Goal: Task Accomplishment & Management: Complete application form

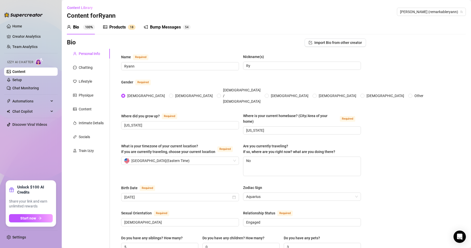
click at [121, 28] on div "Products" at bounding box center [117, 27] width 16 height 6
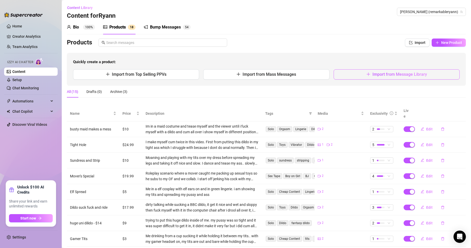
click at [396, 76] on span "Import from Message Library" at bounding box center [399, 74] width 55 height 5
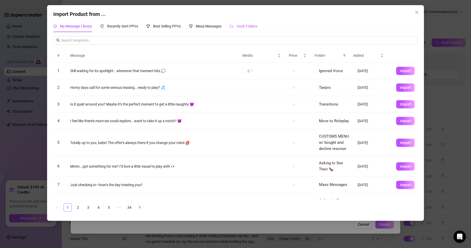
click at [257, 25] on span "Vault Folders" at bounding box center [246, 26] width 21 height 4
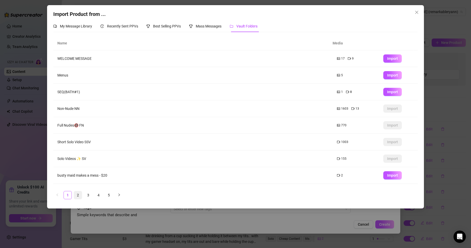
click at [80, 193] on link "2" at bounding box center [78, 196] width 8 height 8
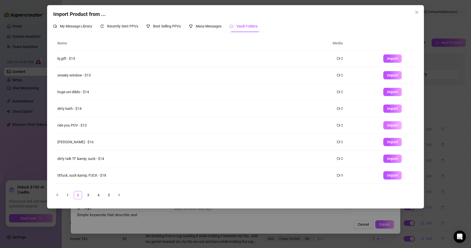
click at [387, 127] on span "Import" at bounding box center [392, 125] width 11 height 4
type textarea "Type your message here..."
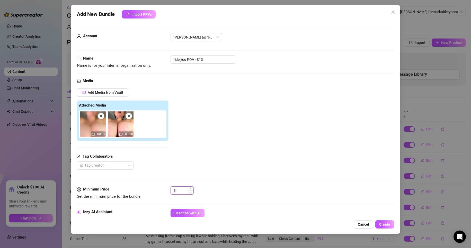
click at [182, 193] on input at bounding box center [185, 191] width 17 height 8
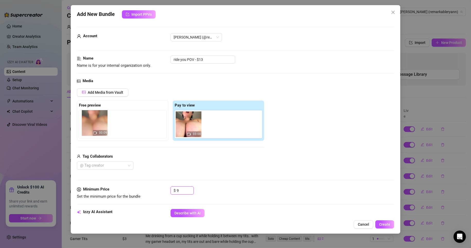
drag, startPoint x: 191, startPoint y: 125, endPoint x: 95, endPoint y: 125, distance: 95.4
click at [95, 125] on div "Free preview Pay to view 00:09 03:00" at bounding box center [170, 121] width 187 height 41
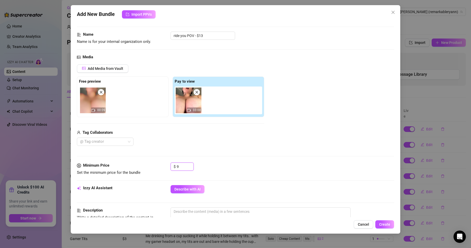
scroll to position [103, 0]
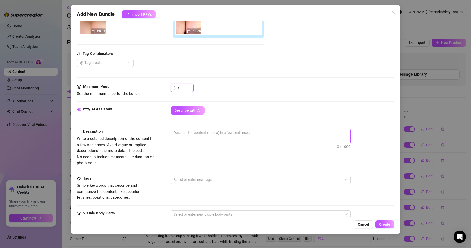
type input "9"
click at [201, 135] on textarea at bounding box center [260, 133] width 179 height 8
click at [224, 133] on textarea at bounding box center [260, 133] width 179 height 8
type textarea "C"
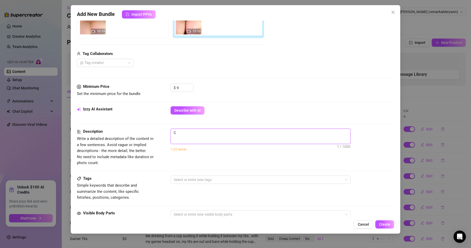
type textarea "Ca"
type textarea "Cam"
type textarea "Came"
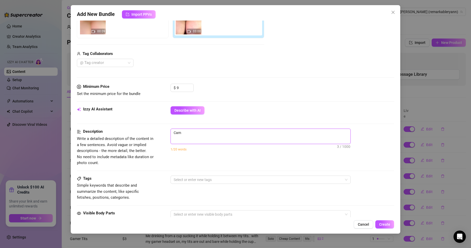
type textarea "Came"
type textarea "Camer"
type textarea "Camera"
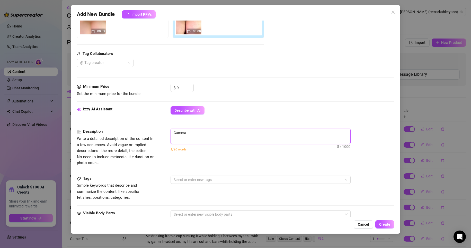
type textarea "Camera"
type textarea "Camera u"
type textarea "Camera un"
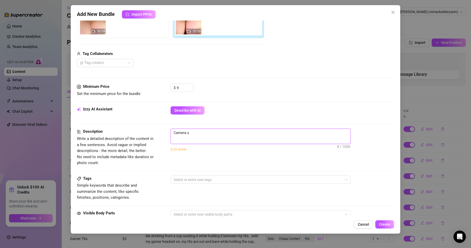
type textarea "Camera un"
type textarea "Camera und"
type textarea "Camera unde"
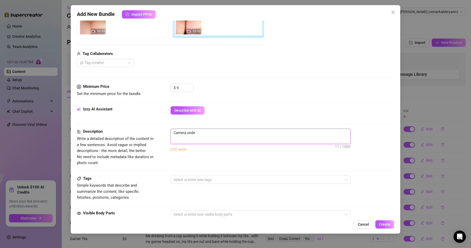
type textarea "Camera under"
type textarea "Camera undern"
type textarea "Camera underne"
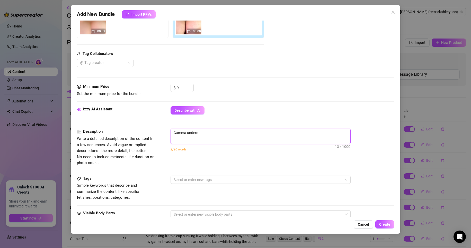
type textarea "Camera underne"
type textarea "Camera undernea"
type textarea "Camera underneat"
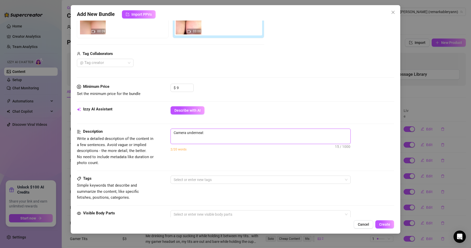
type textarea "Camera underneath"
type textarea "Camera underneath m"
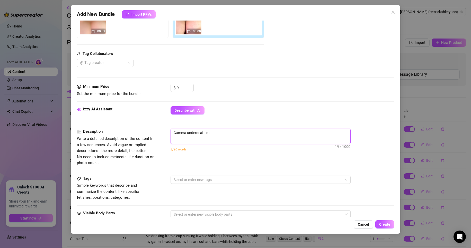
type textarea "Camera underneath me"
type textarea "Camera underneath me w"
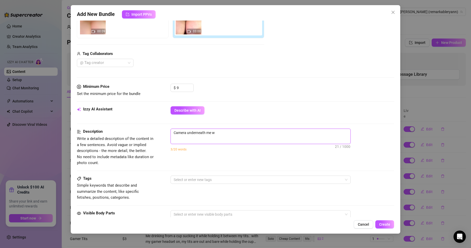
type textarea "Camera underneath me wh"
type textarea "Camera underneath me whe"
type textarea "Camera underneath me wher"
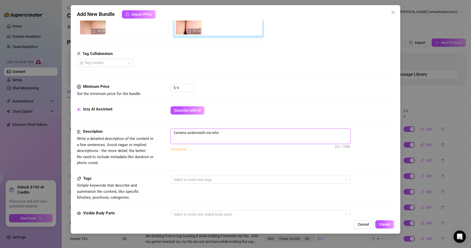
type textarea "Camera underneath me wher"
type textarea "Camera underneath me where"
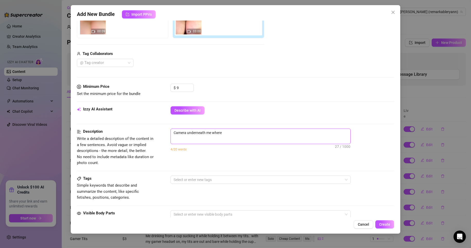
type textarea "Camera underneath me where t"
type textarea "Camera underneath me where th"
type textarea "Camera underneath me where the"
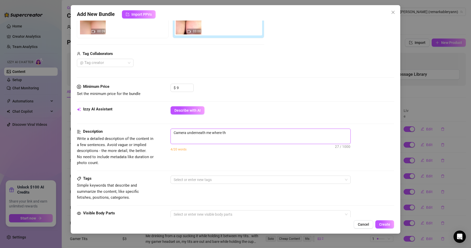
type textarea "Camera underneath me where the"
type textarea "Camera underneath me where the v"
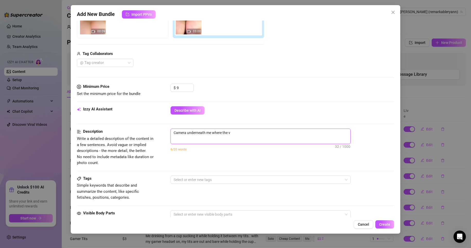
type textarea "Camera underneath me where the vi"
type textarea "Camera underneath me where the vie"
type textarea "Camera underneath me where the view"
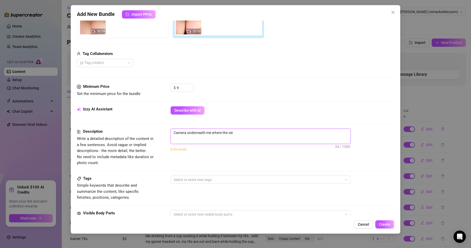
type textarea "Camera underneath me where the view"
type textarea "Camera underneath me where the viewe"
type textarea "Camera underneath me where the viewer"
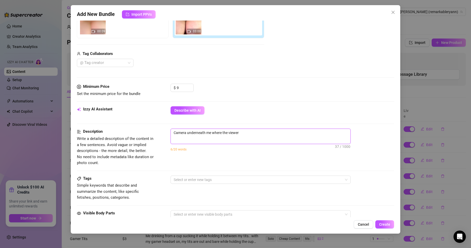
type textarea "Camera underneath me where the viewere"
type textarea "Camera underneath me where the viewer"
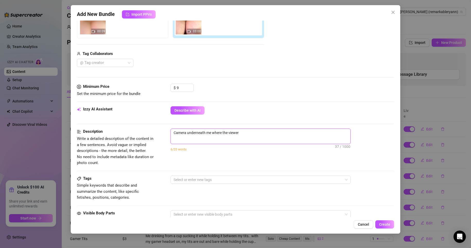
type textarea "Camera underneath me where the viewer"
type textarea "Camera underneath me where the viewer c"
type textarea "Camera underneath me where the viewer ca"
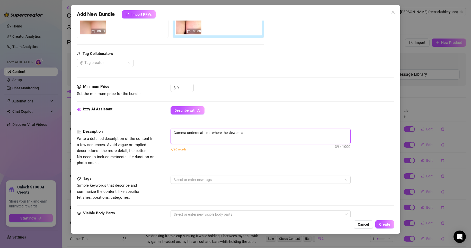
type textarea "Camera underneath me where the viewer can"
type textarea "Camera underneath me where the viewer can i"
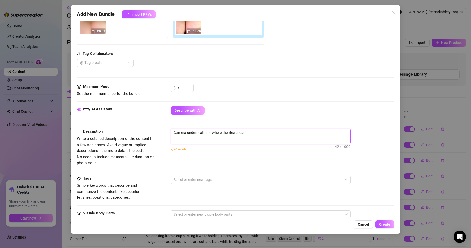
type textarea "Camera underneath me where the viewer can i"
type textarea "Camera underneath me where the viewer can im"
type textarea "Camera underneath me where the viewer can ima"
type textarea "Camera underneath me where the viewer can imag"
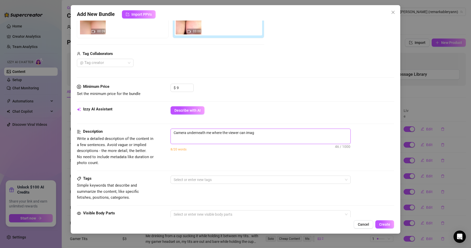
type textarea "Camera underneath me where the viewer can imagh"
type textarea "Camera underneath me where the viewer can imag"
type textarea "Camera underneath me where the viewer can imagi"
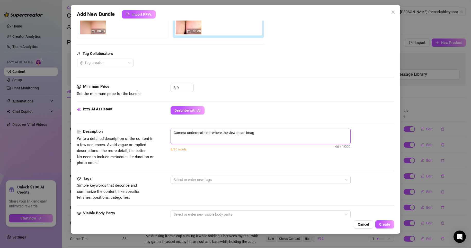
type textarea "Camera underneath me where the viewer can imagi"
type textarea "Camera underneath me where the viewer can imagin"
type textarea "Camera underneath me where the viewer can imagine"
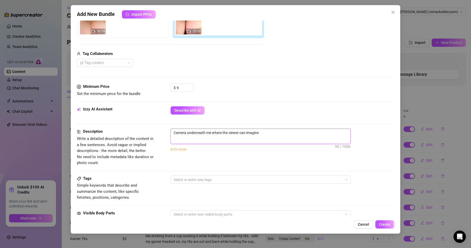
type textarea "Camera underneath me where the viewer can imagine m"
type textarea "Camera underneath me where the viewer can imagine me"
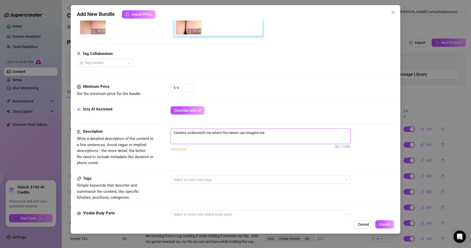
type textarea "Camera underneath me where the viewer can imagine me"
type textarea "Camera underneath me where the viewer can imagine me r"
type textarea "Camera underneath me where the viewer can imagine me ri"
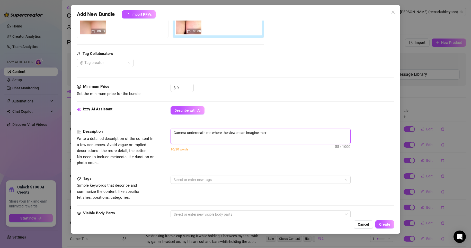
type textarea "Camera underneath me where the viewer can imagine me rid"
type textarea "Camera underneath me where the viewer can imagine me ridi"
type textarea "Camera underneath me where the viewer can imagine me ridin"
type textarea "Camera underneath me where the viewer can imagine me riding"
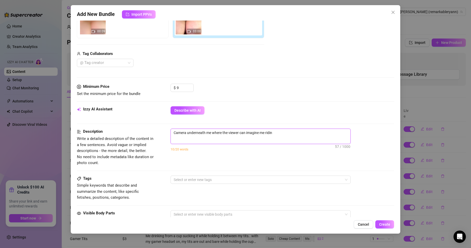
type textarea "Camera underneath me where the viewer can imagine me riding"
type textarea "Camera underneath me where the viewer can imagine me riding t"
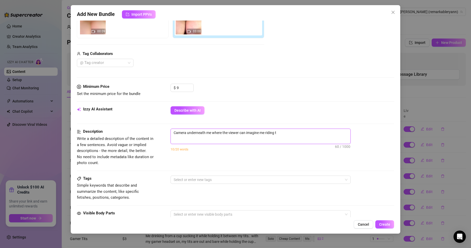
type textarea "Camera underneath me where the viewer can imagine me riding th"
type textarea "Camera underneath me where the viewer can imagine me riding the"
type textarea "Camera underneath me where the viewer can imagine me riding thei"
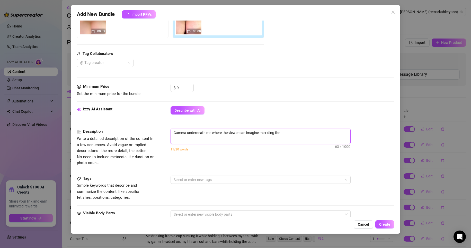
type textarea "Camera underneath me where the viewer can imagine me riding thei"
type textarea "Camera underneath me where the viewer can imagine me riding their"
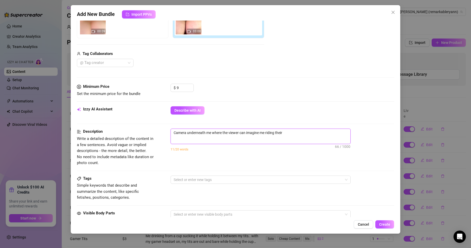
type textarea "Camera underneath me where the viewer can imagine me riding their c"
type textarea "Camera underneath me where the viewer can imagine me riding their co"
type textarea "Camera underneath me where the viewer can imagine me riding their coc"
type textarea "Camera underneath me where the viewer can imagine me riding their cock"
type textarea "Camera underneath me where the viewer can imagine me riding their cock,"
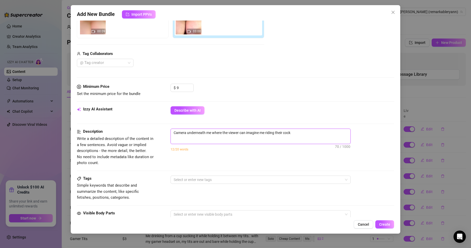
type textarea "Camera underneath me where the viewer can imagine me riding their cock,"
type textarea "Camera underneath me where the viewer can imagine me riding their cock, m"
type textarea "Camera underneath me where the viewer can imagine me riding their cock, mt"
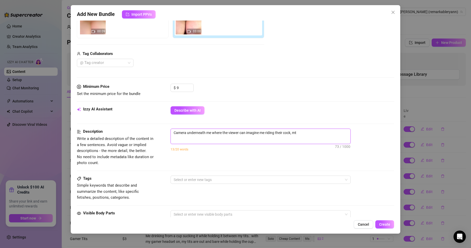
type textarea "Camera underneath me where the viewer can imagine me riding their cock, mty"
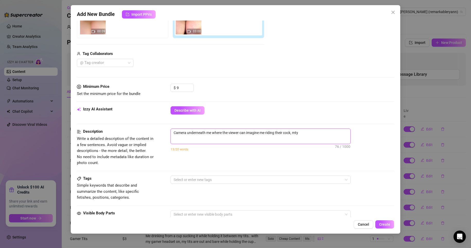
type textarea "Camera underneath me where the viewer can imagine me riding their cock, mty"
type textarea "Camera underneath me where the viewer can imagine me riding their cock, mt"
type textarea "Camera underneath me where the viewer can imagine me riding their cock, m"
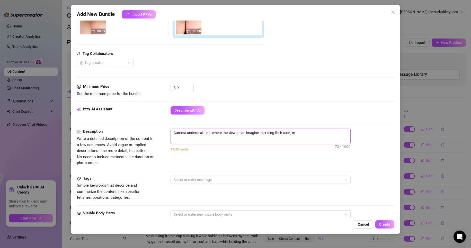
type textarea "Camera underneath me where the viewer can imagine me riding their cock, my"
type textarea "Camera underneath me where the viewer can imagine me riding their cock, my s"
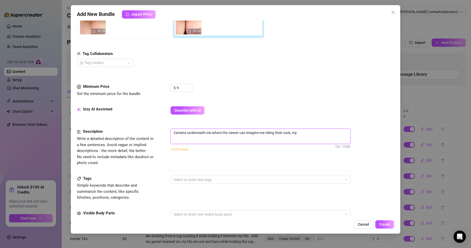
type textarea "Camera underneath me where the viewer can imagine me riding their cock, my s"
type textarea "Camera underneath me where the viewer can imagine me riding their cock, my si"
type textarea "Camera underneath me where the viewer can imagine me riding their cock, my s"
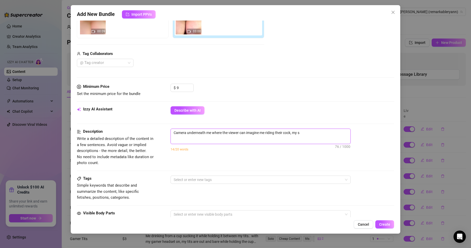
type textarea "Camera underneath me where the viewer can imagine me riding their cock, my"
type textarea "Camera underneath me where the viewer can imagine me riding their cock, my t"
type textarea "Camera underneath me where the viewer can imagine me riding their cock, my ti"
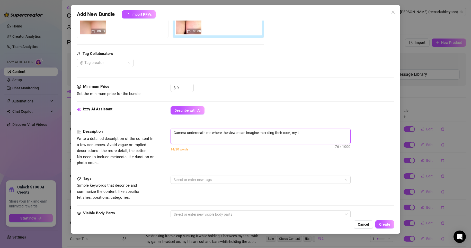
type textarea "Camera underneath me where the viewer can imagine me riding their cock, my ti"
type textarea "Camera underneath me where the viewer can imagine me riding their cock, my tit"
type textarea "Camera underneath me where the viewer can imagine me riding their cock, my tits"
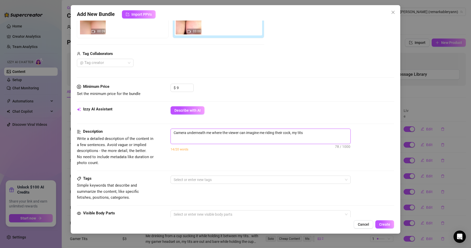
type textarea "Camera underneath me where the viewer can imagine me riding their cock, my tits"
type textarea "Camera underneath me where the viewer can imagine me riding their cock, my tits…"
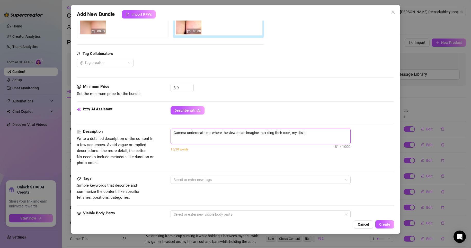
type textarea "Camera underneath me where the viewer can imagine me riding their cock, my tits…"
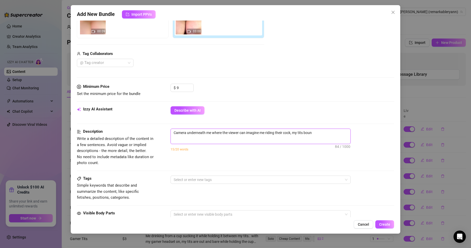
type textarea "Camera underneath me where the viewer can imagine me riding their cock, my tits…"
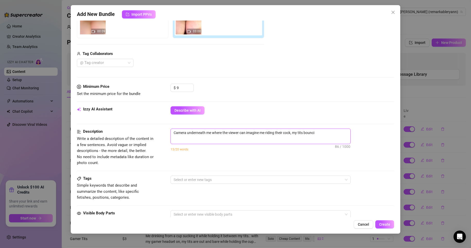
type textarea "Camera underneath me where the viewer can imagine me riding their cock, my tits…"
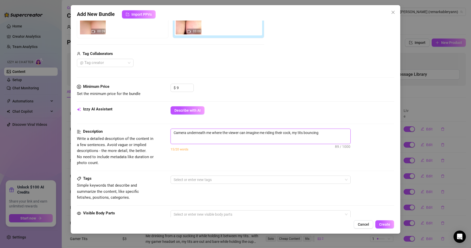
type textarea "Camera underneath me where the viewer can imagine me riding their cock, my tits…"
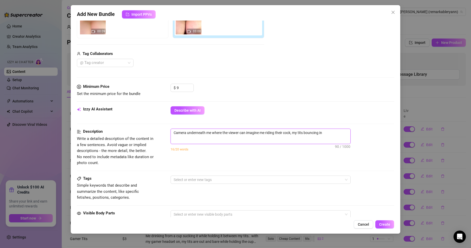
type textarea "Camera underneath me where the viewer can imagine me riding their cock, my tits…"
click at [256, 140] on textarea "Camera underneath me where the viewer can imagine me riding their cock, my tits…" at bounding box center [260, 135] width 179 height 13
click at [321, 140] on textarea "Camera underneath me where the viewer can imagine me riding their cock, my tits…" at bounding box center [260, 135] width 179 height 13
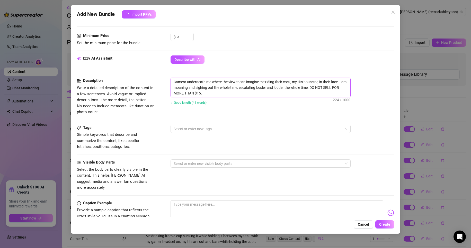
scroll to position [154, 0]
click at [218, 130] on div at bounding box center [257, 128] width 173 height 7
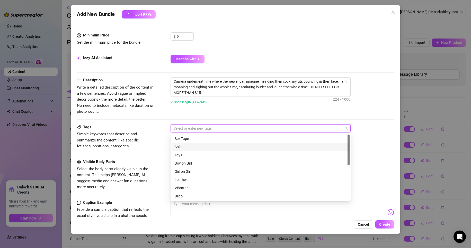
click at [208, 149] on div "Solo" at bounding box center [261, 147] width 172 height 6
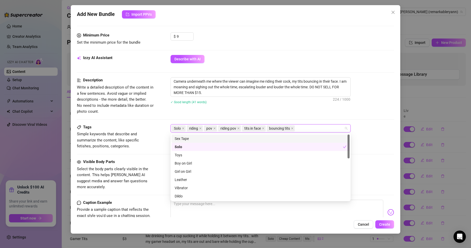
click at [220, 111] on div "Description Write a detailed description of the content in a few sentences. Avo…" at bounding box center [235, 95] width 317 height 37
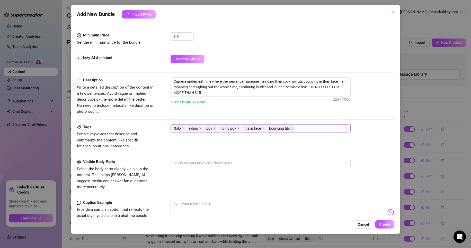
click at [311, 130] on div "Solo riding pov riding pov tits in face bouncing tits" at bounding box center [257, 128] width 173 height 7
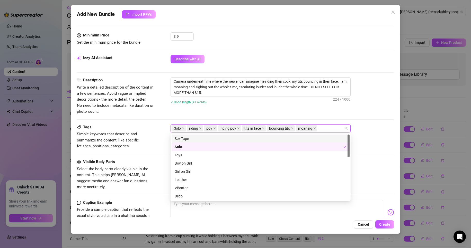
click at [322, 111] on div "Description Write a detailed description of the content in a few sentences. Avo…" at bounding box center [235, 95] width 317 height 37
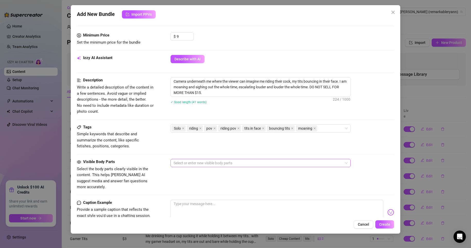
click at [224, 161] on div at bounding box center [257, 163] width 173 height 7
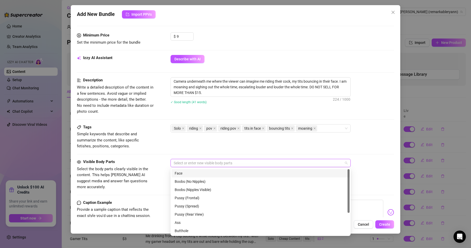
click at [210, 175] on div "Face" at bounding box center [261, 174] width 172 height 6
click at [219, 189] on div "Boobs (Nipples Visible)" at bounding box center [261, 190] width 172 height 6
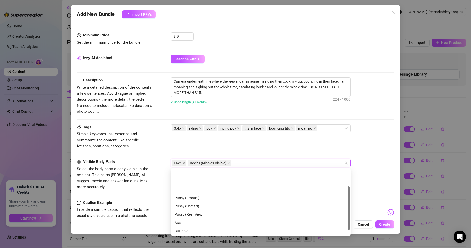
scroll to position [33, 0]
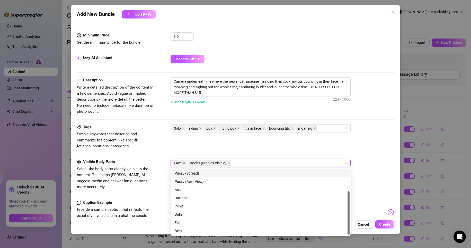
click at [275, 107] on div "Camera underneath me where the viewer can imagine me riding their cock, my tits…" at bounding box center [282, 93] width 224 height 33
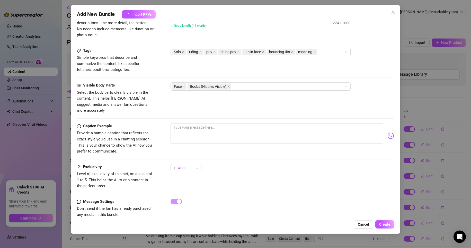
scroll to position [231, 0]
drag, startPoint x: 196, startPoint y: 123, endPoint x: 194, endPoint y: 126, distance: 3.2
click at [194, 125] on textarea at bounding box center [276, 133] width 213 height 21
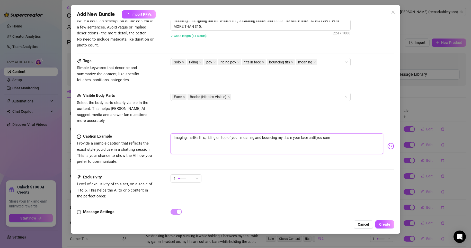
scroll to position [235, 0]
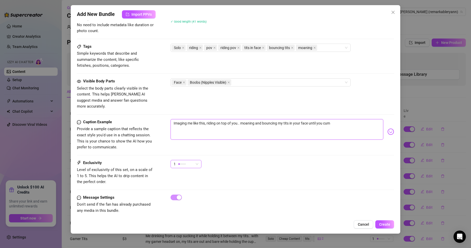
click at [196, 160] on span "1" at bounding box center [186, 164] width 25 height 8
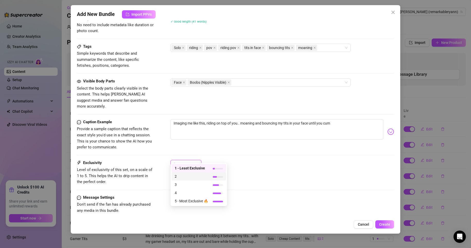
click at [205, 176] on span "2" at bounding box center [191, 177] width 33 height 6
click at [383, 221] on button "Create" at bounding box center [384, 225] width 19 height 8
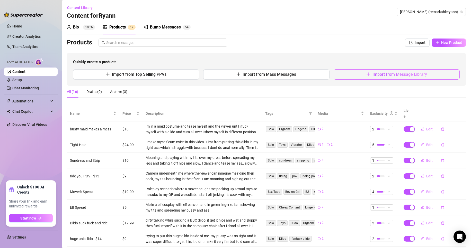
click at [366, 74] on icon "plus" at bounding box center [368, 74] width 4 height 4
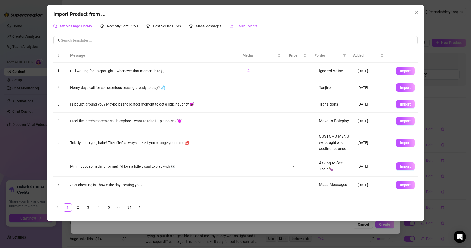
click at [237, 24] on div "Vault Folders" at bounding box center [244, 26] width 28 height 6
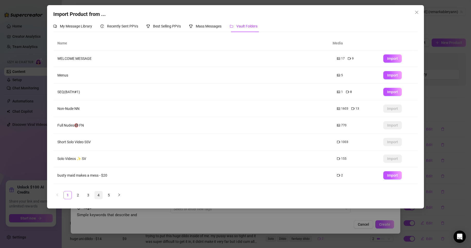
click at [98, 196] on link "4" at bounding box center [99, 196] width 8 height 8
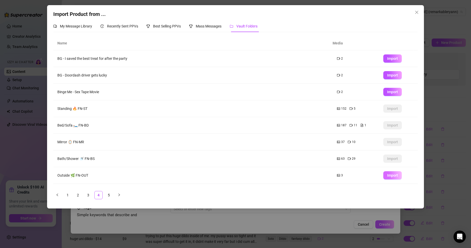
click at [390, 175] on span "Import" at bounding box center [392, 176] width 11 height 4
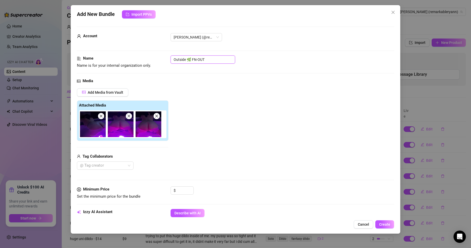
drag, startPoint x: 212, startPoint y: 60, endPoint x: 152, endPoint y: 62, distance: 60.4
click at [152, 62] on div "Name Name is for your internal organization only. Outside 🌿 FN-OUT" at bounding box center [235, 62] width 317 height 13
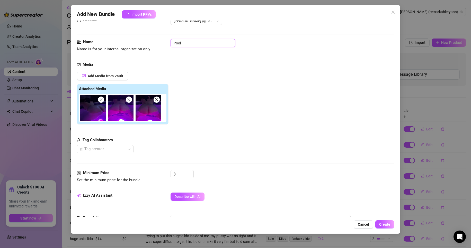
scroll to position [26, 0]
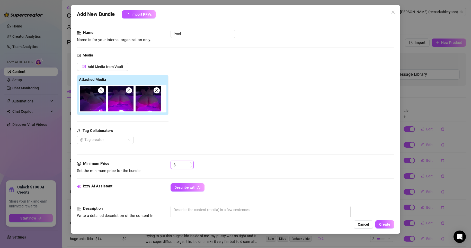
click at [187, 166] on input at bounding box center [185, 165] width 17 height 8
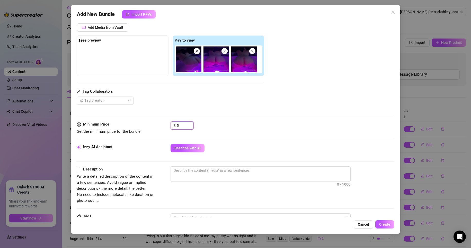
scroll to position [77, 0]
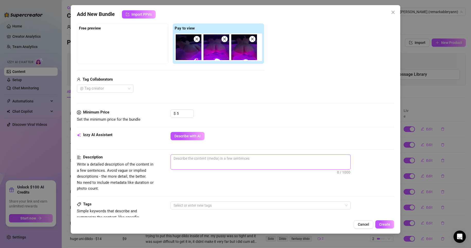
click at [193, 164] on span "0 / 1000" at bounding box center [260, 162] width 180 height 15
click at [197, 161] on textarea at bounding box center [260, 159] width 179 height 8
click at [189, 116] on span "Decrease Value" at bounding box center [191, 115] width 6 height 5
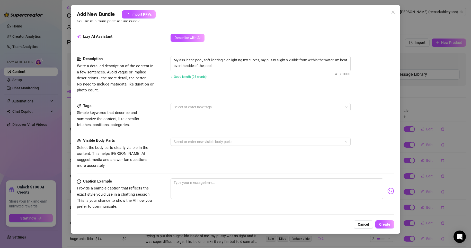
scroll to position [180, 0]
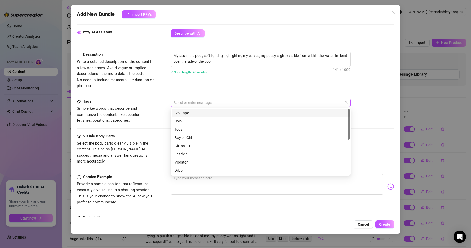
click at [202, 102] on div at bounding box center [257, 102] width 173 height 7
click at [187, 122] on div "Solo" at bounding box center [261, 122] width 172 height 6
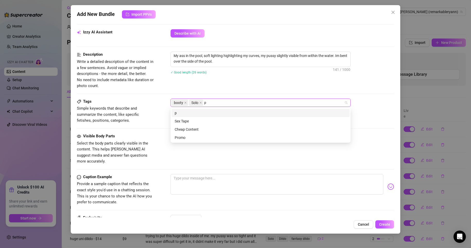
scroll to position [0, 0]
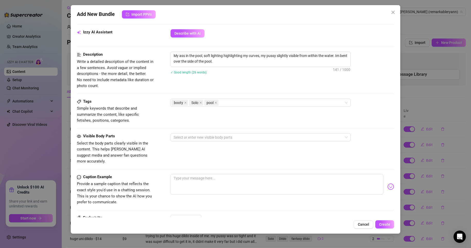
click at [219, 89] on div "Description Write a detailed description of the content in a few sentences. Avo…" at bounding box center [235, 75] width 317 height 47
click at [205, 138] on div at bounding box center [257, 137] width 173 height 7
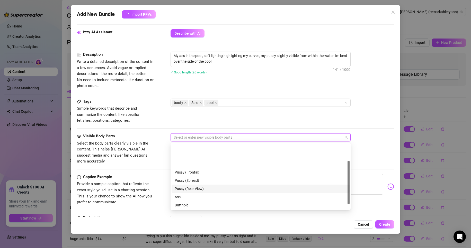
scroll to position [33, 0]
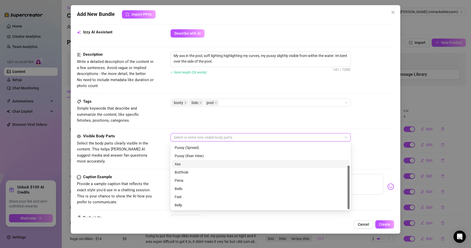
click at [191, 166] on div "Ass" at bounding box center [261, 164] width 172 height 6
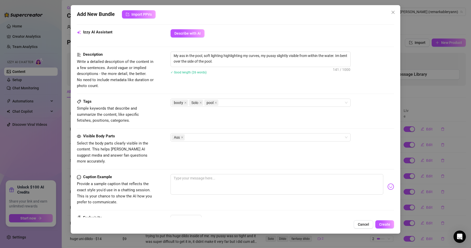
click at [226, 126] on div "Tags Simple keywords that describe and summarize the content, like specific fet…" at bounding box center [235, 116] width 317 height 35
click at [202, 174] on textarea at bounding box center [276, 184] width 213 height 21
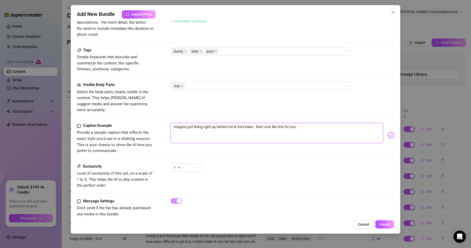
scroll to position [235, 0]
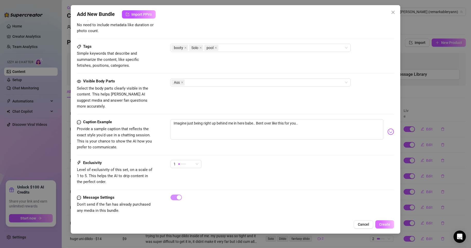
click at [383, 221] on button "Create" at bounding box center [384, 225] width 19 height 8
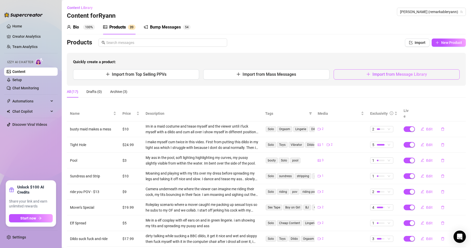
click at [394, 77] on span "Import from Message Library" at bounding box center [399, 74] width 55 height 5
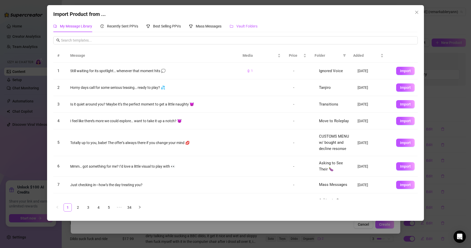
click at [245, 26] on span "Vault Folders" at bounding box center [246, 26] width 21 height 4
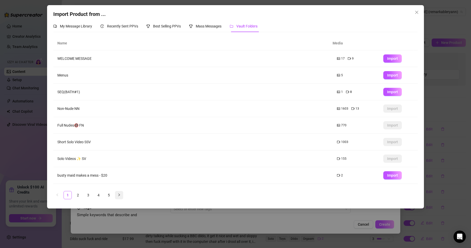
click at [119, 194] on icon "right" at bounding box center [118, 195] width 3 height 3
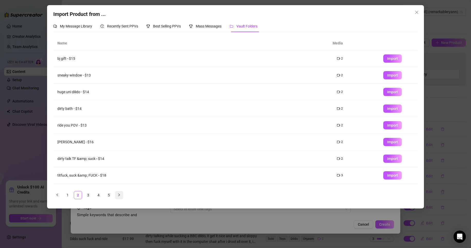
click at [119, 194] on icon "right" at bounding box center [118, 195] width 3 height 3
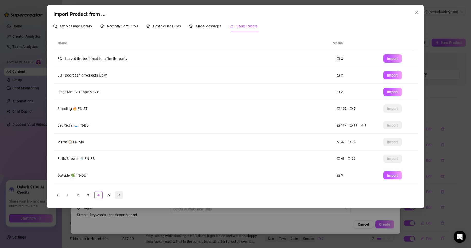
click at [119, 194] on icon "right" at bounding box center [118, 195] width 3 height 3
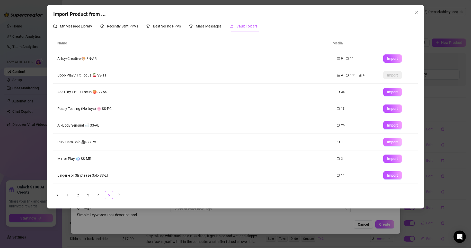
click at [391, 139] on button "Import" at bounding box center [392, 142] width 19 height 8
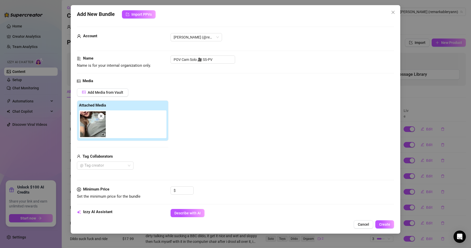
click at [94, 126] on img at bounding box center [93, 125] width 26 height 26
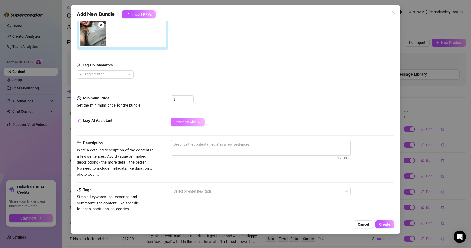
scroll to position [103, 0]
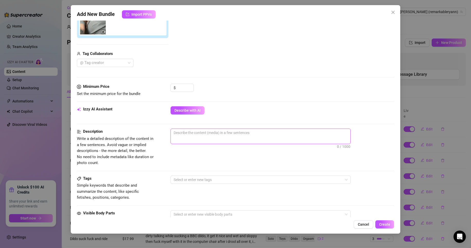
click at [199, 131] on textarea at bounding box center [260, 133] width 179 height 8
click at [329, 131] on textarea "Bouncing my tits in my tshirt in bed.. Shaking them from side to side and giggl…" at bounding box center [260, 133] width 179 height 8
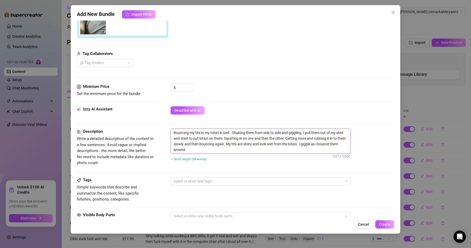
scroll to position [0, 0]
click at [244, 150] on textarea "Bouncing my tits in my tshirt in bed.. Shaking them from side to side and giggl…" at bounding box center [260, 141] width 179 height 25
click at [239, 177] on div "Description Write a detailed description of the content in a few sentences. Avo…" at bounding box center [235, 153] width 317 height 49
click at [236, 181] on div at bounding box center [257, 181] width 173 height 7
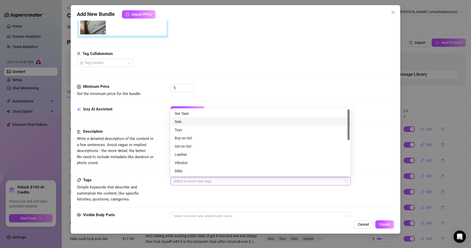
click at [184, 122] on div "Solo" at bounding box center [261, 122] width 172 height 6
click at [217, 203] on div "Tags Simple keywords that describe and summarize the content, like specific fet…" at bounding box center [235, 194] width 317 height 35
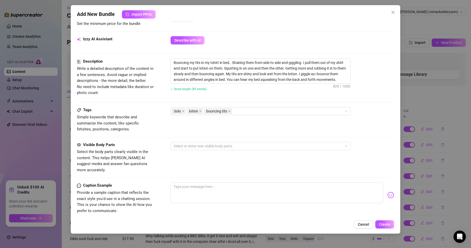
scroll to position [206, 0]
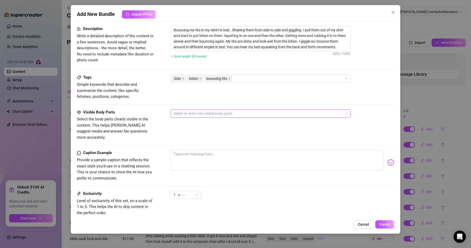
click at [192, 114] on div at bounding box center [257, 113] width 173 height 7
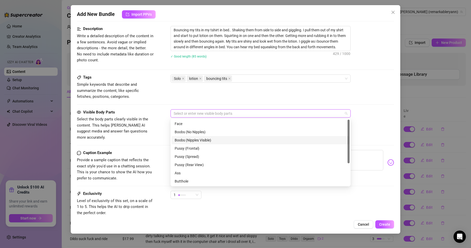
click at [193, 140] on div "Boobs (Nipples Visible)" at bounding box center [261, 141] width 172 height 6
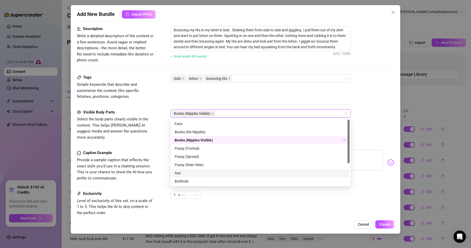
scroll to position [33, 0]
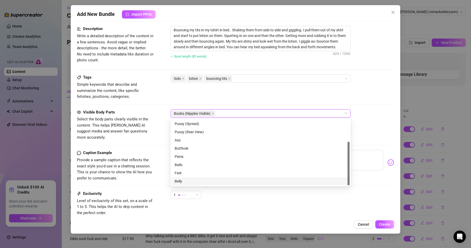
click at [188, 184] on div "Belly" at bounding box center [261, 182] width 172 height 6
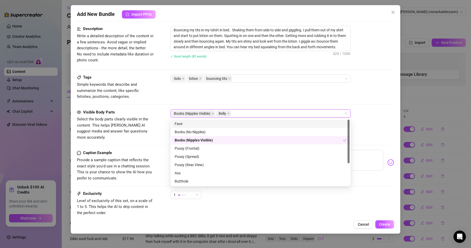
click at [195, 121] on div "Face" at bounding box center [261, 124] width 172 height 6
click at [322, 90] on div "Tags Simple keywords that describe and summarize the content, like specific fet…" at bounding box center [235, 87] width 317 height 25
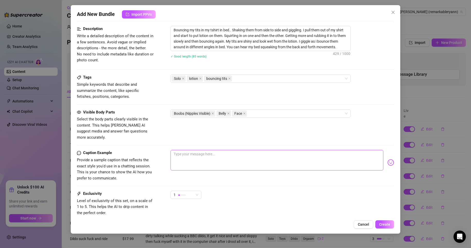
click at [223, 150] on textarea at bounding box center [276, 160] width 213 height 21
click at [187, 191] on div "1" at bounding box center [184, 195] width 20 height 8
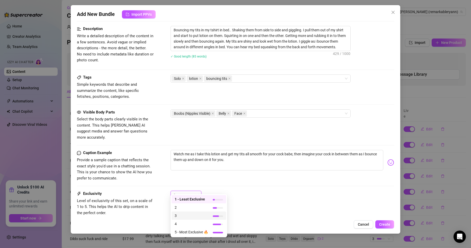
click at [180, 219] on div "3" at bounding box center [198, 216] width 55 height 8
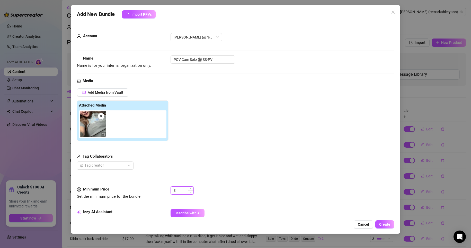
click at [179, 193] on input at bounding box center [185, 191] width 17 height 8
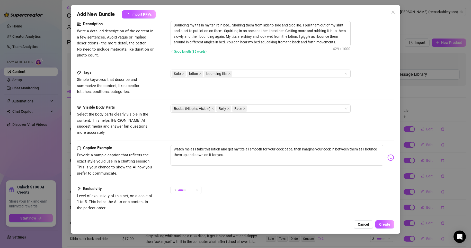
scroll to position [237, 0]
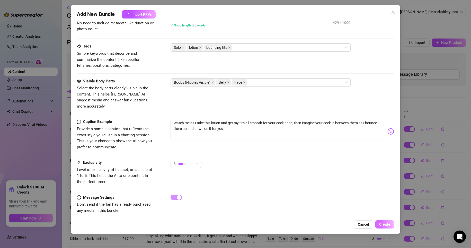
click at [391, 227] on button "Create" at bounding box center [384, 225] width 19 height 8
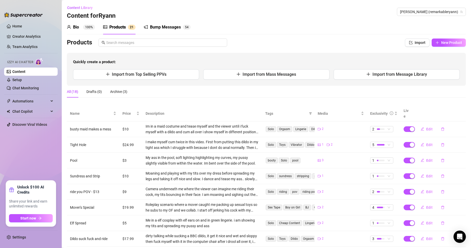
click at [122, 28] on div "Products" at bounding box center [117, 27] width 16 height 6
click at [380, 77] on button "Import from Message Library" at bounding box center [396, 74] width 126 height 10
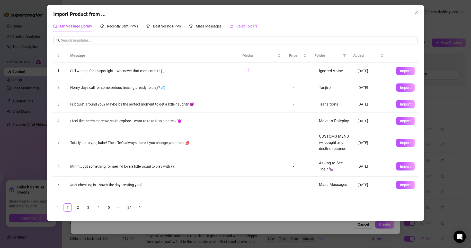
drag, startPoint x: 250, startPoint y: 25, endPoint x: 244, endPoint y: 30, distance: 7.3
click at [249, 25] on span "Vault Folders" at bounding box center [246, 26] width 21 height 4
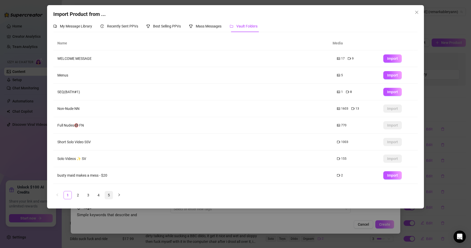
click at [110, 195] on link "5" at bounding box center [109, 196] width 8 height 8
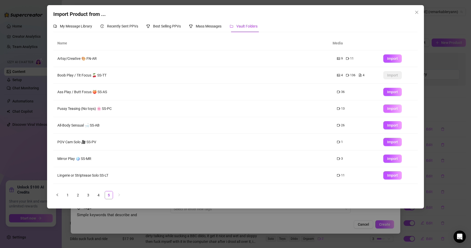
click at [390, 110] on span "Import" at bounding box center [392, 109] width 11 height 4
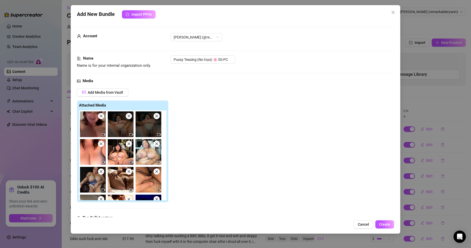
click at [102, 121] on img at bounding box center [93, 125] width 26 height 26
click at [102, 115] on icon "close" at bounding box center [101, 116] width 4 height 4
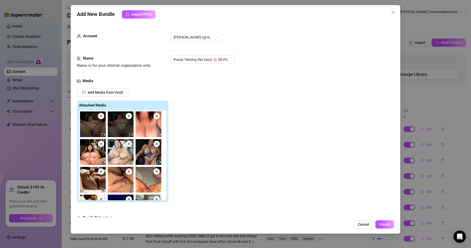
click at [102, 115] on icon "close" at bounding box center [101, 116] width 4 height 4
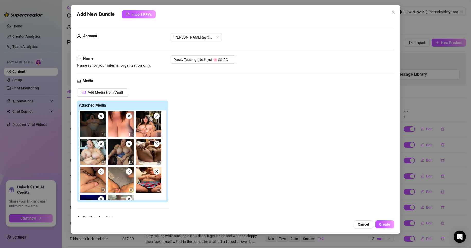
click at [102, 115] on icon "close" at bounding box center [101, 116] width 4 height 4
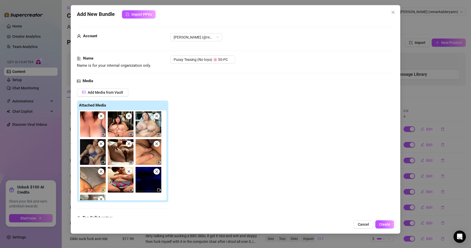
click at [129, 117] on icon "close" at bounding box center [129, 116] width 4 height 4
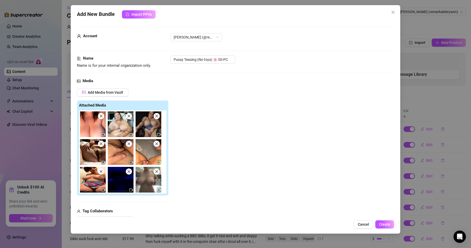
click at [129, 117] on icon "close" at bounding box center [129, 116] width 4 height 4
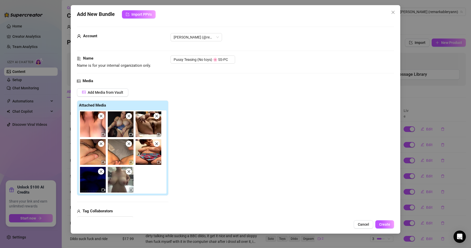
click at [129, 117] on icon "close" at bounding box center [129, 116] width 4 height 4
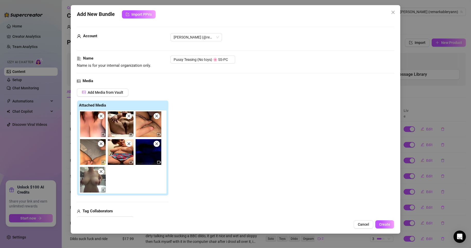
click at [129, 117] on icon "close" at bounding box center [129, 116] width 4 height 4
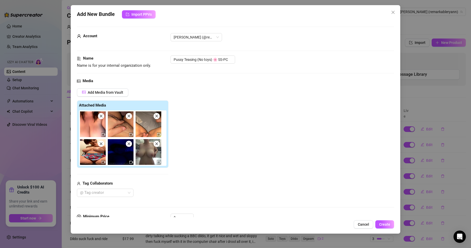
click at [129, 117] on icon "close" at bounding box center [129, 116] width 4 height 4
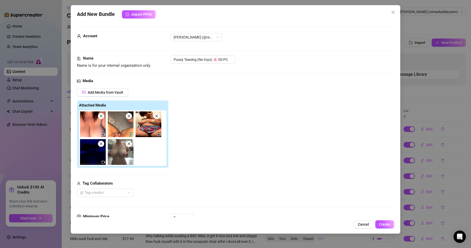
click at [129, 117] on icon "close" at bounding box center [129, 116] width 4 height 4
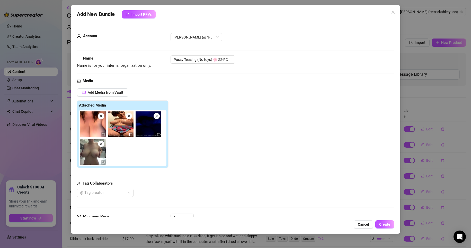
click at [129, 117] on icon "close" at bounding box center [129, 116] width 4 height 4
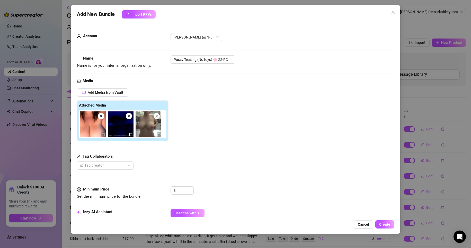
click at [129, 117] on icon "close" at bounding box center [129, 116] width 4 height 4
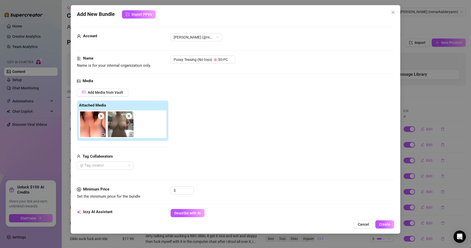
click at [129, 117] on icon "close" at bounding box center [129, 116] width 4 height 4
drag, startPoint x: 226, startPoint y: 59, endPoint x: 124, endPoint y: 57, distance: 101.6
click at [134, 65] on div "Name Name is for your internal organization only. Pussy Teasing (No toys) 🌸 SS-…" at bounding box center [235, 62] width 317 height 13
click at [183, 191] on input at bounding box center [185, 191] width 17 height 8
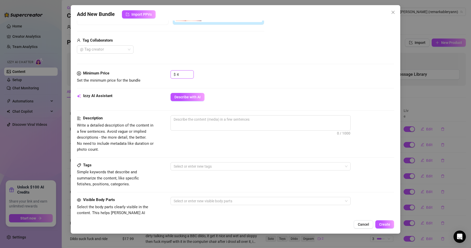
scroll to position [129, 0]
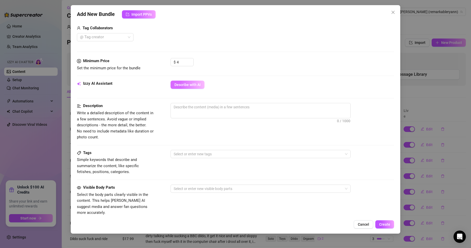
click at [183, 85] on span "Describe with AI" at bounding box center [187, 85] width 26 height 4
click at [223, 115] on span "0 / 1000" at bounding box center [260, 110] width 180 height 15
click at [224, 110] on textarea at bounding box center [260, 107] width 179 height 8
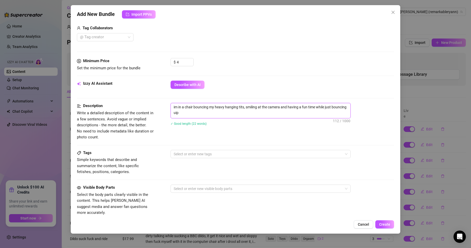
scroll to position [0, 0]
click at [209, 155] on div at bounding box center [257, 154] width 173 height 7
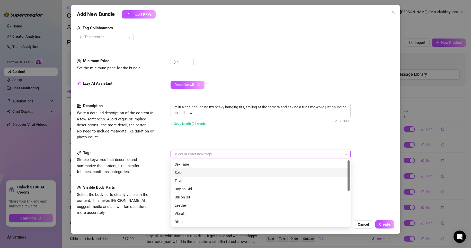
click at [196, 172] on div "Solo" at bounding box center [261, 173] width 172 height 6
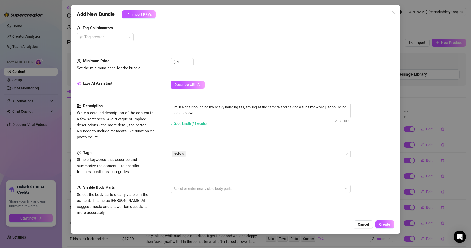
click at [230, 126] on div "✓ Good length (24 words)" at bounding box center [282, 124] width 224 height 6
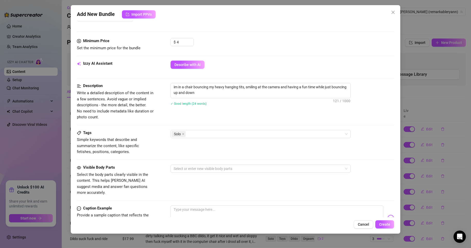
scroll to position [180, 0]
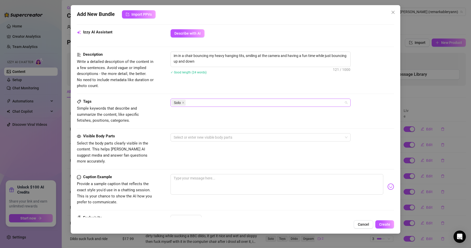
click at [192, 101] on div "Solo" at bounding box center [257, 102] width 173 height 7
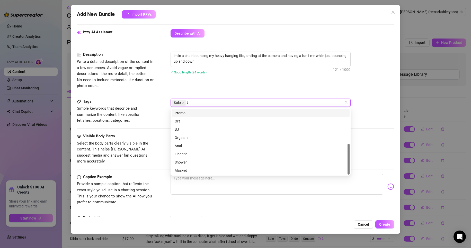
scroll to position [0, 0]
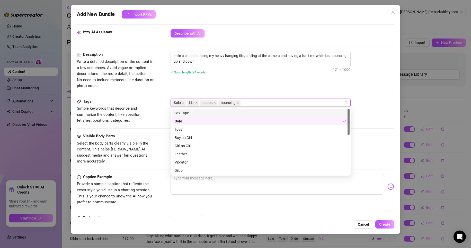
click at [206, 92] on div "Description Write a detailed description of the content in a few sentences. Avo…" at bounding box center [235, 75] width 317 height 47
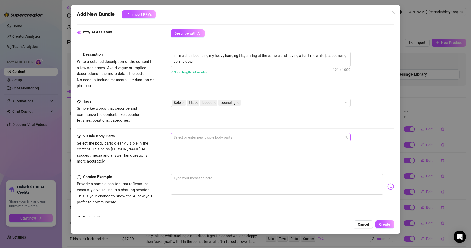
click at [202, 136] on div at bounding box center [257, 137] width 173 height 7
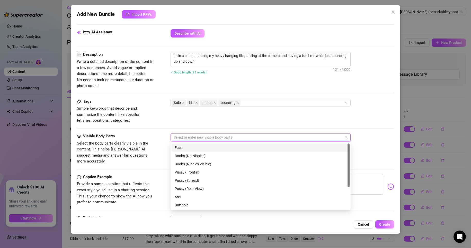
click at [197, 147] on div "Face" at bounding box center [261, 148] width 172 height 6
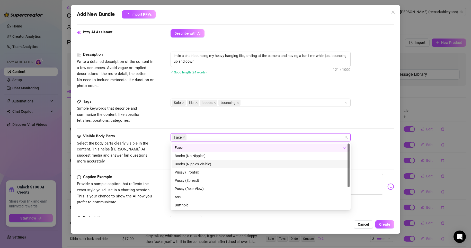
click at [198, 165] on div "Boobs (Nipples Visible)" at bounding box center [261, 164] width 172 height 6
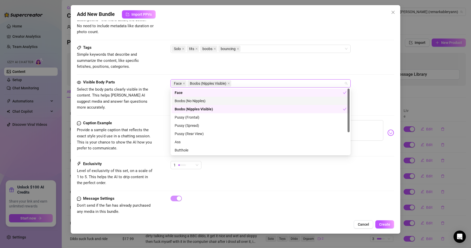
scroll to position [235, 0]
click at [267, 56] on div "Tags Simple keywords that describe and summarize the content, like specific fet…" at bounding box center [235, 56] width 317 height 25
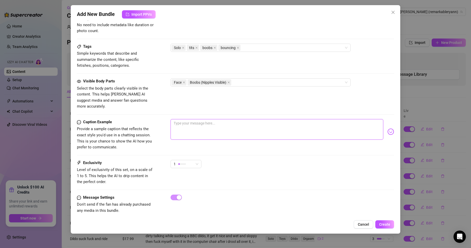
click at [207, 119] on textarea at bounding box center [276, 129] width 213 height 21
click at [194, 160] on span "1" at bounding box center [186, 164] width 25 height 8
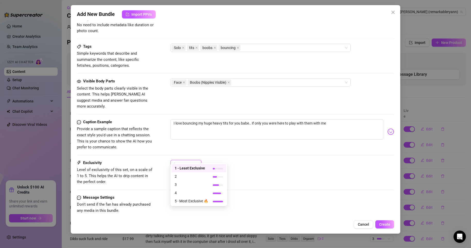
click at [233, 147] on div "Caption Example Provide a sample caption that reflects the exact style you'd us…" at bounding box center [235, 139] width 317 height 41
click at [383, 225] on span "Create" at bounding box center [384, 225] width 11 height 4
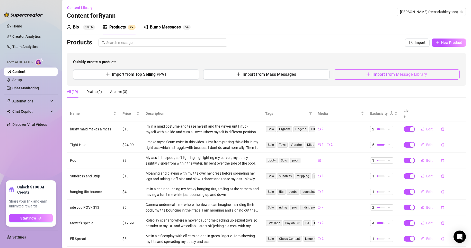
click at [430, 74] on button "Import from Message Library" at bounding box center [396, 74] width 126 height 10
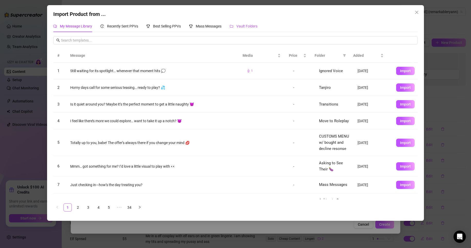
click at [246, 27] on span "Vault Folders" at bounding box center [246, 26] width 21 height 4
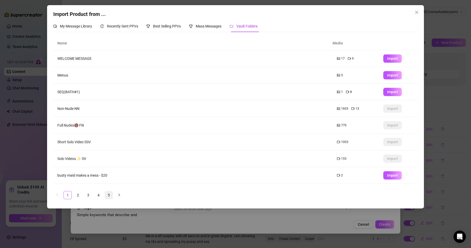
click at [112, 196] on link "5" at bounding box center [109, 196] width 8 height 8
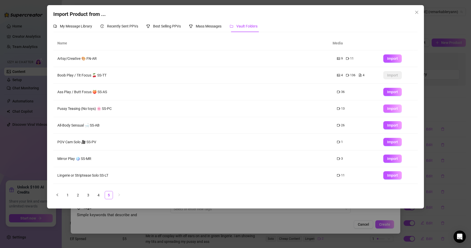
click at [393, 107] on span "Import" at bounding box center [392, 109] width 11 height 4
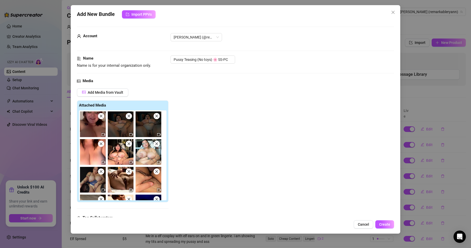
click at [100, 120] on img at bounding box center [93, 125] width 26 height 26
click at [101, 120] on img at bounding box center [93, 125] width 26 height 26
click at [102, 117] on icon "close" at bounding box center [101, 116] width 4 height 4
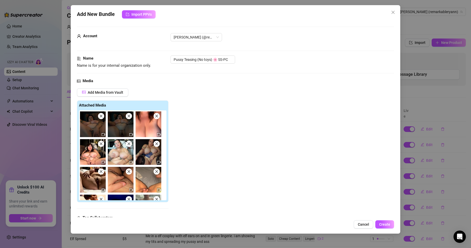
click at [102, 117] on icon "close" at bounding box center [101, 116] width 4 height 4
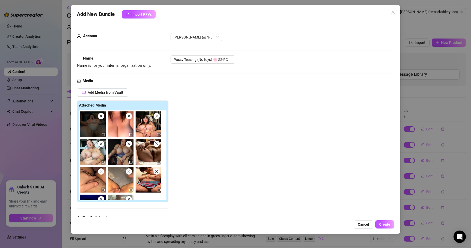
click at [102, 117] on icon "close" at bounding box center [101, 116] width 4 height 4
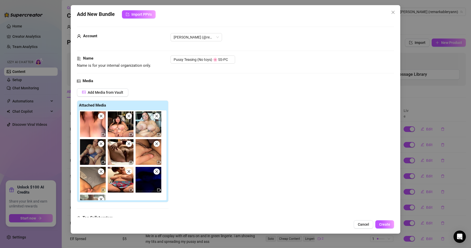
click at [102, 117] on icon "close" at bounding box center [101, 116] width 4 height 4
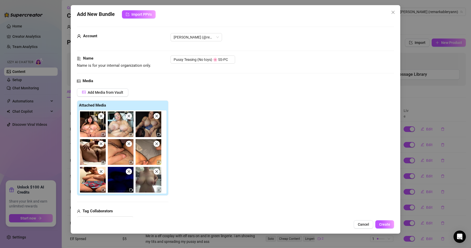
click at [130, 119] on img at bounding box center [121, 125] width 26 height 26
click at [131, 117] on span at bounding box center [129, 116] width 6 height 6
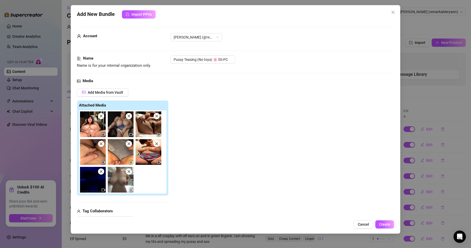
click at [131, 116] on span at bounding box center [129, 116] width 6 height 6
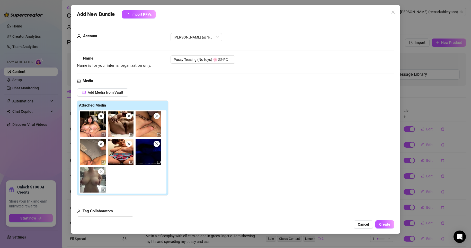
click at [131, 116] on span at bounding box center [129, 116] width 6 height 6
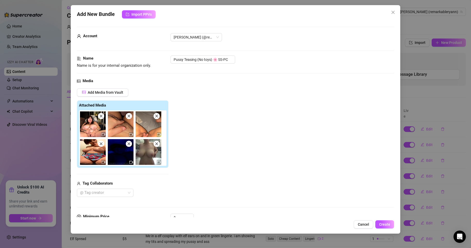
click at [131, 116] on span at bounding box center [129, 116] width 6 height 6
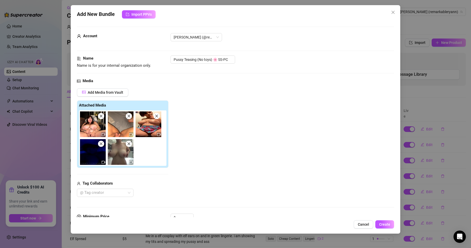
click at [131, 116] on span at bounding box center [129, 116] width 6 height 6
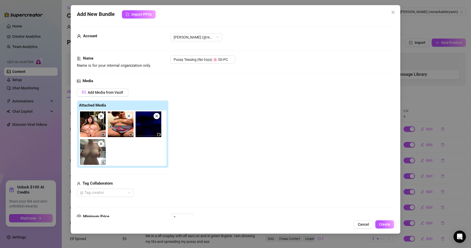
click at [131, 116] on span at bounding box center [129, 116] width 6 height 6
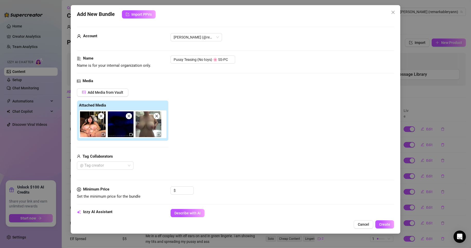
click at [131, 116] on span at bounding box center [129, 116] width 6 height 6
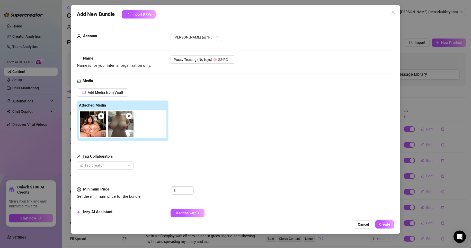
click at [131, 116] on span at bounding box center [129, 116] width 6 height 6
drag, startPoint x: 230, startPoint y: 59, endPoint x: 139, endPoint y: 64, distance: 90.9
click at [139, 64] on div "Name Name is for your internal organization only. Pussy Teasing (No toys) 🌸 SS-…" at bounding box center [235, 62] width 317 height 13
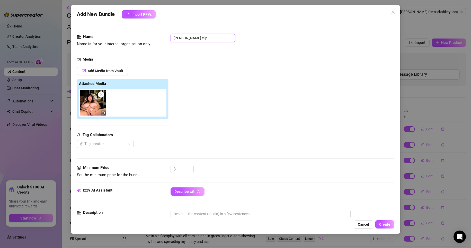
scroll to position [51, 0]
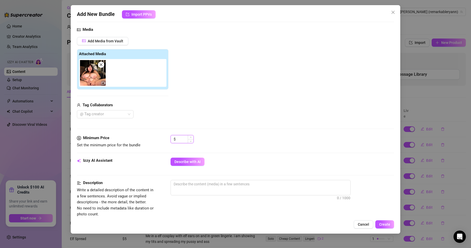
click at [179, 140] on input at bounding box center [185, 139] width 17 height 8
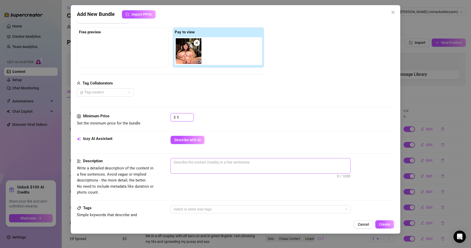
scroll to position [103, 0]
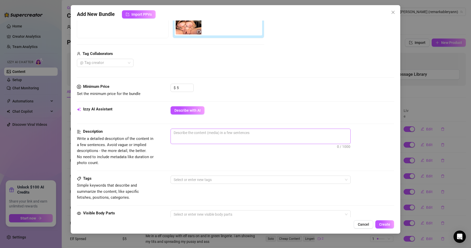
click at [194, 141] on span "0 / 1000" at bounding box center [260, 136] width 180 height 15
click at [204, 133] on textarea at bounding box center [260, 133] width 179 height 8
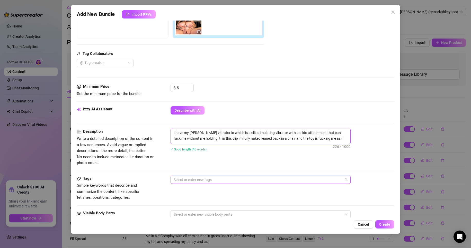
click at [191, 179] on div at bounding box center [257, 179] width 173 height 7
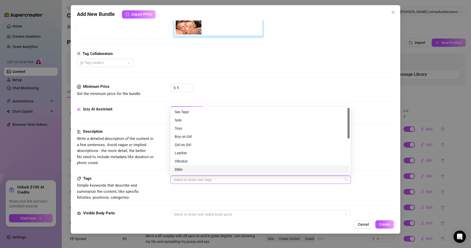
click at [193, 169] on div "Dildo" at bounding box center [261, 170] width 172 height 6
click at [193, 161] on div "Vibrator" at bounding box center [261, 162] width 172 height 6
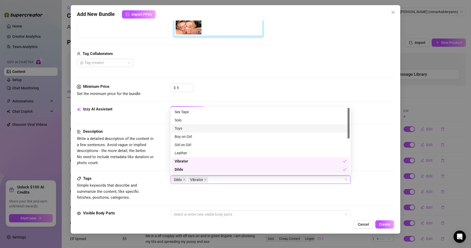
click at [195, 128] on div "Toys" at bounding box center [261, 129] width 172 height 6
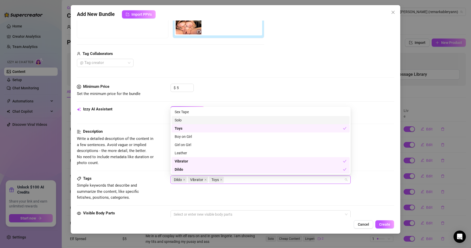
click at [197, 118] on div "Solo" at bounding box center [261, 120] width 172 height 6
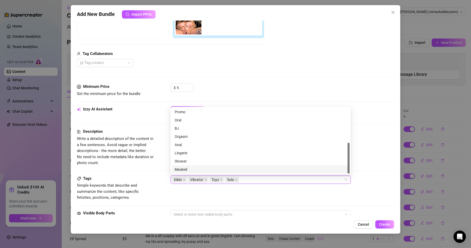
click at [238, 194] on div "Tags Simple keywords that describe and summarize the content, like specific fet…" at bounding box center [235, 188] width 317 height 25
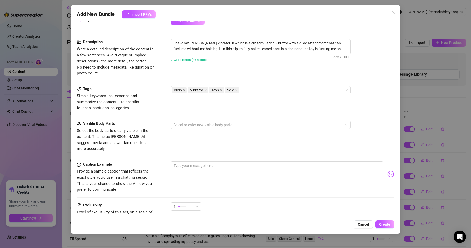
scroll to position [206, 0]
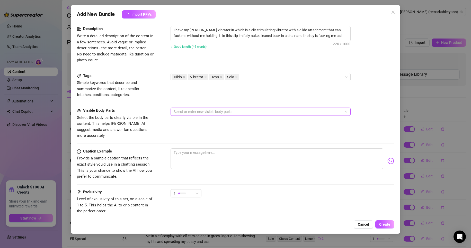
click at [201, 112] on div at bounding box center [257, 111] width 173 height 7
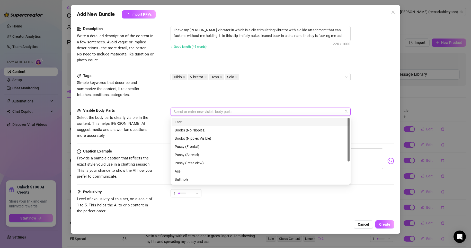
click at [200, 123] on div "Face" at bounding box center [261, 122] width 172 height 6
click at [201, 136] on div "Boobs (Nipples Visible)" at bounding box center [261, 139] width 172 height 6
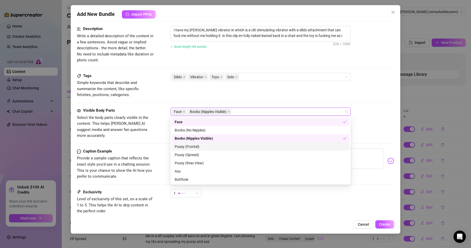
click at [195, 146] on div "Pussy (Frontal)" at bounding box center [261, 147] width 172 height 6
click at [197, 155] on div "Pussy (Spread)" at bounding box center [261, 155] width 172 height 6
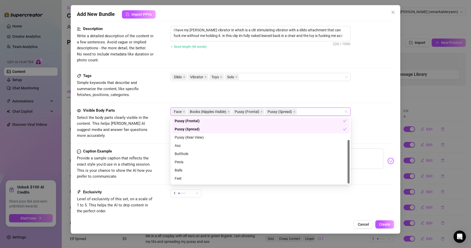
scroll to position [33, 0]
click at [189, 176] on div "Belly" at bounding box center [260, 180] width 178 height 8
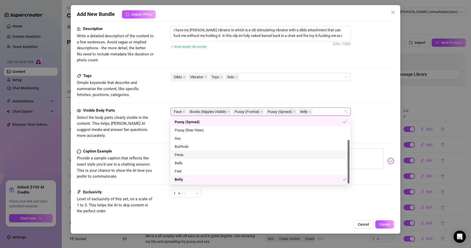
click at [370, 131] on div "Visible Body Parts Select the body parts clearly visible in the content. This h…" at bounding box center [235, 123] width 317 height 31
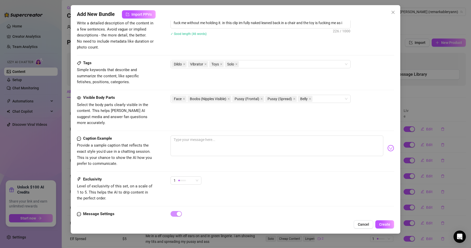
scroll to position [231, 0]
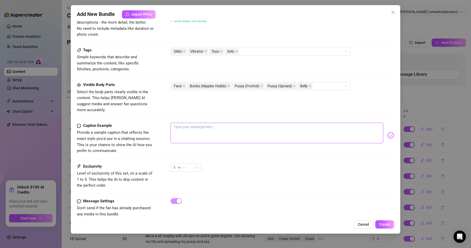
click at [228, 127] on textarea at bounding box center [276, 133] width 213 height 21
click at [193, 164] on div "1" at bounding box center [184, 168] width 20 height 8
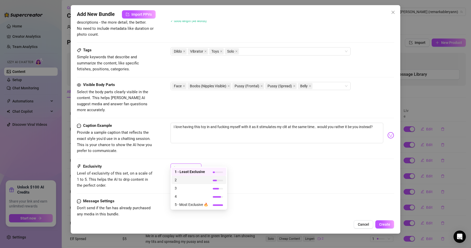
click at [189, 180] on span "2" at bounding box center [191, 180] width 33 height 6
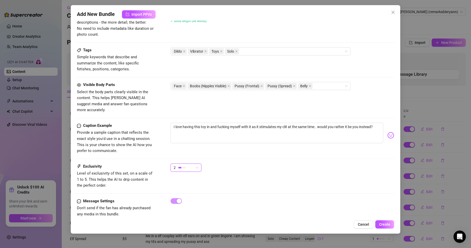
click at [201, 144] on div "Caption Example Provide a sample caption that reflects the exact style you'd us…" at bounding box center [235, 138] width 317 height 31
click at [205, 123] on textarea "I love having this toy in and fucking myself with it as it stimulates my clit a…" at bounding box center [276, 133] width 213 height 21
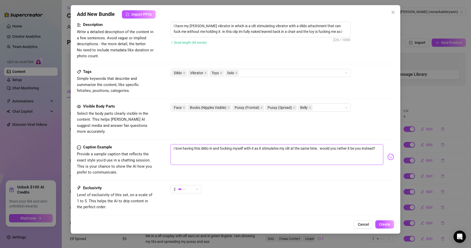
scroll to position [235, 0]
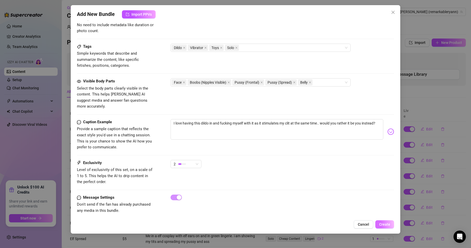
click at [383, 221] on button "Create" at bounding box center [384, 225] width 19 height 8
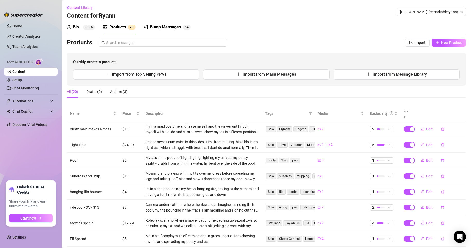
click at [71, 23] on div "Bio 100%" at bounding box center [81, 27] width 28 height 14
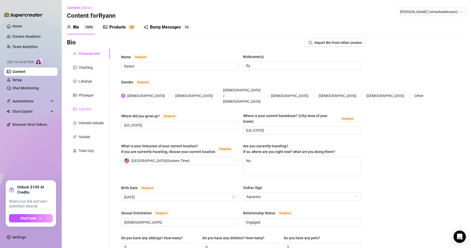
click at [86, 106] on div "Content" at bounding box center [88, 109] width 43 height 10
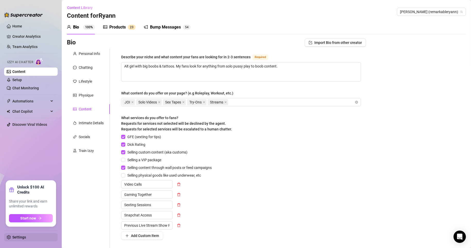
click at [22, 239] on link "Settings" at bounding box center [19, 238] width 14 height 4
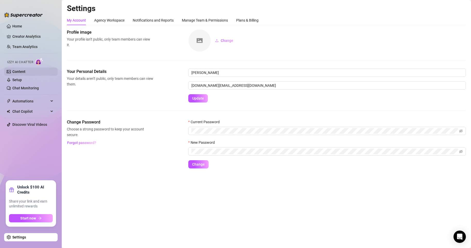
click at [25, 73] on link "Content" at bounding box center [18, 72] width 13 height 4
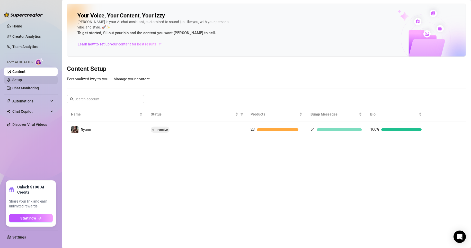
click at [22, 79] on link "Setup" at bounding box center [17, 80] width 10 height 4
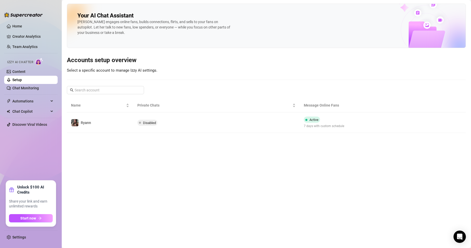
click at [34, 66] on div "Izzy AI Chatter" at bounding box center [30, 62] width 55 height 12
click at [25, 72] on link "Content" at bounding box center [18, 72] width 13 height 4
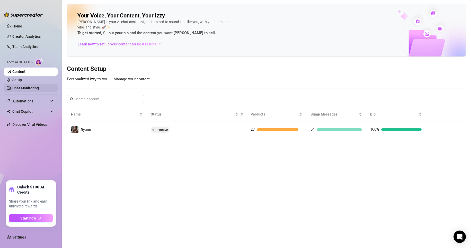
click at [37, 88] on link "Chat Monitoring" at bounding box center [25, 88] width 26 height 4
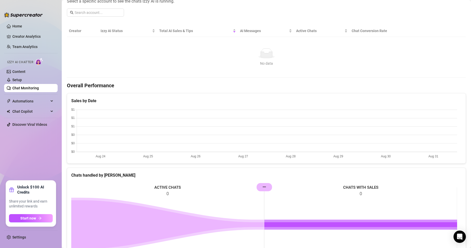
scroll to position [103, 0]
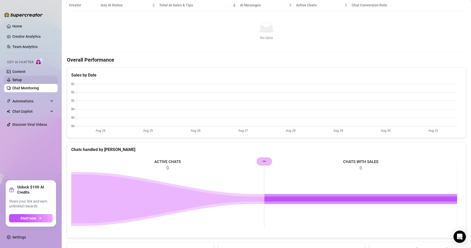
click at [22, 81] on link "Setup" at bounding box center [17, 80] width 10 height 4
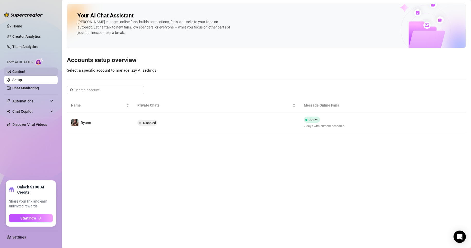
click at [25, 71] on link "Content" at bounding box center [18, 72] width 13 height 4
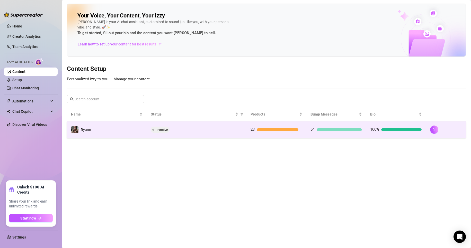
click at [197, 131] on div "Inactive" at bounding box center [197, 130] width 92 height 6
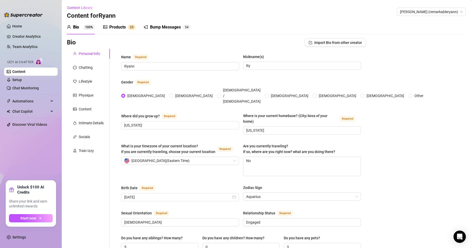
click at [129, 27] on sup "2 3" at bounding box center [132, 27] width 8 height 5
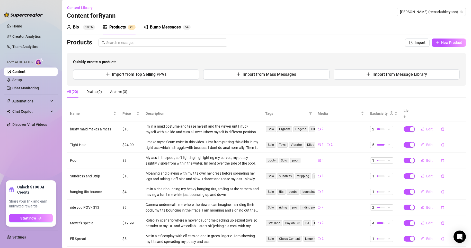
click at [160, 26] on div "Bump Messages" at bounding box center [165, 27] width 31 height 6
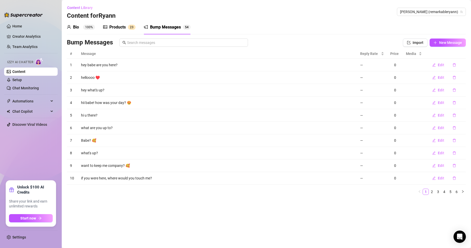
click at [115, 23] on div "Products 2 3" at bounding box center [119, 27] width 32 height 14
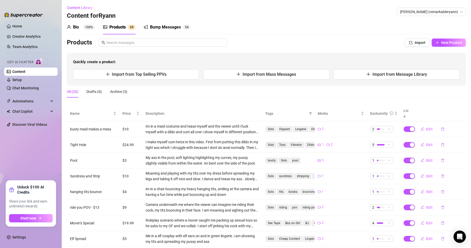
click at [78, 27] on div "Bio" at bounding box center [76, 27] width 6 height 6
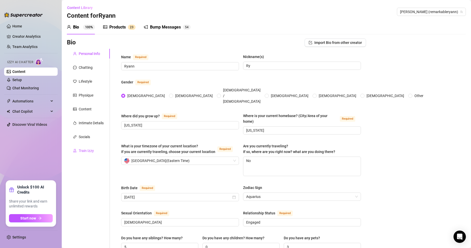
click at [87, 151] on div "Train Izzy" at bounding box center [86, 151] width 15 height 6
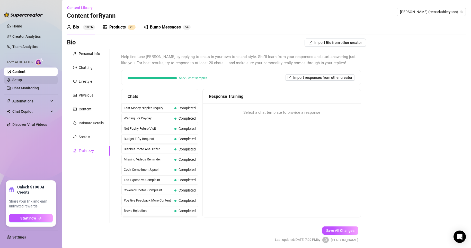
click at [22, 80] on link "Setup" at bounding box center [17, 80] width 10 height 4
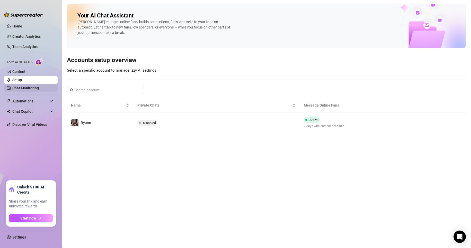
click at [24, 89] on link "Chat Monitoring" at bounding box center [25, 88] width 26 height 4
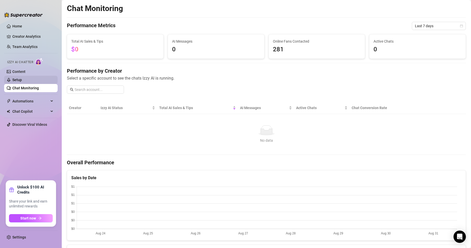
click at [22, 78] on link "Setup" at bounding box center [17, 80] width 10 height 4
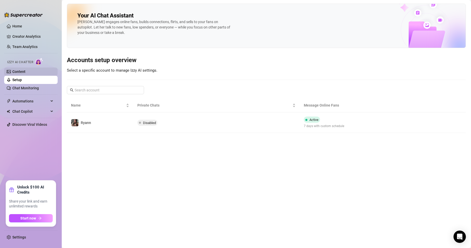
click at [25, 73] on link "Content" at bounding box center [18, 72] width 13 height 4
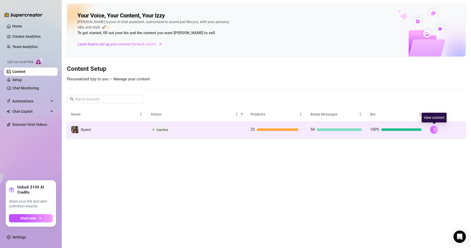
click at [435, 130] on icon "right" at bounding box center [434, 129] width 2 height 3
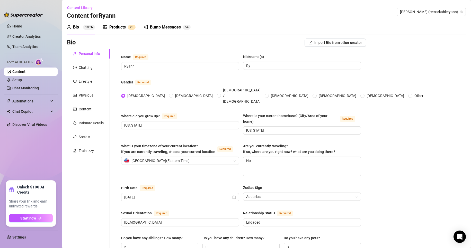
click at [178, 28] on div "Bump Messages" at bounding box center [165, 27] width 31 height 6
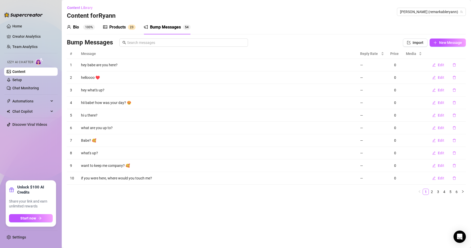
click at [128, 28] on sup "2 3" at bounding box center [132, 27] width 8 height 5
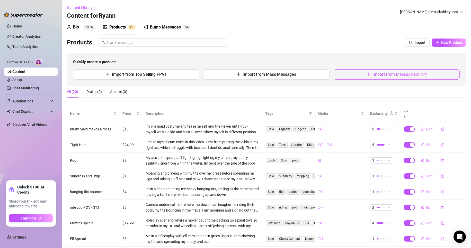
click at [393, 77] on span "Import from Message Library" at bounding box center [399, 74] width 55 height 5
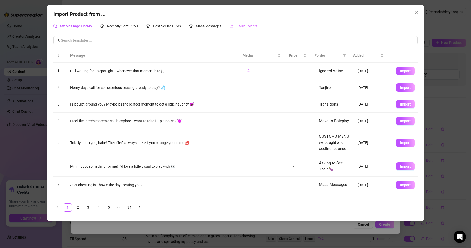
click at [239, 21] on div "Vault Folders" at bounding box center [244, 26] width 28 height 12
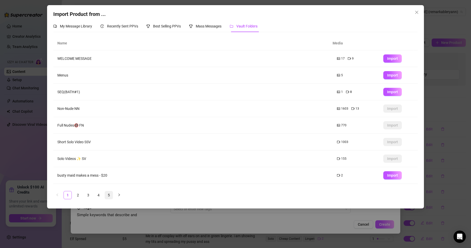
click at [111, 197] on link "5" at bounding box center [109, 196] width 8 height 8
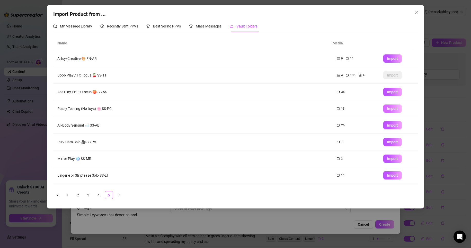
click at [389, 110] on span "Import" at bounding box center [392, 109] width 11 height 4
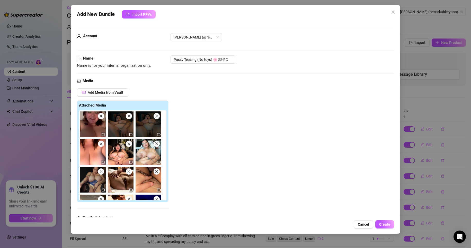
click at [102, 116] on icon "close" at bounding box center [101, 116] width 4 height 4
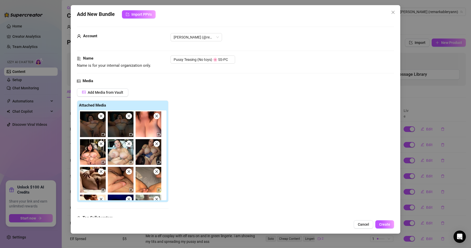
click at [102, 116] on icon "close" at bounding box center [101, 116] width 4 height 4
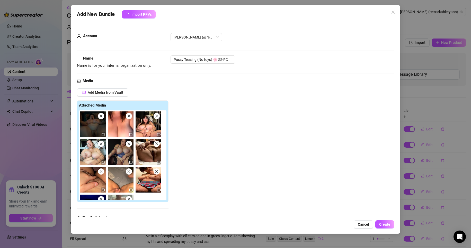
click at [102, 116] on icon "close" at bounding box center [101, 116] width 4 height 4
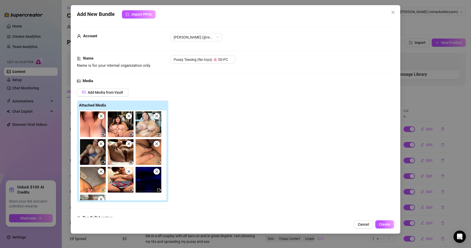
click at [102, 116] on icon "close" at bounding box center [101, 116] width 4 height 4
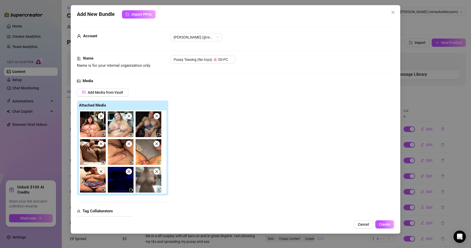
click at [102, 116] on icon "close" at bounding box center [101, 116] width 4 height 4
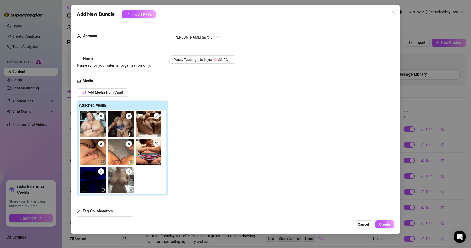
click at [103, 116] on icon "close" at bounding box center [101, 116] width 4 height 4
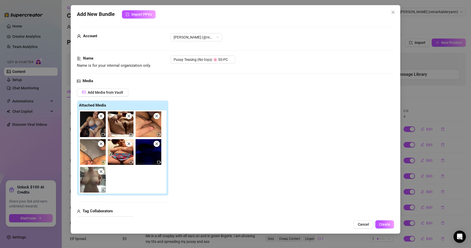
click at [130, 121] on img at bounding box center [121, 125] width 26 height 26
click at [131, 119] on img at bounding box center [121, 125] width 26 height 26
click at [130, 114] on icon "close" at bounding box center [129, 116] width 4 height 4
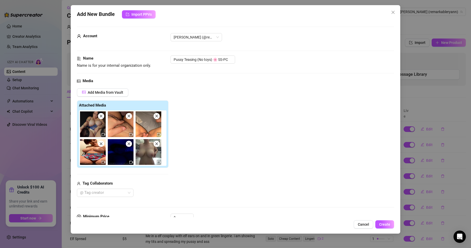
click at [130, 114] on icon "close" at bounding box center [129, 116] width 4 height 4
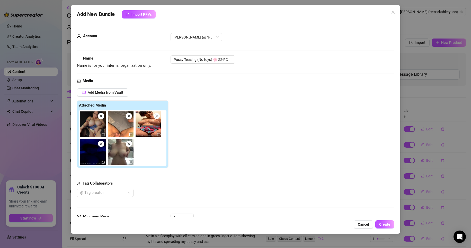
click at [130, 114] on icon "close" at bounding box center [129, 116] width 4 height 4
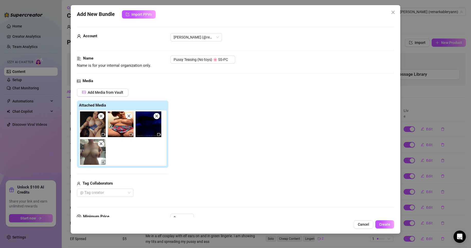
click at [130, 114] on icon "close" at bounding box center [129, 116] width 4 height 4
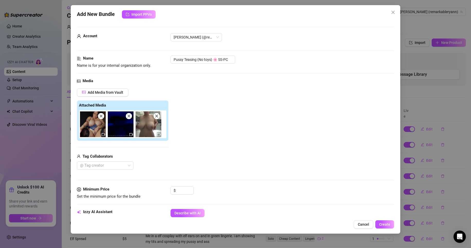
click at [130, 114] on icon "close" at bounding box center [129, 116] width 4 height 4
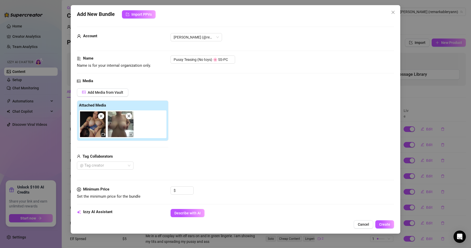
click at [130, 114] on icon "close" at bounding box center [129, 116] width 4 height 4
click at [183, 189] on input at bounding box center [185, 191] width 17 height 8
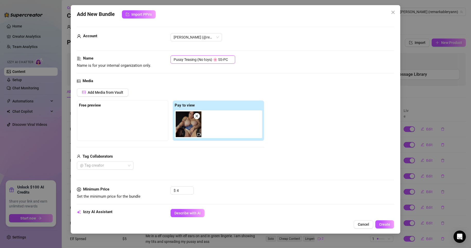
drag, startPoint x: 229, startPoint y: 59, endPoint x: 121, endPoint y: 57, distance: 107.7
click at [124, 59] on div "Name Name is for your internal organization only. Pussy Teasing (No toys) 🌸 SS-…" at bounding box center [235, 62] width 317 height 13
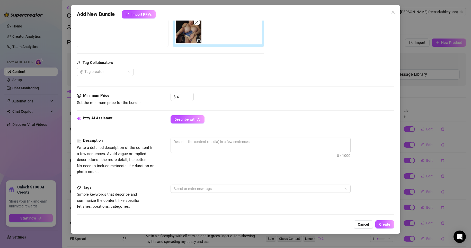
scroll to position [129, 0]
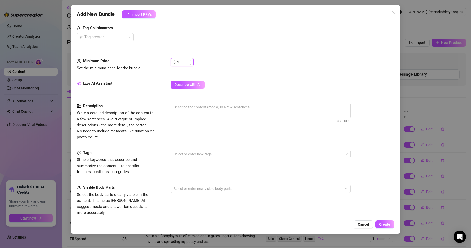
click at [183, 61] on input "4" at bounding box center [185, 62] width 17 height 8
click at [228, 107] on textarea at bounding box center [260, 107] width 179 height 8
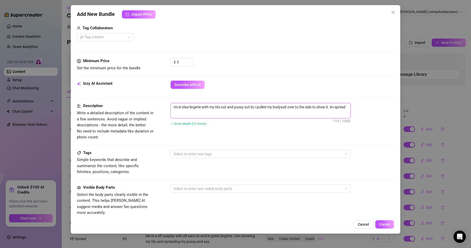
scroll to position [0, 0]
click at [229, 155] on div at bounding box center [257, 154] width 173 height 7
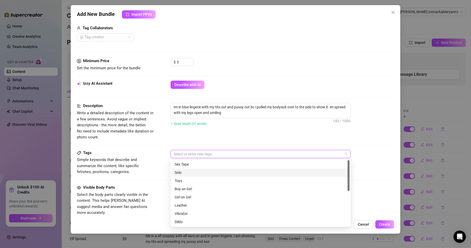
click at [193, 173] on div "Solo" at bounding box center [261, 173] width 172 height 6
click at [188, 204] on div "Cheap Content" at bounding box center [261, 205] width 172 height 6
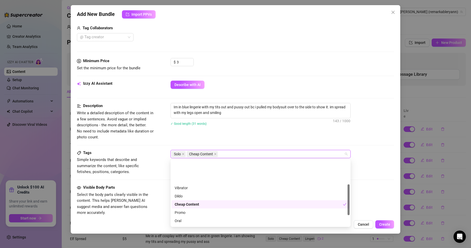
scroll to position [74, 0]
click at [182, 207] on div "Lingerie" at bounding box center [261, 206] width 172 height 6
click at [250, 154] on div "Solo Cheap Content Lingerie" at bounding box center [257, 154] width 173 height 7
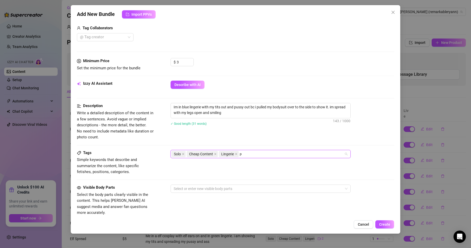
scroll to position [0, 0]
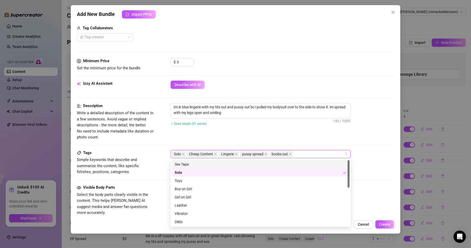
click at [253, 140] on div "Description Write a detailed description of the content in a few sentences. Avo…" at bounding box center [235, 121] width 317 height 37
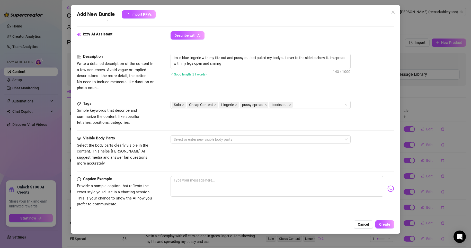
scroll to position [180, 0]
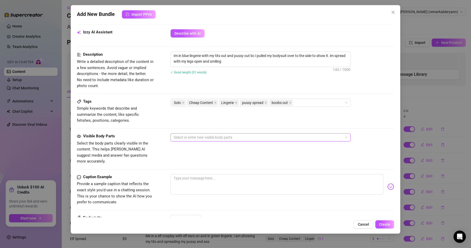
click at [216, 141] on div at bounding box center [257, 137] width 173 height 7
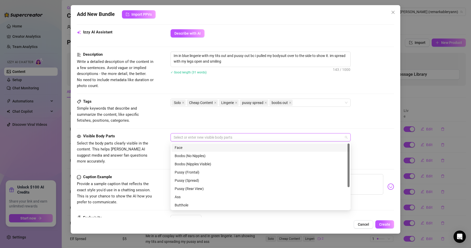
click at [198, 151] on div "Face" at bounding box center [260, 148] width 178 height 8
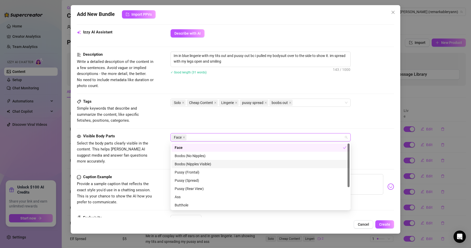
click at [197, 163] on div "Boobs (Nipples Visible)" at bounding box center [261, 164] width 172 height 6
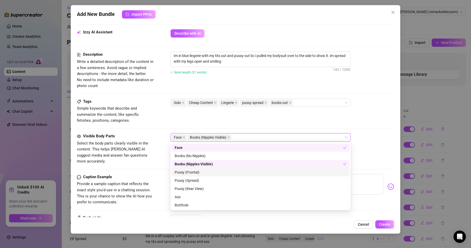
click at [191, 176] on div "Pussy (Frontal)" at bounding box center [260, 172] width 178 height 8
click at [192, 181] on div "Pussy (Spread)" at bounding box center [261, 181] width 172 height 6
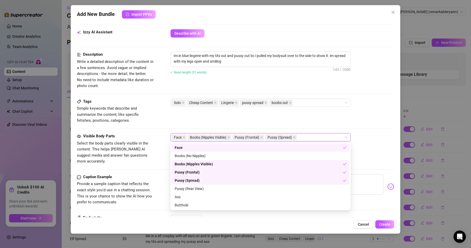
scroll to position [33, 0]
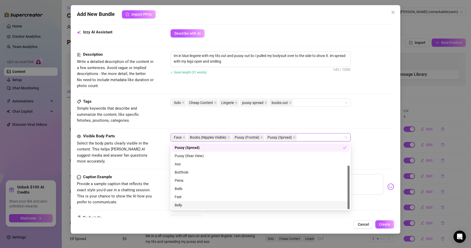
click at [176, 206] on div "Belly" at bounding box center [261, 206] width 172 height 6
click at [242, 114] on div "Tags Simple keywords that describe and summarize the content, like specific fet…" at bounding box center [235, 111] width 317 height 25
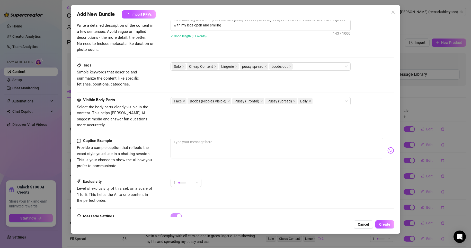
scroll to position [231, 0]
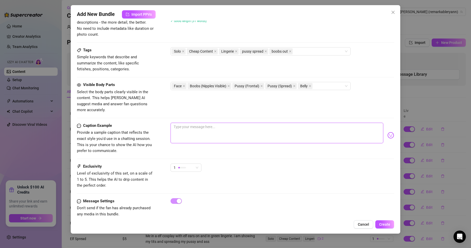
click at [200, 129] on textarea at bounding box center [276, 133] width 213 height 21
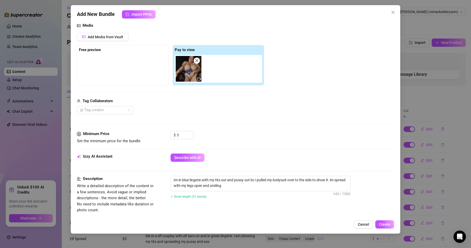
scroll to position [0, 0]
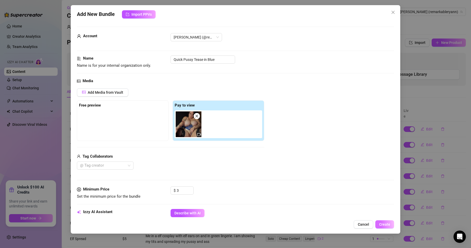
click at [389, 225] on span "Create" at bounding box center [384, 225] width 11 height 4
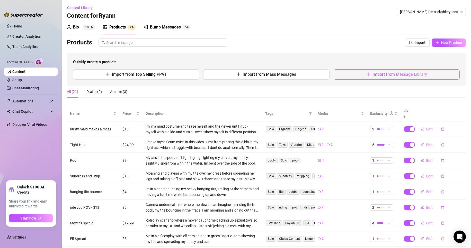
click at [398, 72] on button "Import from Message Library" at bounding box center [396, 74] width 126 height 10
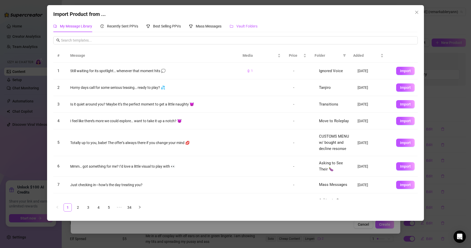
click at [250, 25] on span "Vault Folders" at bounding box center [246, 26] width 21 height 4
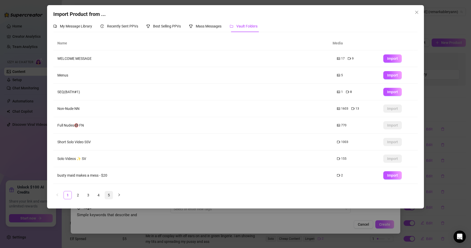
click at [110, 194] on link "5" at bounding box center [109, 196] width 8 height 8
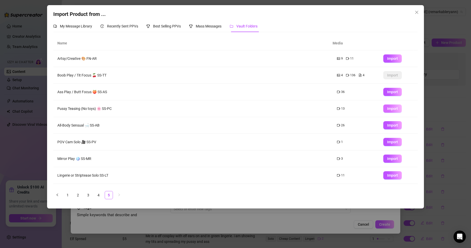
click at [387, 108] on span "Import" at bounding box center [392, 109] width 11 height 4
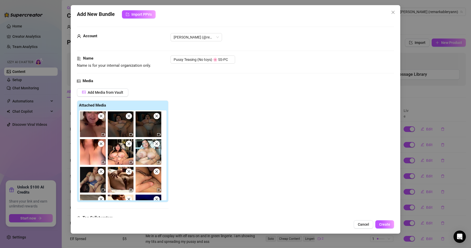
click at [103, 117] on icon "close" at bounding box center [101, 116] width 4 height 4
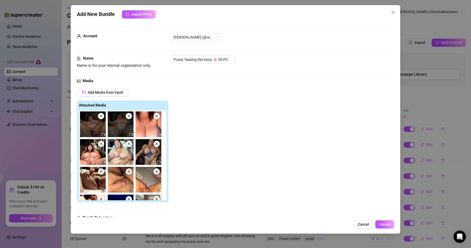
click at [103, 117] on icon "close" at bounding box center [101, 116] width 4 height 4
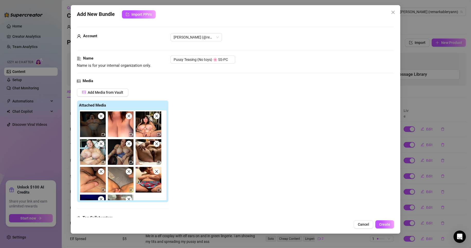
click at [103, 117] on icon "close" at bounding box center [101, 116] width 4 height 4
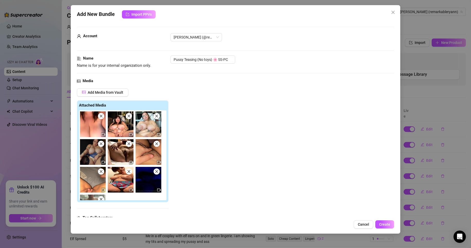
click at [103, 117] on icon "close" at bounding box center [101, 116] width 4 height 4
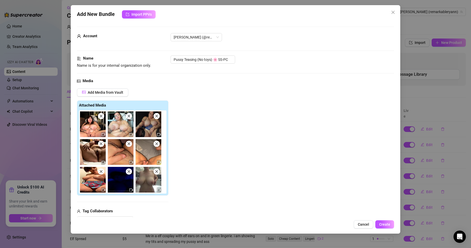
click at [103, 117] on icon "close" at bounding box center [101, 116] width 4 height 4
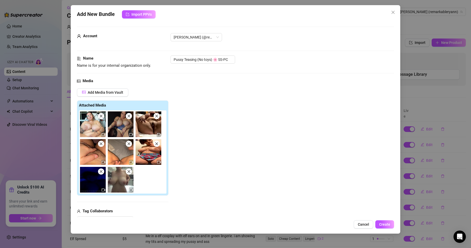
click at [103, 117] on icon "close" at bounding box center [101, 116] width 4 height 4
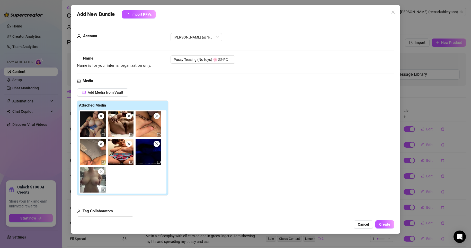
click at [103, 117] on icon "close" at bounding box center [101, 116] width 4 height 4
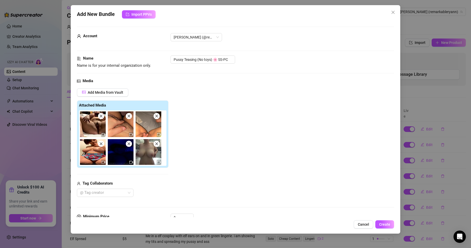
click at [103, 117] on icon "close" at bounding box center [101, 116] width 4 height 4
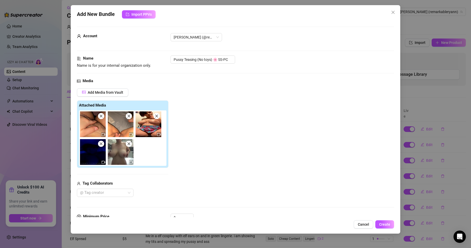
click at [130, 121] on img at bounding box center [121, 125] width 26 height 26
click at [130, 120] on img at bounding box center [121, 125] width 26 height 26
click at [129, 118] on icon "close" at bounding box center [129, 116] width 4 height 4
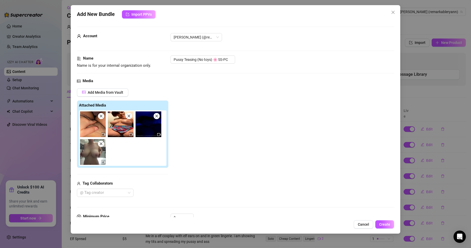
click at [129, 115] on icon "close" at bounding box center [129, 116] width 4 height 4
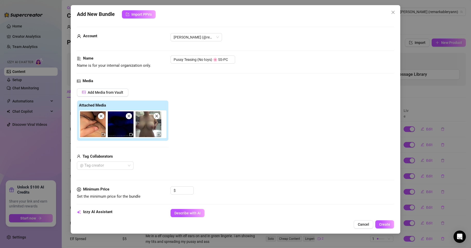
click at [129, 115] on icon "close" at bounding box center [129, 116] width 4 height 4
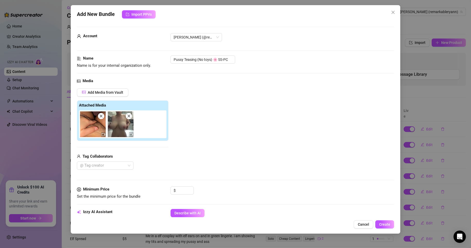
click at [129, 115] on icon "close" at bounding box center [129, 116] width 4 height 4
click at [188, 193] on span "Decrease Value" at bounding box center [191, 192] width 6 height 5
click at [183, 192] on input "0" at bounding box center [185, 191] width 17 height 8
click at [186, 191] on input "0" at bounding box center [185, 191] width 17 height 8
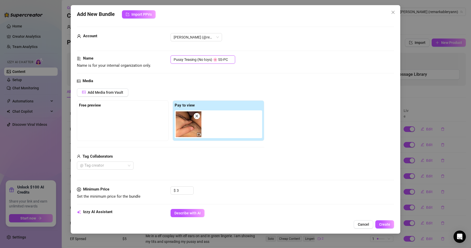
drag, startPoint x: 229, startPoint y: 60, endPoint x: 118, endPoint y: 56, distance: 110.9
click at [118, 56] on div "Name Name is for your internal organization only. Pussy Teasing (No toys) 🌸 SS-…" at bounding box center [235, 62] width 317 height 13
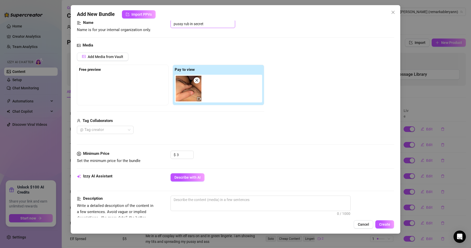
scroll to position [129, 0]
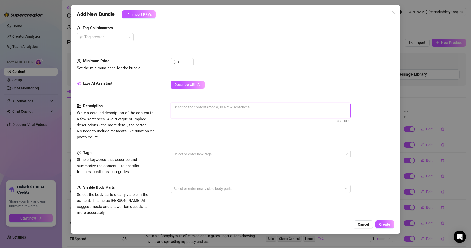
click at [213, 108] on textarea at bounding box center [260, 107] width 179 height 8
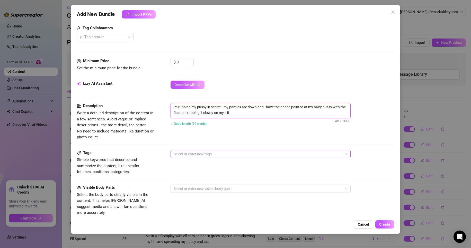
click at [199, 157] on div at bounding box center [257, 154] width 173 height 7
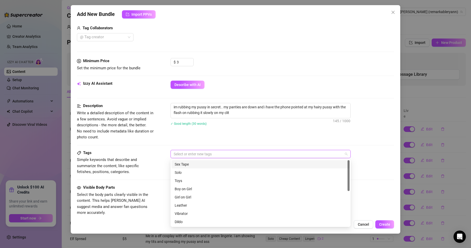
click at [193, 166] on div "Sex Tape" at bounding box center [261, 165] width 172 height 6
click at [191, 155] on icon "close" at bounding box center [190, 154] width 2 height 2
click at [184, 172] on div "Solo" at bounding box center [261, 173] width 172 height 6
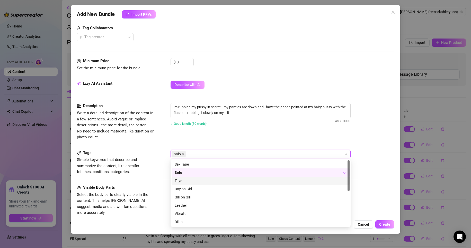
scroll to position [26, 0]
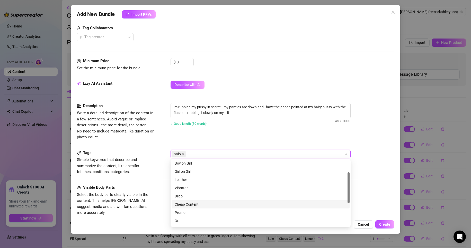
click at [193, 205] on div "Cheap Content" at bounding box center [261, 205] width 172 height 6
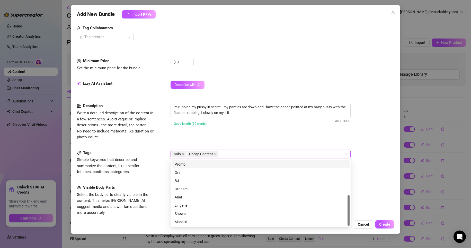
click at [251, 131] on div "im rubbing my pussy in secret.. my panties are down and i have the phone pointe…" at bounding box center [282, 117] width 224 height 29
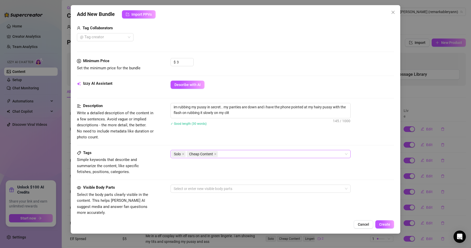
click at [224, 151] on div "Solo Cheap Content" at bounding box center [257, 154] width 173 height 7
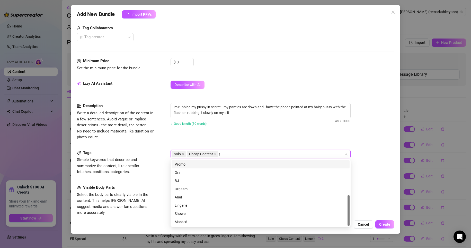
scroll to position [0, 0]
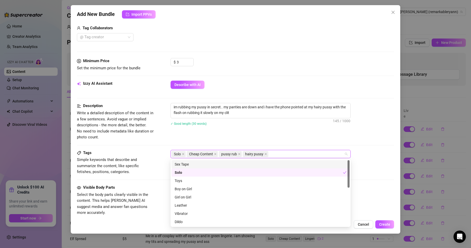
click at [237, 141] on div "Description Write a detailed description of the content in a few sentences. Avo…" at bounding box center [235, 126] width 317 height 47
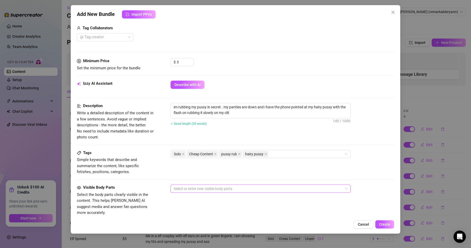
click at [204, 185] on div at bounding box center [257, 188] width 173 height 7
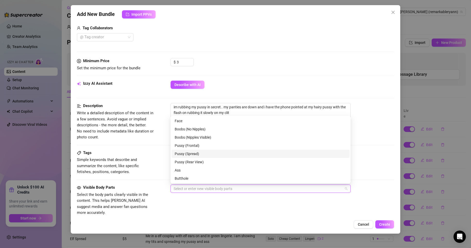
click at [188, 156] on div "Pussy (Spread)" at bounding box center [261, 154] width 172 height 6
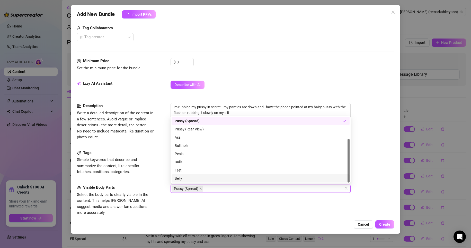
click at [199, 208] on div "Visible Body Parts Select the body parts clearly visible in the content. This h…" at bounding box center [235, 200] width 317 height 31
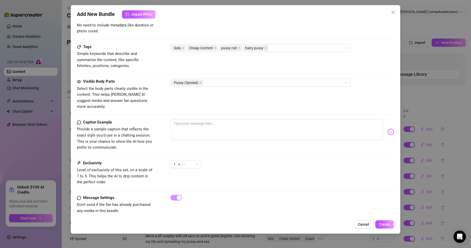
scroll to position [235, 0]
click at [207, 122] on textarea at bounding box center [276, 129] width 213 height 21
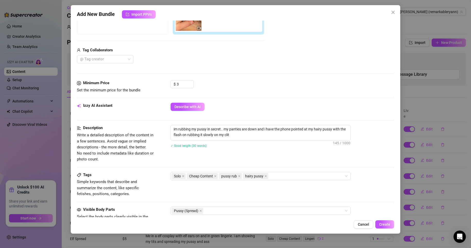
scroll to position [0, 0]
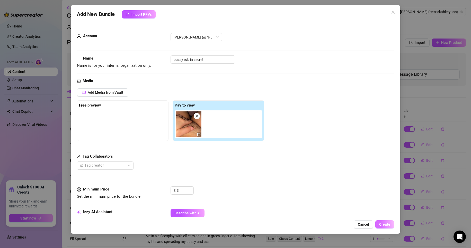
click at [392, 225] on button "Create" at bounding box center [384, 225] width 19 height 8
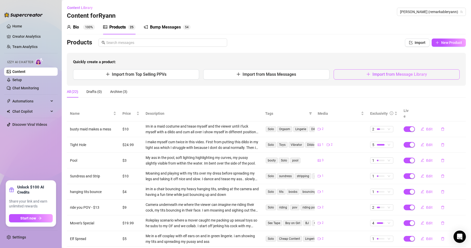
click at [399, 72] on button "Import from Message Library" at bounding box center [396, 74] width 126 height 10
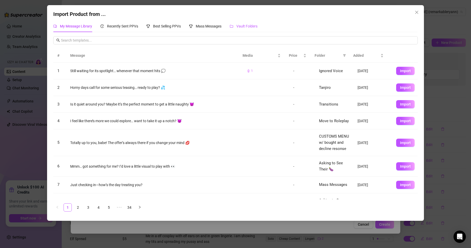
click at [248, 24] on span "Vault Folders" at bounding box center [246, 26] width 21 height 4
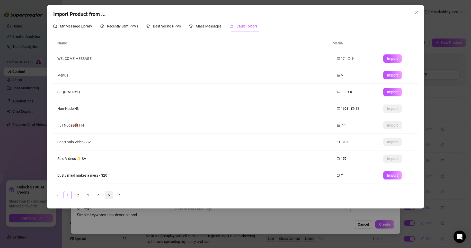
click at [108, 195] on link "5" at bounding box center [109, 196] width 8 height 8
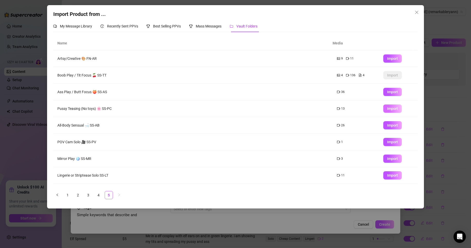
click at [387, 108] on span "Import" at bounding box center [392, 109] width 11 height 4
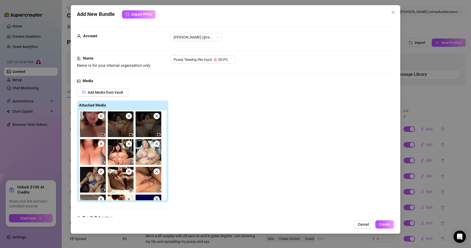
click at [103, 115] on span at bounding box center [101, 116] width 6 height 6
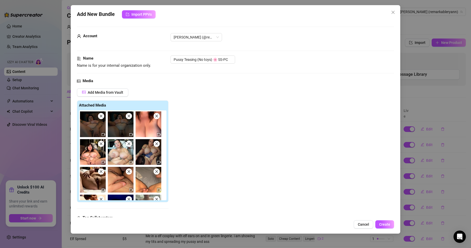
click at [158, 116] on icon "close" at bounding box center [157, 116] width 4 height 4
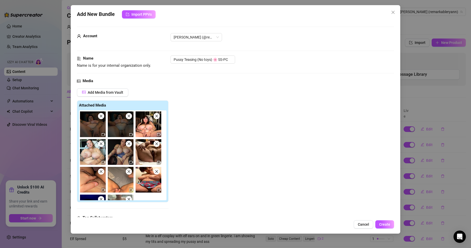
click at [158, 116] on icon "close" at bounding box center [157, 116] width 4 height 4
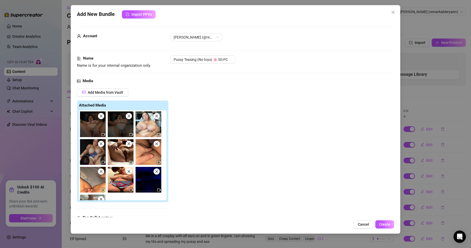
click at [158, 116] on icon "close" at bounding box center [157, 116] width 4 height 4
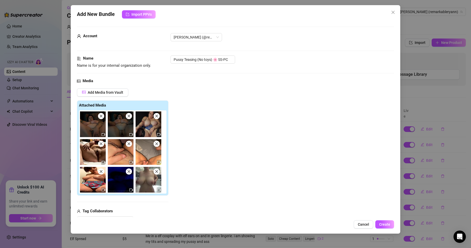
click at [158, 116] on icon "close" at bounding box center [157, 116] width 4 height 4
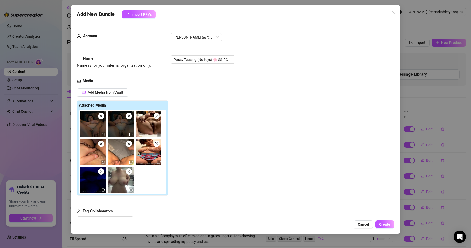
click at [158, 116] on icon "close" at bounding box center [157, 116] width 4 height 4
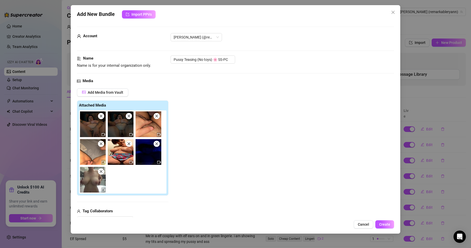
click at [158, 116] on icon "close" at bounding box center [157, 116] width 4 height 4
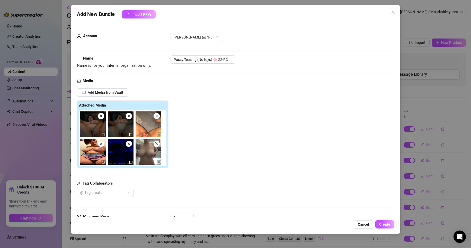
click at [158, 116] on icon "close" at bounding box center [157, 116] width 4 height 4
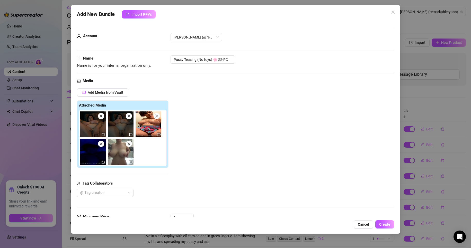
click at [158, 116] on icon "close" at bounding box center [157, 116] width 4 height 4
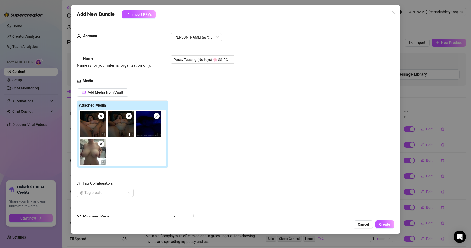
click at [158, 116] on icon "close" at bounding box center [157, 116] width 4 height 4
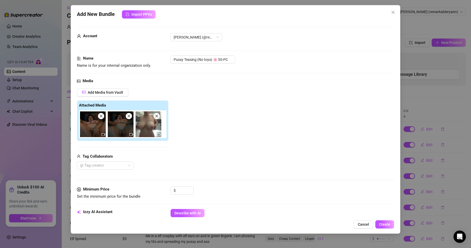
click at [158, 116] on icon "close" at bounding box center [157, 116] width 4 height 4
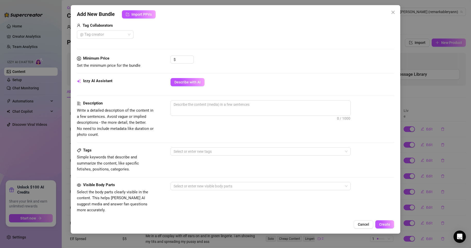
scroll to position [154, 0]
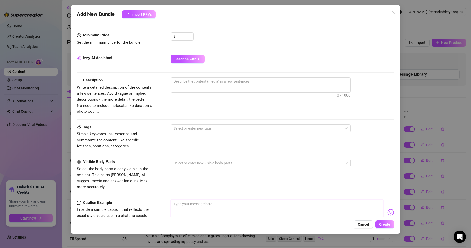
click at [196, 203] on textarea at bounding box center [276, 210] width 213 height 21
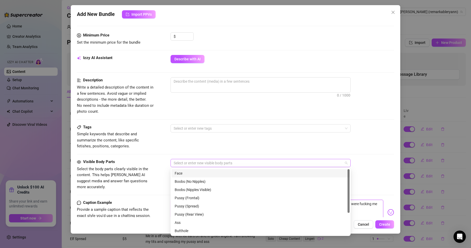
click at [201, 162] on div at bounding box center [257, 163] width 173 height 7
click at [194, 172] on div "Face" at bounding box center [261, 174] width 172 height 6
click at [196, 192] on div "Boobs (Nipples Visible)" at bounding box center [261, 190] width 172 height 6
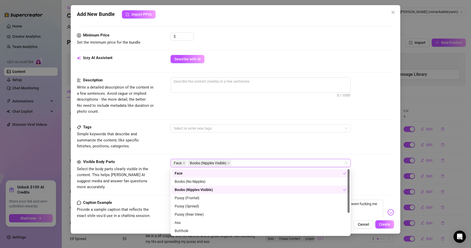
scroll to position [26, 0]
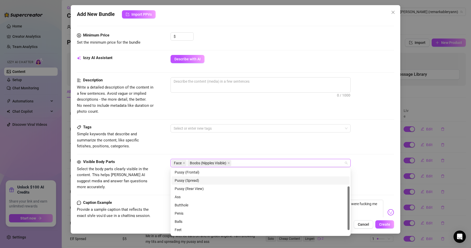
click at [195, 179] on div "Pussy (Spread)" at bounding box center [261, 181] width 172 height 6
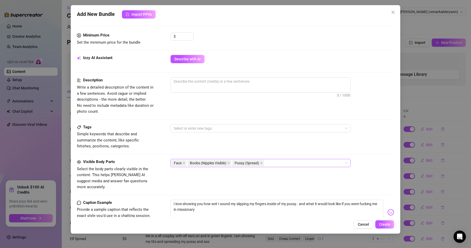
click at [288, 161] on div "Face Boobs (Nipples Visible) Pussy (Spread)" at bounding box center [257, 163] width 173 height 7
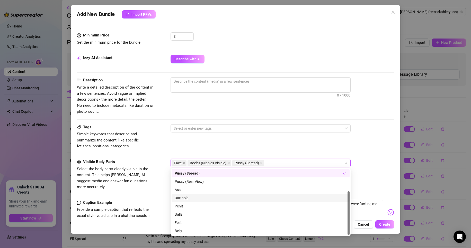
click at [188, 198] on div "Butthole" at bounding box center [261, 198] width 172 height 6
click at [207, 141] on div "Tags Simple keywords that describe and summarize the content, like specific fet…" at bounding box center [235, 136] width 317 height 25
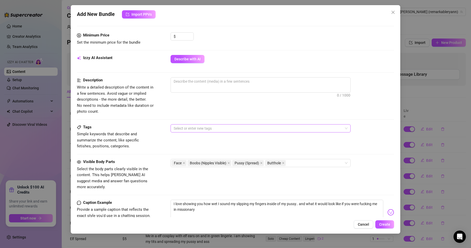
click at [200, 126] on div at bounding box center [257, 128] width 173 height 7
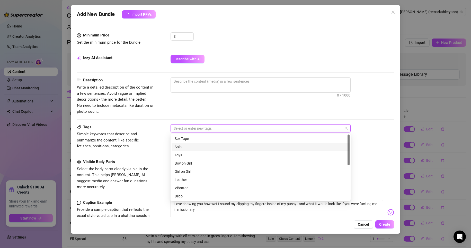
click at [189, 147] on div "Solo" at bounding box center [261, 147] width 172 height 6
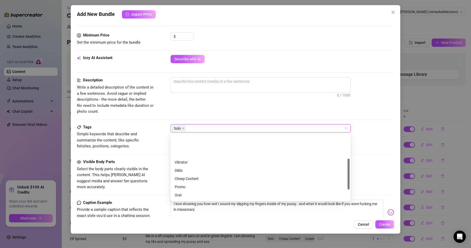
scroll to position [51, 0]
click at [189, 153] on div "Cheap Content" at bounding box center [261, 153] width 172 height 6
click at [230, 128] on div "Solo Cheap Content" at bounding box center [257, 128] width 173 height 7
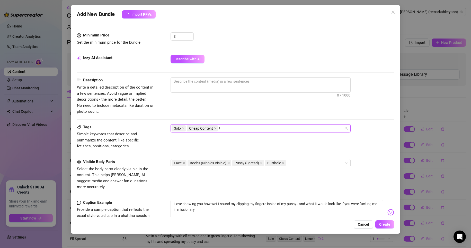
scroll to position [0, 0]
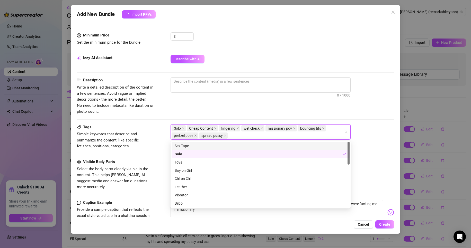
click at [211, 107] on div "Description Write a detailed description of the content in a few sentences. Avo…" at bounding box center [235, 95] width 317 height 37
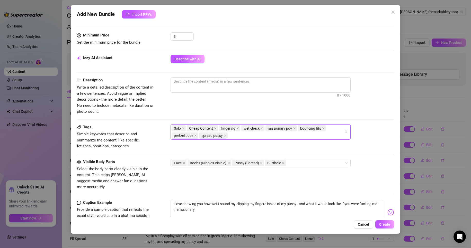
click at [232, 134] on div "Solo Cheap Content fingering wet check missionary pov bouncing tits pretzel pos…" at bounding box center [257, 132] width 173 height 14
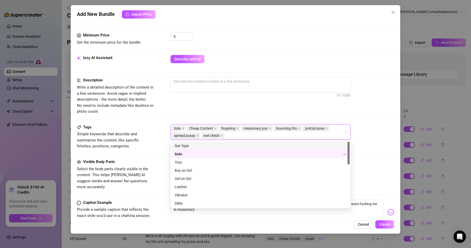
click at [229, 120] on div "Description Write a detailed description of the content in a few sentences. Avo…" at bounding box center [235, 100] width 317 height 47
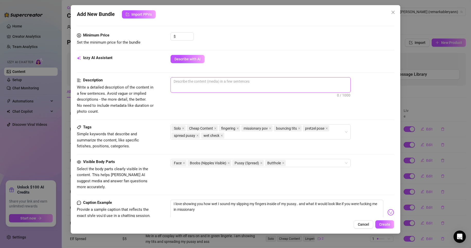
click at [222, 85] on textarea at bounding box center [260, 82] width 179 height 8
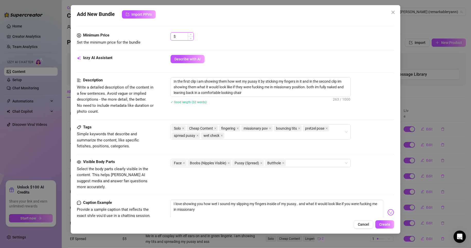
click at [182, 38] on input at bounding box center [185, 37] width 17 height 8
click at [227, 41] on div "$ 5" at bounding box center [282, 38] width 224 height 13
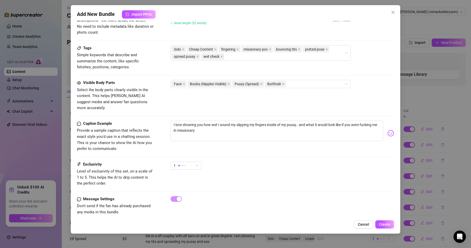
scroll to position [235, 0]
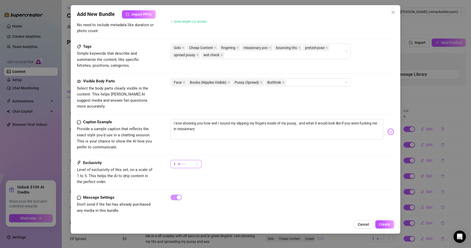
click at [192, 161] on div "1" at bounding box center [184, 164] width 20 height 8
click at [218, 144] on div "Caption Example Provide a sample caption that reflects the exact style you'd us…" at bounding box center [235, 134] width 317 height 31
click at [231, 119] on textarea "I love showing you how wet I sound my slipping my fingers inside of my pussy.. …" at bounding box center [276, 129] width 213 height 21
drag, startPoint x: 253, startPoint y: 142, endPoint x: 255, endPoint y: 144, distance: 3.1
click at [255, 144] on div "Caption Example Provide a sample caption that reflects the exact style you'd us…" at bounding box center [235, 134] width 317 height 31
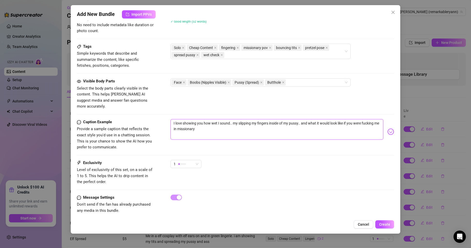
drag, startPoint x: 242, startPoint y: 116, endPoint x: 248, endPoint y: 130, distance: 14.6
click at [242, 119] on textarea "I love showing you how wet I sound.. my slipping my fingers inside of my pussy.…" at bounding box center [276, 129] width 213 height 21
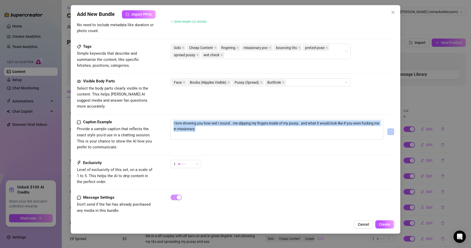
drag, startPoint x: 246, startPoint y: 144, endPoint x: 250, endPoint y: 164, distance: 19.9
click at [249, 163] on form "Account Ryann (@remarkableryann) Name Name is for your internal organization on…" at bounding box center [235, 8] width 317 height 432
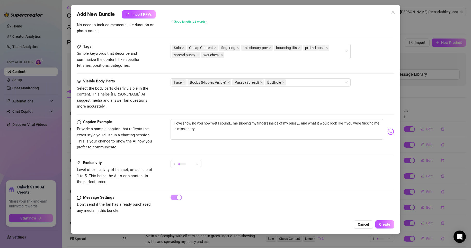
click at [250, 164] on div "1" at bounding box center [282, 166] width 224 height 13
click at [191, 160] on div "1" at bounding box center [184, 164] width 20 height 8
click at [193, 175] on span "2" at bounding box center [191, 177] width 33 height 6
click at [206, 97] on div "Visible Body Parts Select the body parts clearly visible in the content. This h…" at bounding box center [235, 93] width 317 height 31
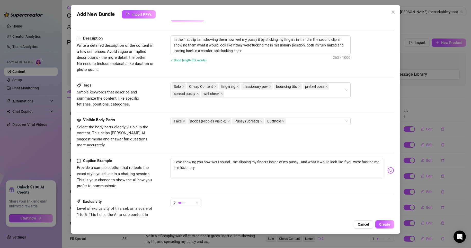
scroll to position [132, 0]
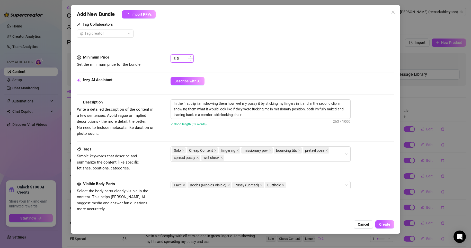
click at [182, 55] on input "5" at bounding box center [185, 59] width 17 height 8
click at [217, 71] on div "Minimum Price Set the minimum price for the bundle $ 5" at bounding box center [235, 66] width 317 height 23
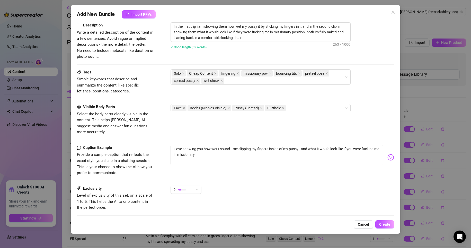
scroll to position [235, 0]
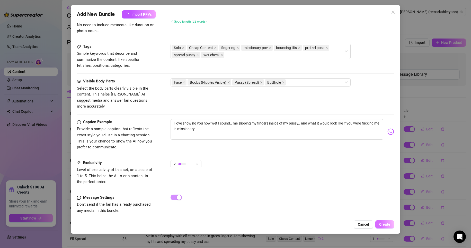
click at [387, 223] on span "Create" at bounding box center [384, 225] width 11 height 4
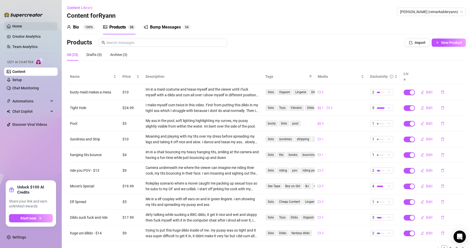
click at [18, 28] on link "Home" at bounding box center [17, 26] width 10 height 4
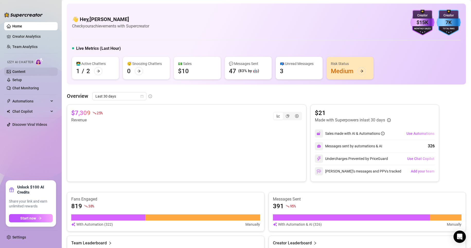
click at [25, 73] on link "Content" at bounding box center [18, 72] width 13 height 4
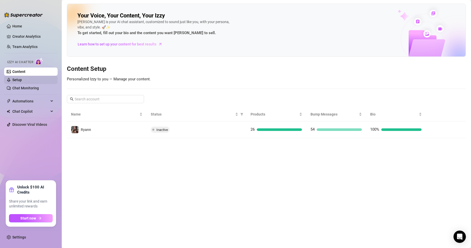
click at [22, 78] on link "Setup" at bounding box center [17, 80] width 10 height 4
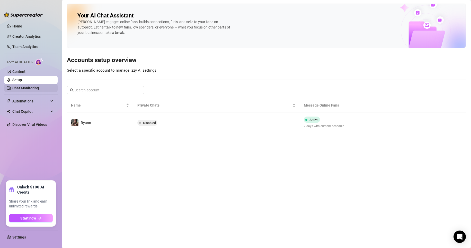
click at [34, 89] on link "Chat Monitoring" at bounding box center [25, 88] width 26 height 4
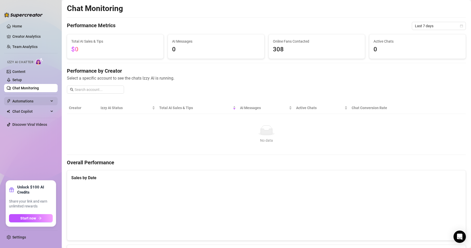
click at [36, 101] on span "Automations" at bounding box center [30, 101] width 37 height 8
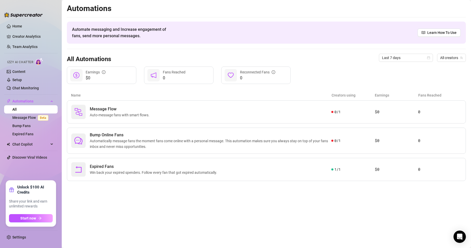
click at [17, 112] on link "All" at bounding box center [14, 109] width 4 height 4
click at [21, 116] on link "Message Flow Beta" at bounding box center [31, 118] width 38 height 4
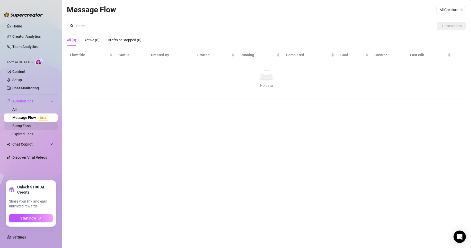
click at [15, 126] on link "Bump Fans" at bounding box center [21, 126] width 18 height 4
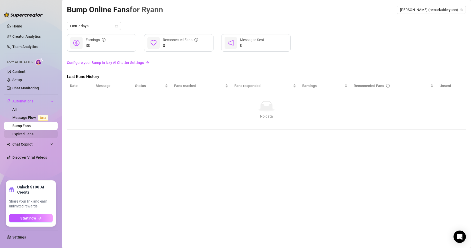
click at [32, 136] on link "Expired Fans" at bounding box center [22, 134] width 21 height 4
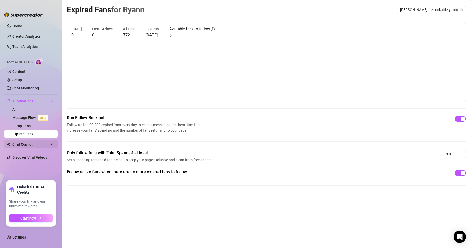
click at [35, 143] on span "Chat Copilot" at bounding box center [30, 144] width 37 height 8
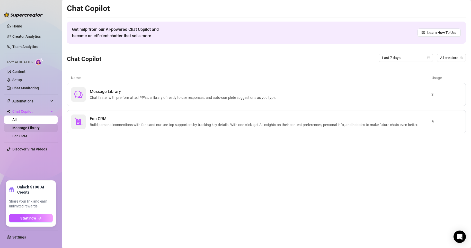
click at [40, 126] on link "Message Library" at bounding box center [25, 128] width 27 height 4
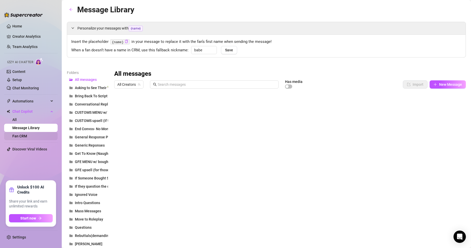
click at [27, 137] on link "Fan CRM" at bounding box center [19, 136] width 15 height 4
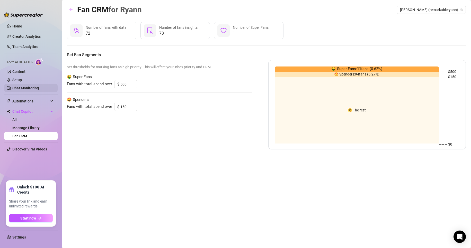
click at [21, 90] on link "Chat Monitoring" at bounding box center [25, 88] width 26 height 4
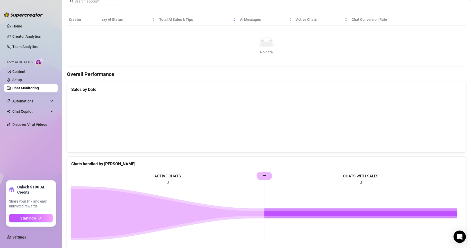
scroll to position [86, 0]
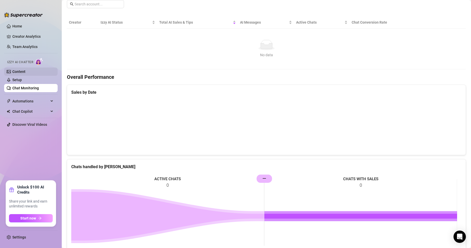
click at [14, 74] on link "Content" at bounding box center [18, 72] width 13 height 4
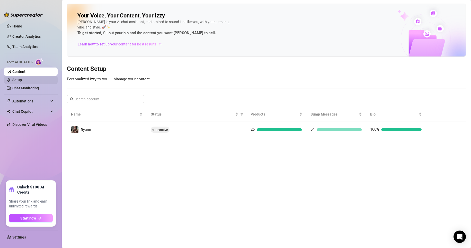
click at [22, 81] on link "Setup" at bounding box center [17, 80] width 10 height 4
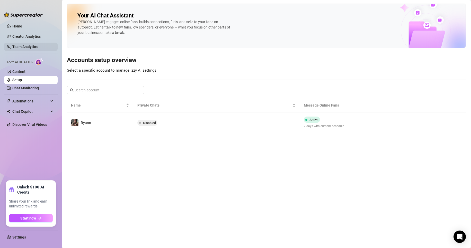
click at [25, 47] on link "Team Analytics" at bounding box center [24, 47] width 25 height 4
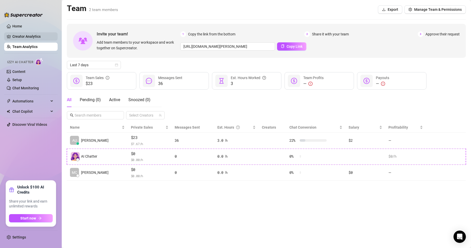
click at [32, 38] on link "Creator Analytics" at bounding box center [32, 36] width 41 height 8
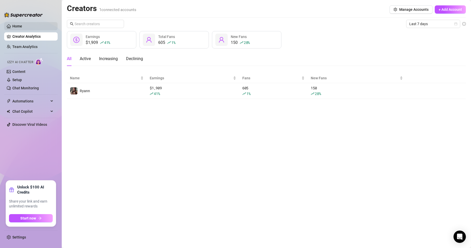
click at [22, 26] on link "Home" at bounding box center [17, 26] width 10 height 4
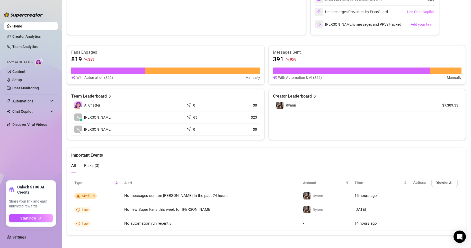
scroll to position [150, 0]
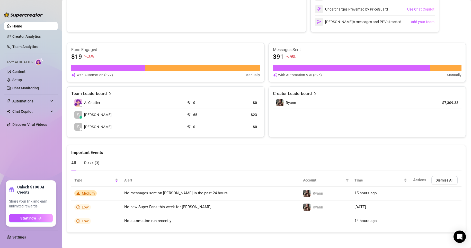
click at [449, 185] on th "Actions Dismiss All" at bounding box center [435, 180] width 51 height 13
click at [446, 183] on span "Dismiss All" at bounding box center [444, 180] width 18 height 4
click at [446, 180] on span "Dismiss All" at bounding box center [444, 180] width 18 height 4
click at [25, 71] on link "Content" at bounding box center [18, 72] width 13 height 4
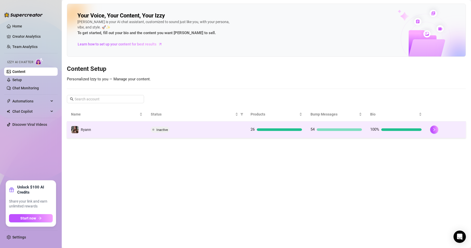
click at [124, 129] on td "Ryann" at bounding box center [107, 130] width 80 height 17
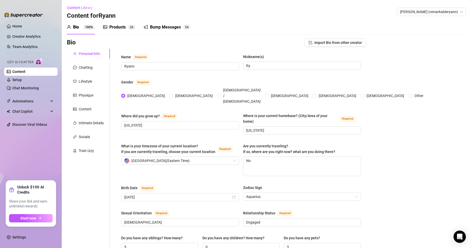
click at [121, 26] on div "Products" at bounding box center [117, 27] width 16 height 6
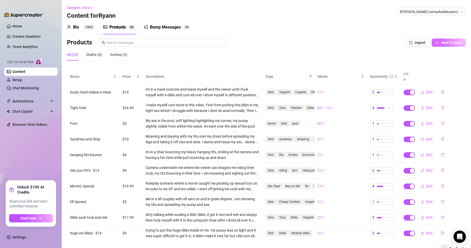
click at [450, 42] on span "New Product" at bounding box center [451, 43] width 21 height 4
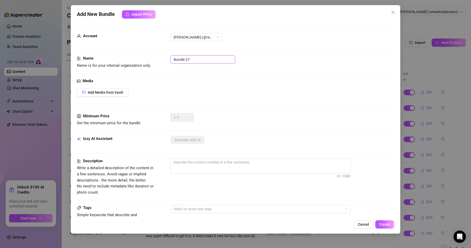
drag, startPoint x: 201, startPoint y: 62, endPoint x: 156, endPoint y: 61, distance: 45.8
click at [156, 62] on div "Name Name is for your internal organization only. Bundle 27" at bounding box center [235, 62] width 317 height 13
click at [391, 11] on icon "close" at bounding box center [393, 12] width 4 height 4
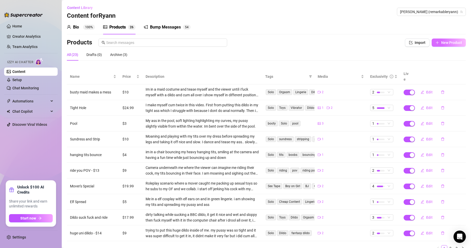
click at [442, 43] on span "New Product" at bounding box center [451, 43] width 21 height 4
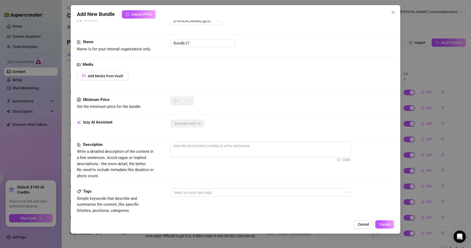
scroll to position [26, 0]
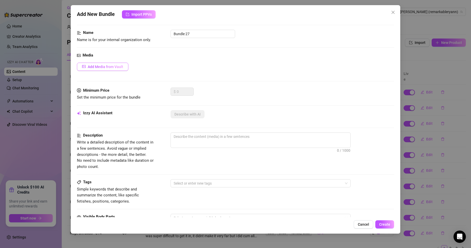
click at [99, 66] on span "Add Media from Vault" at bounding box center [105, 67] width 35 height 4
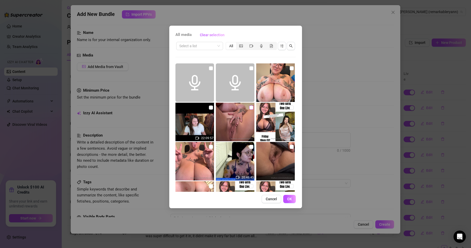
click at [249, 108] on input "checkbox" at bounding box center [251, 108] width 4 height 4
click at [291, 198] on span "OK" at bounding box center [289, 199] width 5 height 4
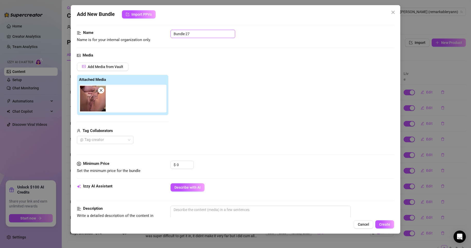
drag, startPoint x: 197, startPoint y: 34, endPoint x: 153, endPoint y: 29, distance: 44.5
click at [157, 31] on div "Name Name is for your internal organization only. Bundle 27" at bounding box center [235, 36] width 317 height 13
click at [183, 167] on input "0" at bounding box center [185, 165] width 17 height 8
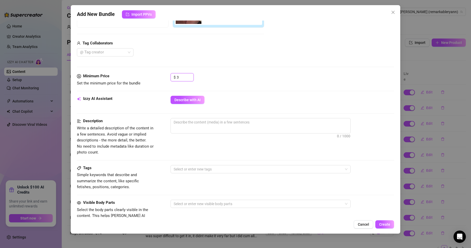
scroll to position [129, 0]
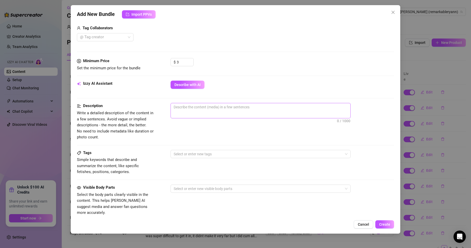
click at [205, 114] on span "0 / 1000" at bounding box center [260, 110] width 180 height 15
click at [204, 114] on span "0 / 1000" at bounding box center [260, 110] width 180 height 15
click at [189, 106] on textarea at bounding box center [260, 107] width 179 height 8
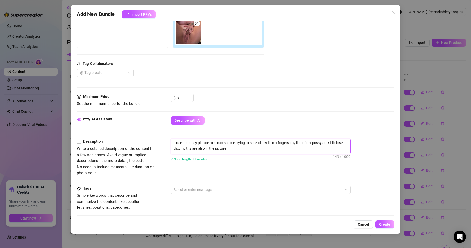
scroll to position [180, 0]
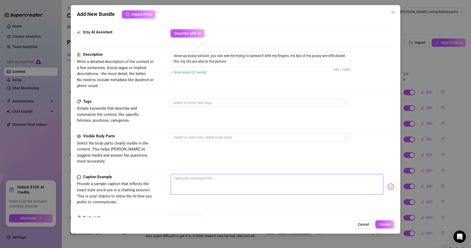
click at [228, 174] on textarea at bounding box center [276, 184] width 213 height 21
click at [201, 135] on div at bounding box center [257, 137] width 173 height 7
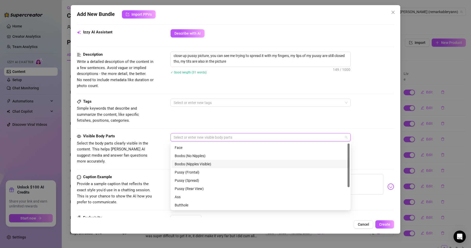
click at [183, 167] on div "Boobs (Nipples Visible)" at bounding box center [261, 164] width 172 height 6
click at [184, 179] on div "Pussy (Spread)" at bounding box center [261, 181] width 172 height 6
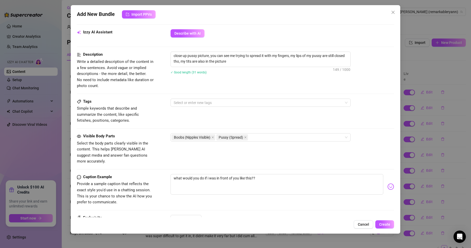
click at [158, 110] on div "Tags Simple keywords that describe and summarize the content, like specific fet…" at bounding box center [235, 111] width 317 height 25
click at [175, 105] on div at bounding box center [257, 102] width 173 height 7
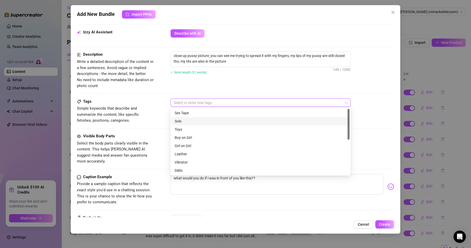
click at [186, 121] on div "Solo" at bounding box center [261, 122] width 172 height 6
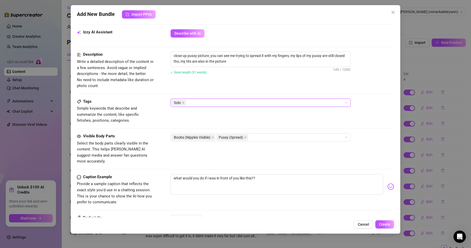
click at [207, 103] on div "Solo" at bounding box center [257, 102] width 173 height 7
click at [245, 84] on div "Description Write a detailed description of the content in a few sentences. Avo…" at bounding box center [235, 70] width 317 height 37
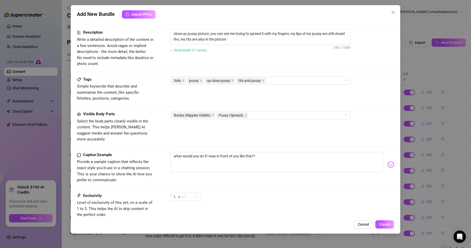
scroll to position [206, 0]
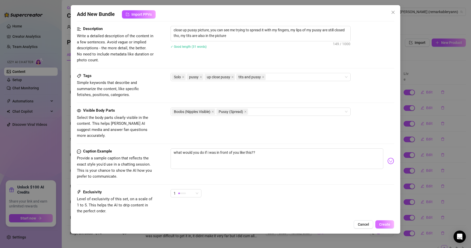
click at [387, 224] on span "Create" at bounding box center [384, 225] width 11 height 4
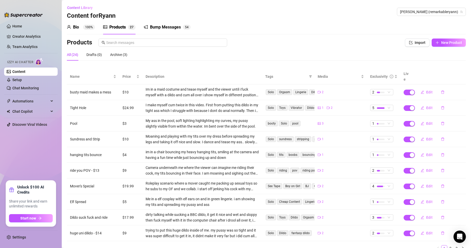
click at [122, 26] on div "Products" at bounding box center [117, 27] width 16 height 6
click at [452, 43] on span "New Product" at bounding box center [451, 43] width 21 height 4
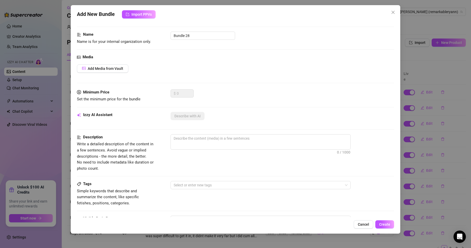
scroll to position [0, 0]
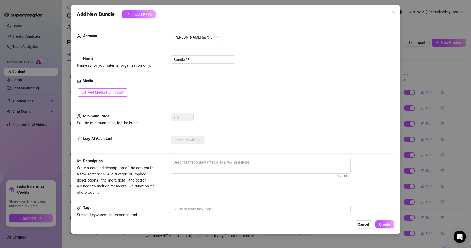
click at [104, 91] on span "Add Media from Vault" at bounding box center [105, 92] width 35 height 4
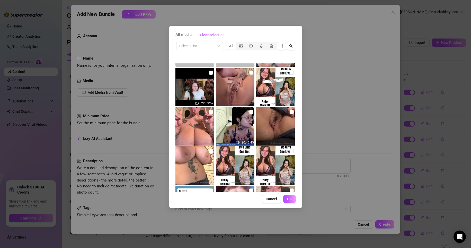
scroll to position [26, 0]
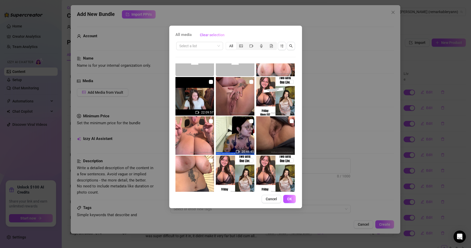
click at [275, 199] on span "Cancel" at bounding box center [271, 199] width 11 height 4
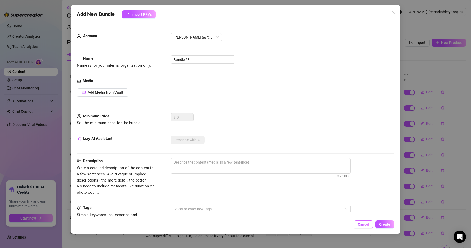
click at [364, 221] on button "Cancel" at bounding box center [364, 225] width 20 height 8
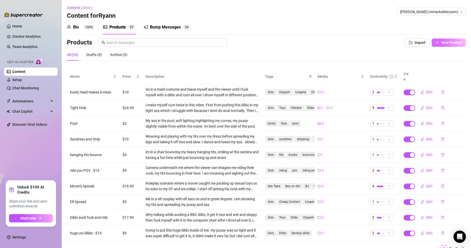
click at [451, 40] on button "New Product" at bounding box center [448, 43] width 34 height 8
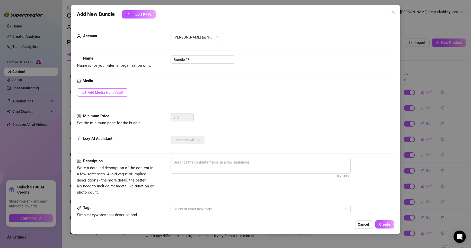
click at [104, 95] on button "Add Media from Vault" at bounding box center [102, 92] width 51 height 8
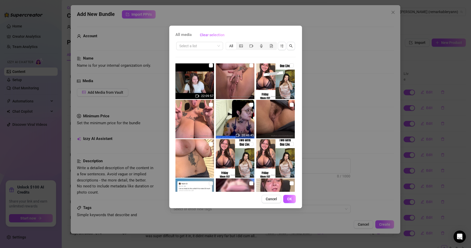
scroll to position [51, 0]
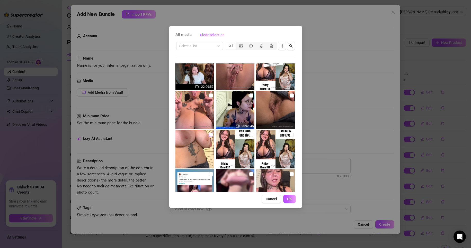
click at [209, 135] on input "checkbox" at bounding box center [211, 135] width 4 height 4
click at [289, 92] on img at bounding box center [275, 110] width 39 height 39
click at [289, 95] on input "checkbox" at bounding box center [291, 96] width 4 height 4
click at [294, 201] on button "OK" at bounding box center [289, 199] width 13 height 8
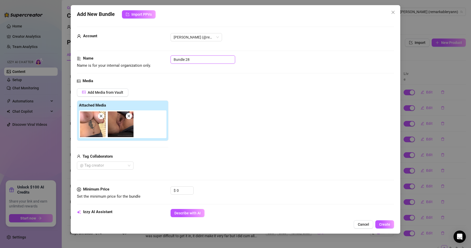
drag, startPoint x: 195, startPoint y: 62, endPoint x: 167, endPoint y: 64, distance: 27.6
click at [167, 64] on div "Name Name is for your internal organization only. Bundle 28" at bounding box center [235, 62] width 317 height 13
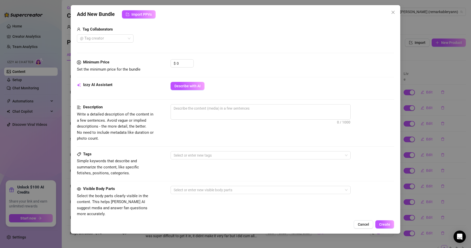
scroll to position [129, 0]
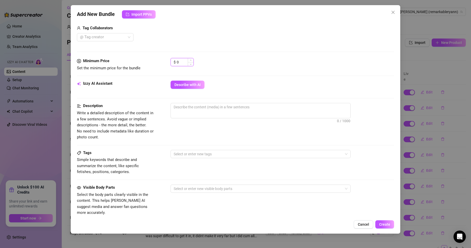
click at [184, 63] on input "0" at bounding box center [185, 62] width 17 height 8
click at [205, 106] on textarea at bounding box center [260, 107] width 179 height 8
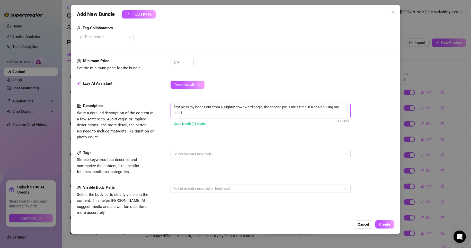
scroll to position [0, 0]
click at [218, 155] on div at bounding box center [257, 154] width 173 height 7
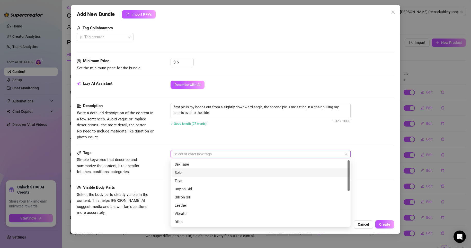
click at [207, 171] on div "Solo" at bounding box center [261, 173] width 172 height 6
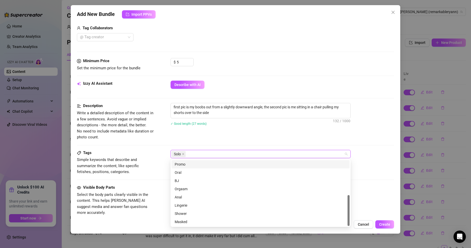
click at [195, 152] on div "Solo" at bounding box center [257, 154] width 173 height 7
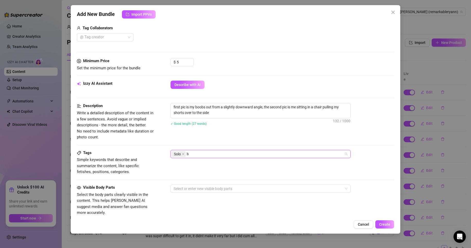
scroll to position [0, 0]
click at [197, 140] on div "Description Write a detailed description of the content in a few sentences. Avo…" at bounding box center [235, 121] width 317 height 37
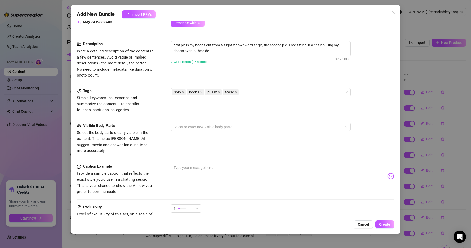
scroll to position [206, 0]
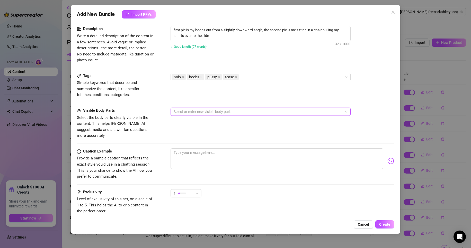
click at [200, 113] on div at bounding box center [257, 111] width 173 height 7
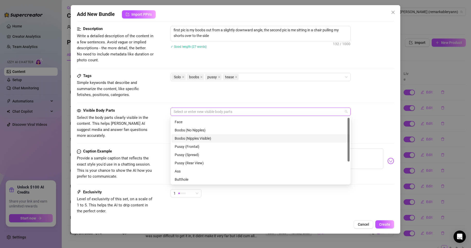
click at [191, 139] on div "Boobs (Nipples Visible)" at bounding box center [261, 139] width 172 height 6
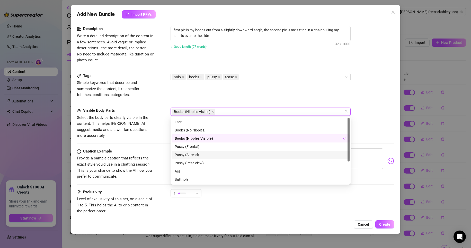
click at [191, 153] on div "Pussy (Spread)" at bounding box center [261, 155] width 172 height 6
click at [207, 97] on div "Tags Simple keywords that describe and summarize the content, like specific fet…" at bounding box center [235, 85] width 317 height 25
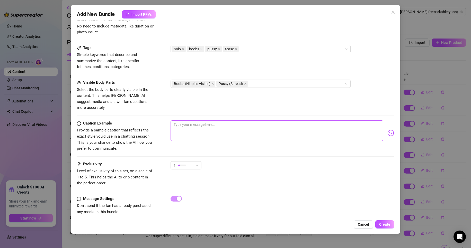
scroll to position [235, 0]
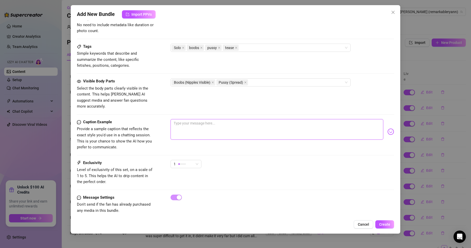
click at [196, 120] on textarea at bounding box center [276, 129] width 213 height 21
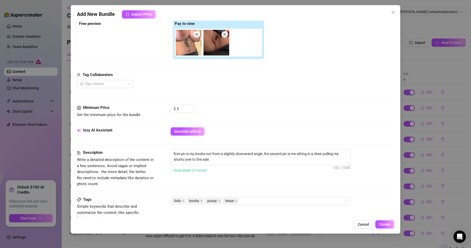
scroll to position [81, 0]
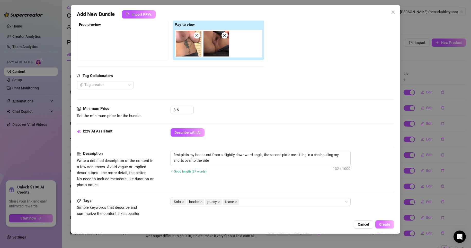
click at [394, 224] on button "Create" at bounding box center [384, 225] width 19 height 8
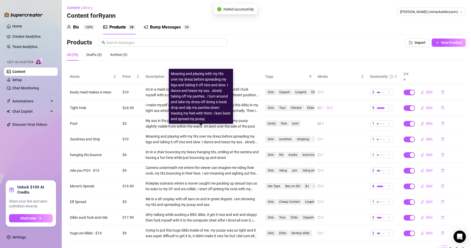
scroll to position [17, 0]
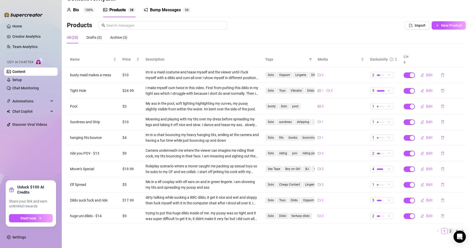
click at [447, 229] on link "2" at bounding box center [450, 232] width 6 height 6
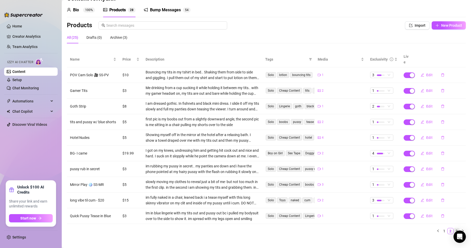
click at [454, 229] on link "3" at bounding box center [457, 232] width 6 height 6
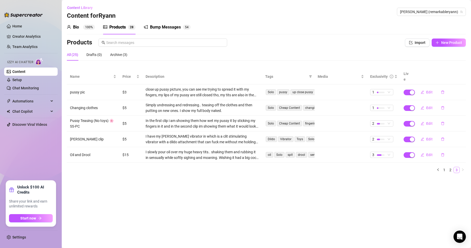
scroll to position [0, 0]
click at [93, 51] on div "Drafts (0)" at bounding box center [93, 55] width 15 height 12
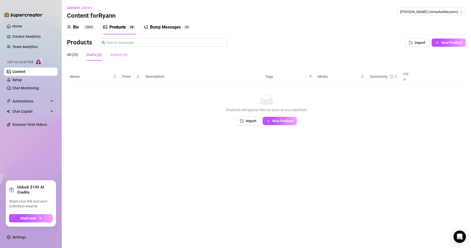
click at [115, 58] on div "Archive (3)" at bounding box center [118, 55] width 17 height 12
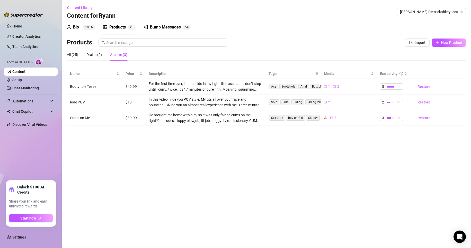
click at [176, 24] on div "Bump Messages 5 4" at bounding box center [167, 27] width 47 height 14
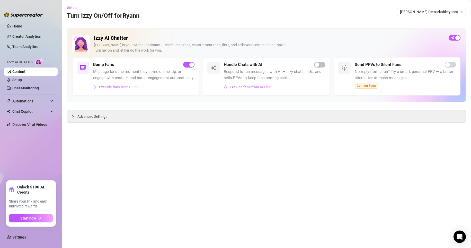
click at [125, 87] on span "Exclude fans from Bump" at bounding box center [119, 87] width 40 height 4
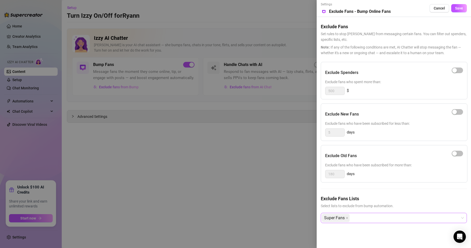
click at [359, 219] on div "Super Fans" at bounding box center [391, 218] width 139 height 9
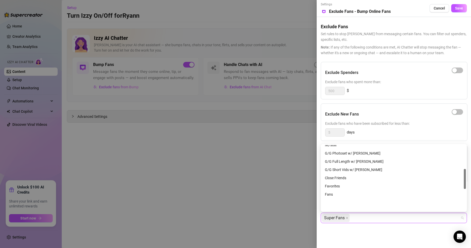
scroll to position [77, 0]
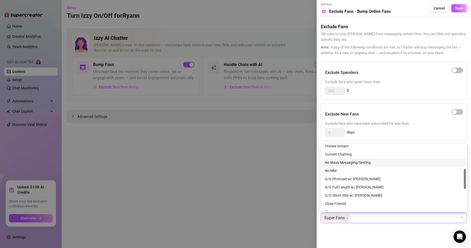
click at [363, 160] on div "No Mass Messaging/Sexting" at bounding box center [394, 163] width 138 height 6
click at [416, 242] on div "Settings Preview Exclude Fans - Bump Online Fans Cancel Save Exclude Fans Set r…" at bounding box center [393, 124] width 154 height 248
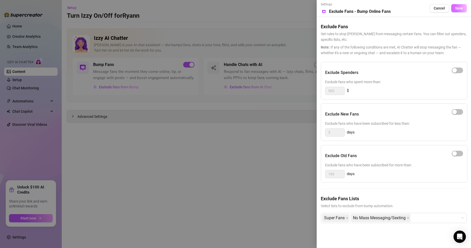
click at [458, 7] on span "Save" at bounding box center [459, 8] width 8 height 4
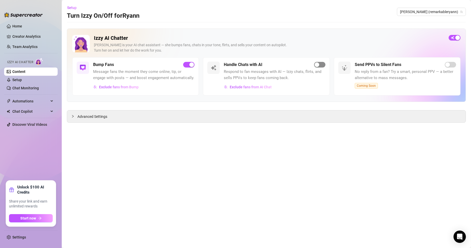
click at [319, 65] on div "button" at bounding box center [316, 64] width 5 height 5
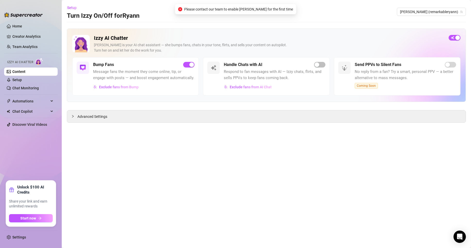
click at [235, 164] on main "Setup Turn Izzy On/Off for Ryann Ryann (remarkableryann) Izzy AI Chatter Izzy i…" at bounding box center [266, 124] width 409 height 248
click at [123, 87] on span "Exclude fans from Bump" at bounding box center [119, 87] width 40 height 4
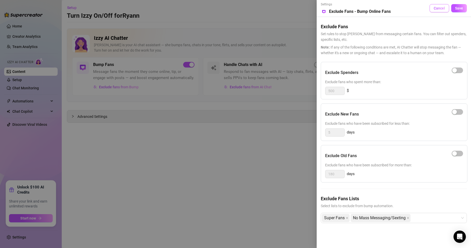
click at [438, 7] on span "Cancel" at bounding box center [438, 8] width 11 height 4
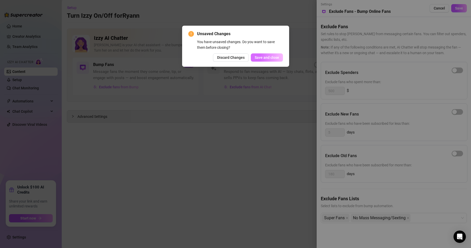
click at [271, 58] on span "Save and close" at bounding box center [267, 58] width 24 height 4
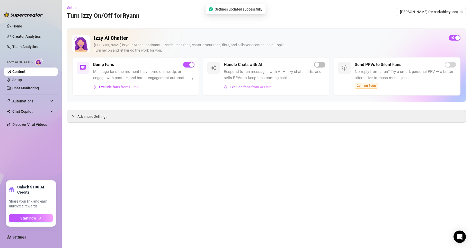
click at [194, 147] on main "Setup Turn Izzy On/Off for Ryann Ryann (remarkableryann) Izzy AI Chatter Izzy i…" at bounding box center [266, 124] width 409 height 248
click at [22, 79] on link "Setup" at bounding box center [17, 80] width 10 height 4
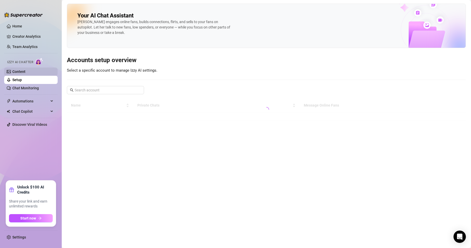
click at [25, 72] on link "Content" at bounding box center [18, 72] width 13 height 4
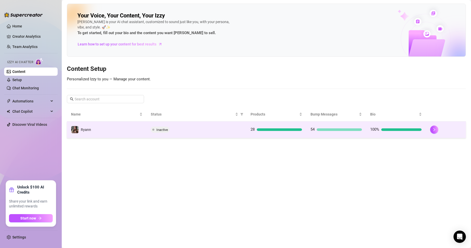
click at [173, 132] on div "Inactive" at bounding box center [197, 130] width 92 height 6
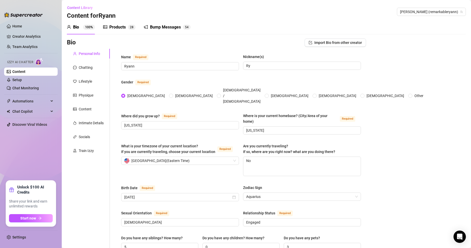
click at [120, 30] on div "Products 2 8" at bounding box center [119, 27] width 32 height 14
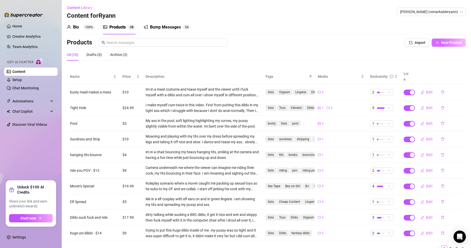
click at [441, 41] on span "New Product" at bounding box center [451, 43] width 21 height 4
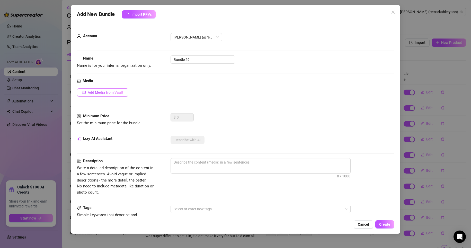
click at [116, 90] on button "Add Media from Vault" at bounding box center [102, 92] width 51 height 8
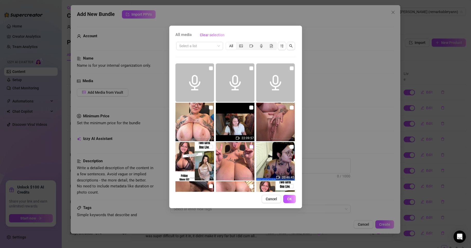
click at [249, 149] on input "checkbox" at bounding box center [251, 147] width 4 height 4
click at [287, 200] on span "OK" at bounding box center [289, 199] width 5 height 4
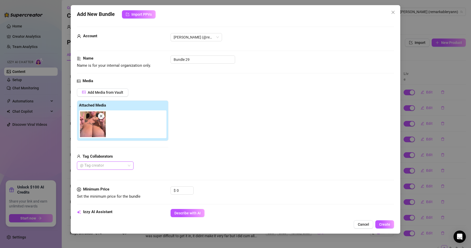
click at [95, 124] on img at bounding box center [93, 125] width 26 height 26
click at [87, 124] on img at bounding box center [93, 125] width 26 height 26
click at [100, 116] on icon "close" at bounding box center [101, 116] width 4 height 4
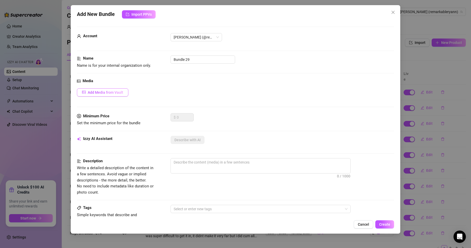
click at [97, 95] on button "Add Media from Vault" at bounding box center [102, 92] width 51 height 8
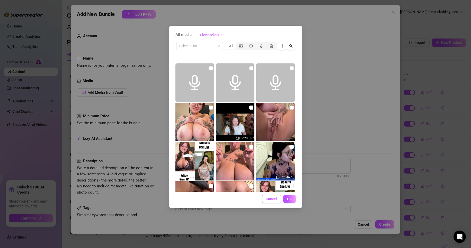
click at [273, 199] on span "Cancel" at bounding box center [271, 199] width 11 height 4
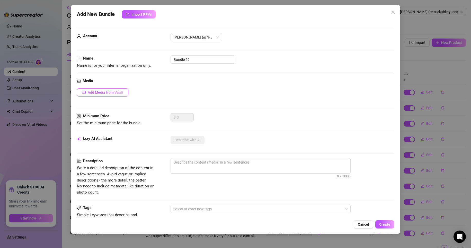
click at [118, 90] on button "Add Media from Vault" at bounding box center [102, 92] width 51 height 8
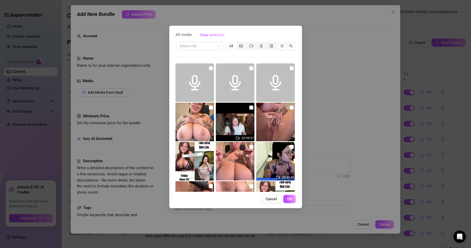
click at [274, 195] on div "All media Clear selection Select a list All 22:09:57 20:46:45 00:10 00:09 00:09…" at bounding box center [235, 117] width 133 height 183
click at [266, 200] on span "Cancel" at bounding box center [271, 199] width 11 height 4
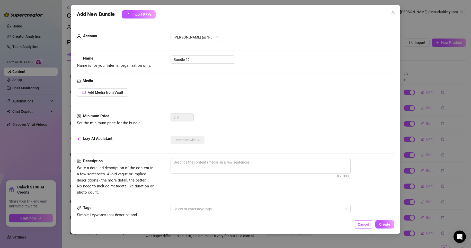
click at [358, 223] on span "Cancel" at bounding box center [363, 225] width 11 height 4
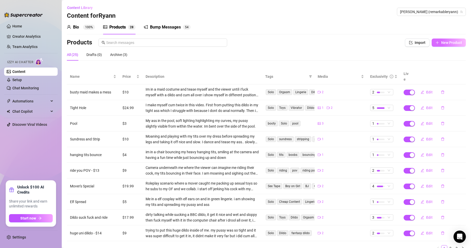
click at [440, 45] on button "New Product" at bounding box center [448, 43] width 34 height 8
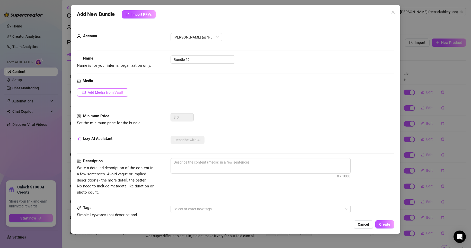
click at [108, 95] on span "Add Media from Vault" at bounding box center [105, 92] width 35 height 4
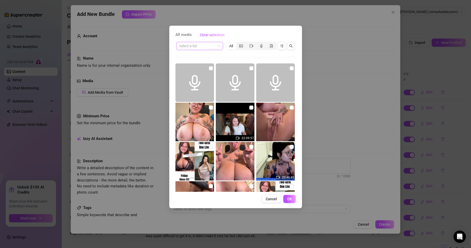
click at [208, 47] on input "search" at bounding box center [197, 46] width 36 height 8
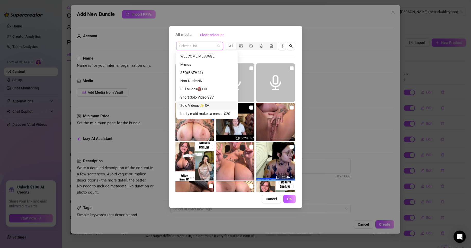
click at [208, 107] on div "Solo Videos ✨ SV" at bounding box center [206, 106] width 53 height 6
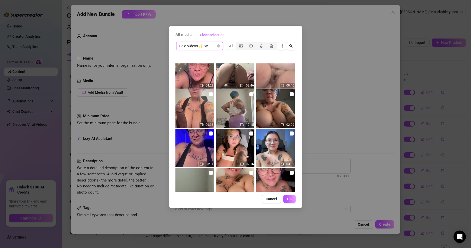
scroll to position [180, 0]
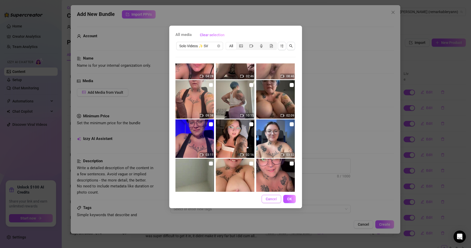
click at [262, 196] on button "Cancel" at bounding box center [271, 199] width 20 height 8
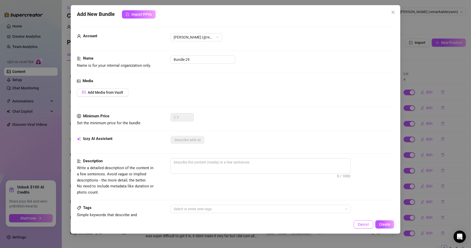
click at [371, 225] on button "Cancel" at bounding box center [364, 225] width 20 height 8
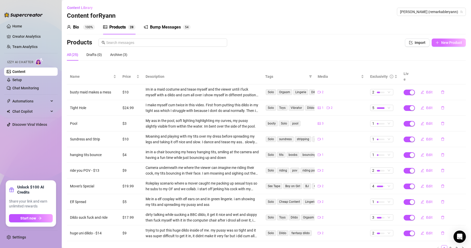
click at [452, 43] on span "New Product" at bounding box center [451, 43] width 21 height 4
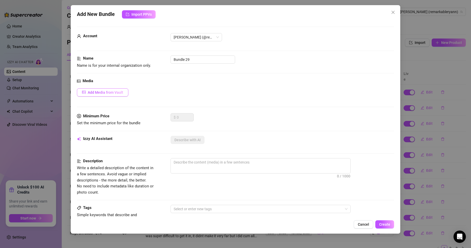
click at [105, 89] on button "Add Media from Vault" at bounding box center [102, 92] width 51 height 8
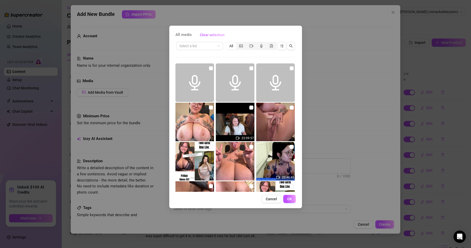
click at [182, 33] on span "All media" at bounding box center [183, 35] width 16 height 6
click at [273, 197] on span "Cancel" at bounding box center [271, 199] width 11 height 4
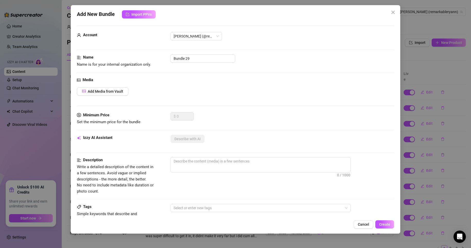
scroll to position [0, 0]
click at [365, 227] on span "Cancel" at bounding box center [363, 225] width 11 height 4
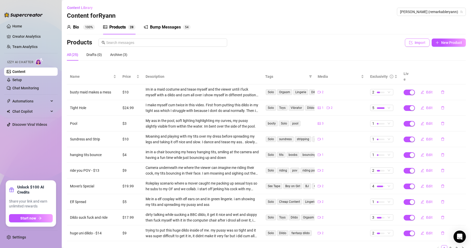
click at [405, 46] on button "Import" at bounding box center [417, 43] width 25 height 8
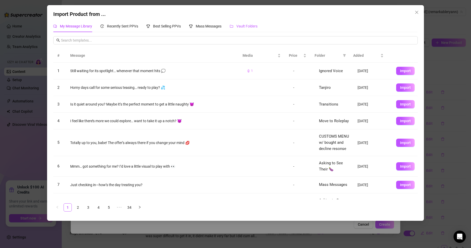
click at [257, 25] on span "Vault Folders" at bounding box center [246, 26] width 21 height 4
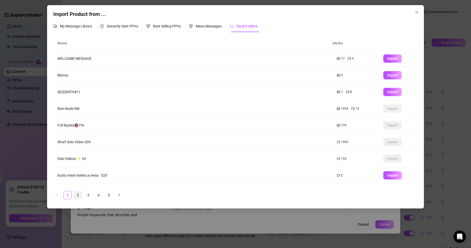
click at [76, 195] on link "2" at bounding box center [78, 196] width 8 height 8
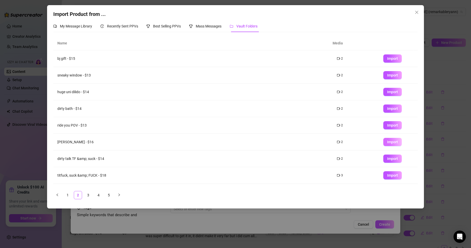
click at [392, 140] on button "Import" at bounding box center [392, 142] width 19 height 8
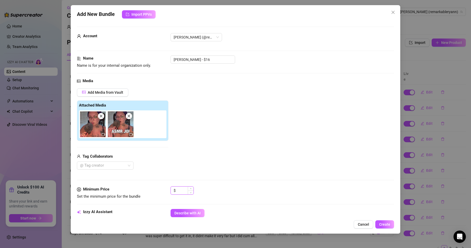
click at [177, 192] on input at bounding box center [185, 191] width 17 height 8
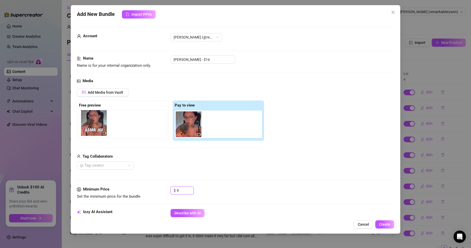
drag, startPoint x: 219, startPoint y: 129, endPoint x: 93, endPoint y: 128, distance: 126.2
click at [93, 128] on div "Free preview Pay to view" at bounding box center [170, 121] width 187 height 41
click at [215, 163] on div "@ Tag creator" at bounding box center [170, 166] width 187 height 8
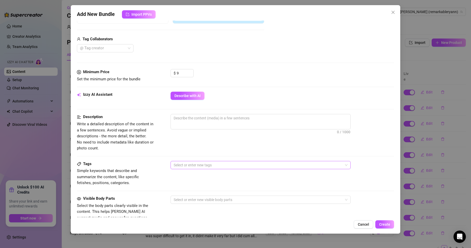
scroll to position [129, 0]
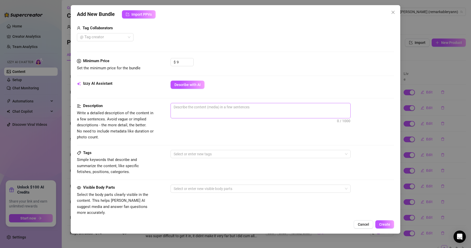
click at [203, 113] on span "0 / 1000" at bounding box center [260, 110] width 180 height 15
click at [188, 109] on textarea at bounding box center [260, 107] width 179 height 8
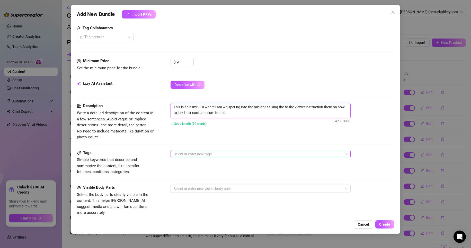
click at [213, 157] on div at bounding box center [257, 154] width 173 height 7
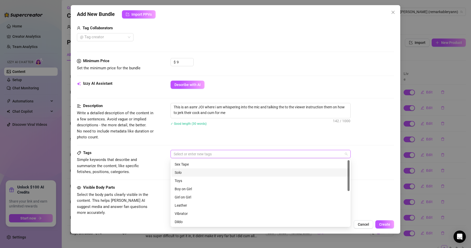
click at [200, 175] on div "Solo" at bounding box center [261, 173] width 172 height 6
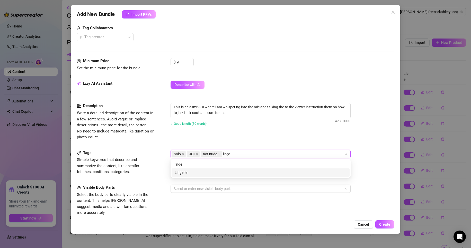
click at [205, 169] on div "Lingerie" at bounding box center [260, 173] width 178 height 8
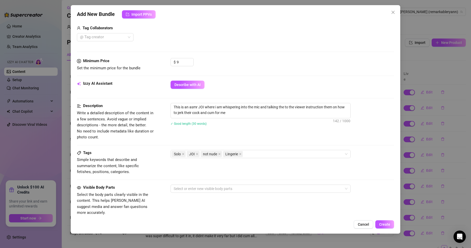
click at [205, 138] on div "Description Write a detailed description of the content in a few sentences. Avo…" at bounding box center [235, 121] width 317 height 37
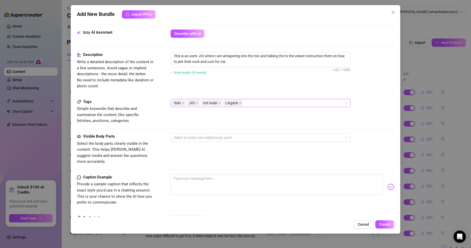
scroll to position [180, 0]
click at [229, 138] on div at bounding box center [257, 137] width 173 height 7
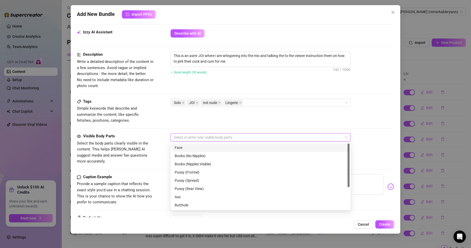
click at [215, 148] on div "Face" at bounding box center [261, 148] width 172 height 6
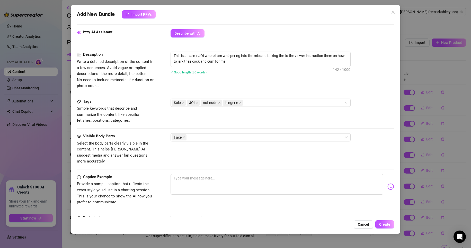
click at [233, 124] on div "Tags Simple keywords that describe and summarize the content, like specific fet…" at bounding box center [235, 111] width 317 height 25
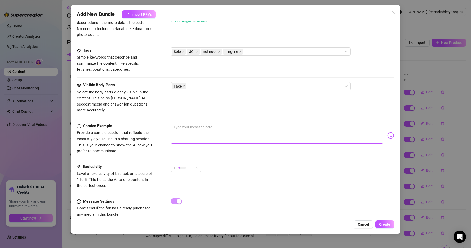
scroll to position [231, 0]
click at [210, 123] on textarea at bounding box center [276, 133] width 213 height 21
click at [194, 164] on span "1" at bounding box center [186, 168] width 25 height 8
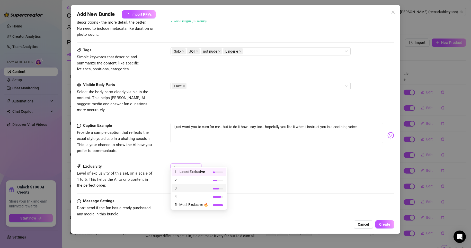
click at [190, 187] on span "3" at bounding box center [191, 189] width 33 height 6
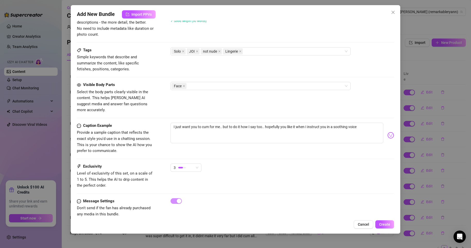
click at [241, 164] on div "3" at bounding box center [282, 170] width 224 height 13
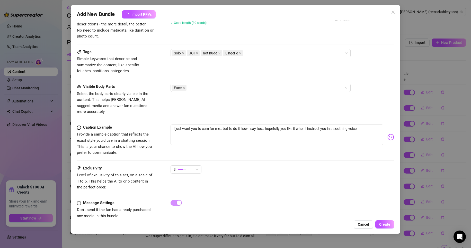
scroll to position [235, 0]
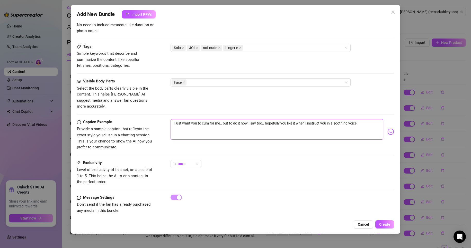
click at [260, 119] on textarea "I just want you to cum for me.. but to do it how I say too.. hopefully you like…" at bounding box center [276, 129] width 213 height 21
click at [288, 160] on div "3" at bounding box center [282, 166] width 224 height 13
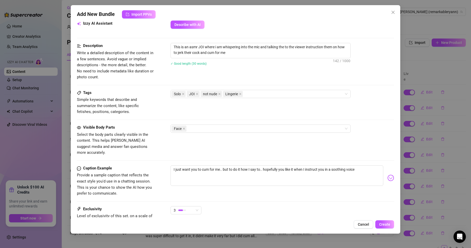
scroll to position [106, 0]
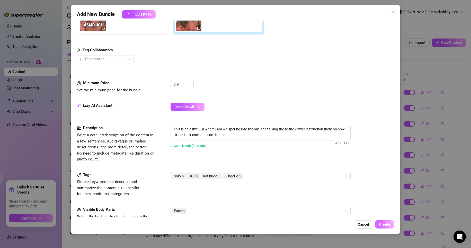
click at [381, 225] on span "Create" at bounding box center [384, 225] width 11 height 4
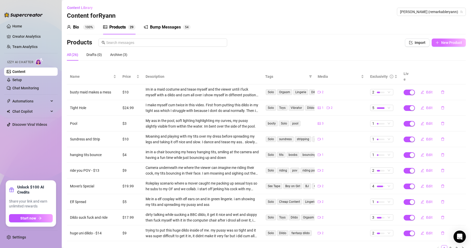
click at [449, 45] on button "New Product" at bounding box center [448, 43] width 34 height 8
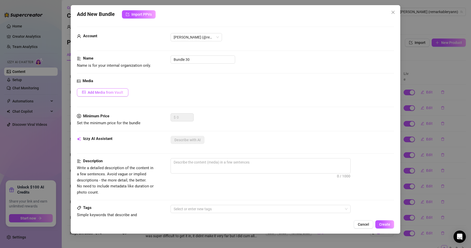
click at [107, 93] on span "Add Media from Vault" at bounding box center [105, 92] width 35 height 4
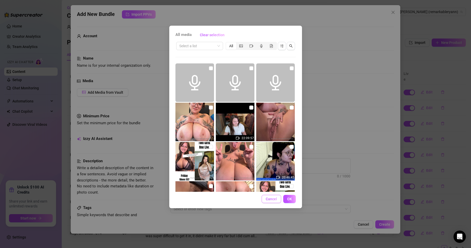
click at [271, 197] on span "Cancel" at bounding box center [271, 199] width 11 height 4
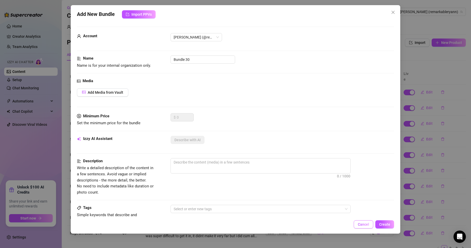
click at [367, 224] on span "Cancel" at bounding box center [363, 225] width 11 height 4
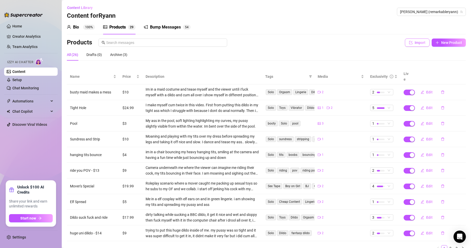
click at [409, 44] on icon "import" at bounding box center [411, 43] width 4 height 4
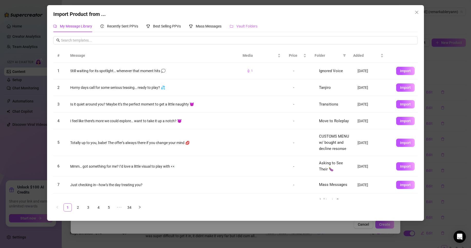
click at [245, 29] on div "Vault Folders" at bounding box center [244, 26] width 28 height 12
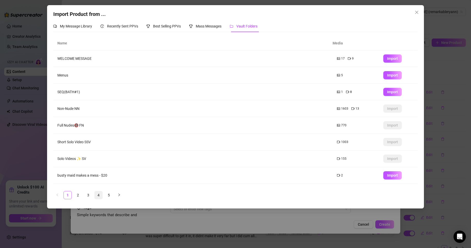
click at [102, 195] on link "4" at bounding box center [99, 196] width 8 height 8
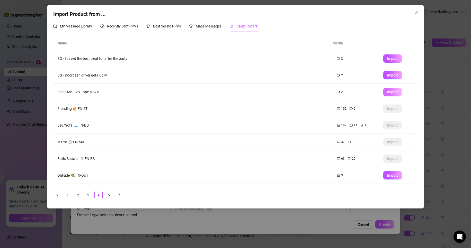
click at [387, 90] on span "Import" at bounding box center [392, 92] width 11 height 4
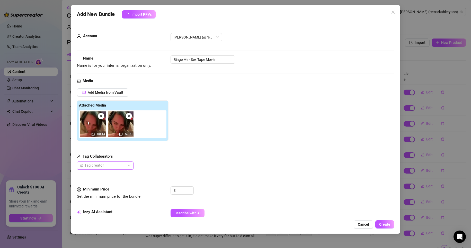
click at [107, 167] on div at bounding box center [102, 165] width 49 height 7
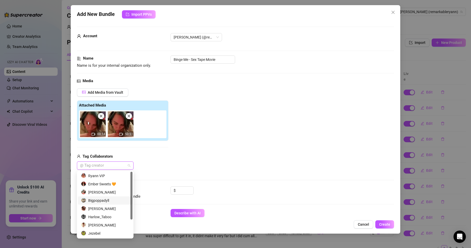
click at [100, 203] on div "Bigpoppadyll" at bounding box center [105, 201] width 48 height 6
click at [163, 172] on div "Media Add Media from Vault Attached Media 00:14 50:51 Tag Collaborators Bigpopp…" at bounding box center [235, 132] width 317 height 108
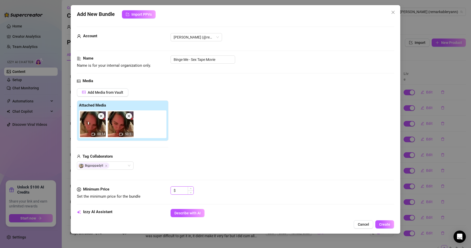
click at [182, 191] on input at bounding box center [185, 191] width 17 height 8
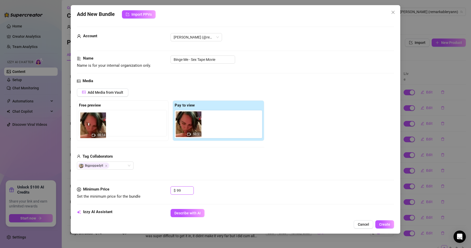
drag, startPoint x: 181, startPoint y: 128, endPoint x: 93, endPoint y: 127, distance: 88.2
click at [93, 127] on div "Free preview Pay to view 00:14 50:51" at bounding box center [170, 121] width 187 height 41
drag, startPoint x: 187, startPoint y: 125, endPoint x: 89, endPoint y: 125, distance: 98.0
click at [89, 125] on div "Free preview Pay to view 00:14 50:51" at bounding box center [170, 121] width 187 height 41
click at [198, 152] on div "Add Media from Vault Free preview 00:14 Pay to view 50:51 Tag Collaborators Big…" at bounding box center [170, 129] width 187 height 82
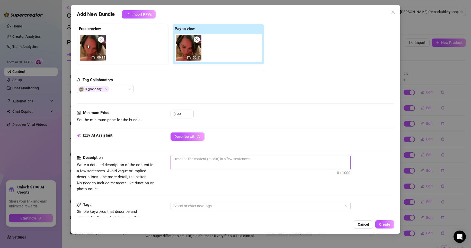
scroll to position [77, 0]
click at [204, 159] on textarea at bounding box center [260, 159] width 179 height 8
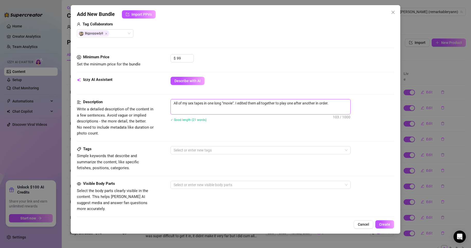
scroll to position [154, 0]
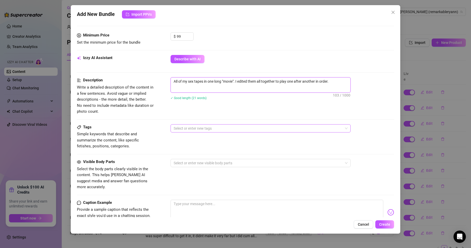
click at [215, 128] on div at bounding box center [257, 128] width 173 height 7
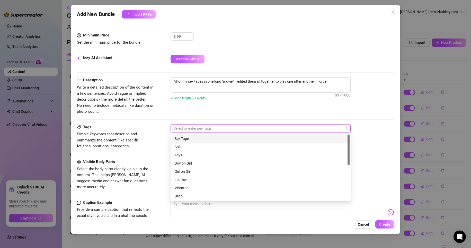
click at [202, 141] on div "Sex Tape" at bounding box center [261, 139] width 172 height 6
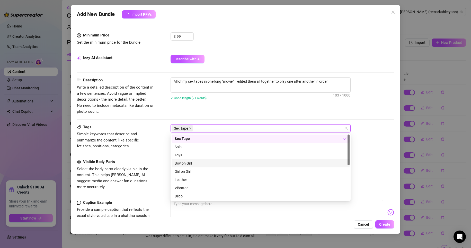
click at [189, 167] on div "Boy on Girl" at bounding box center [260, 163] width 178 height 8
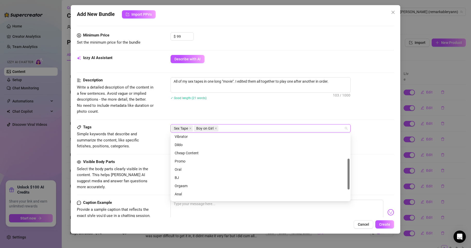
scroll to position [74, 0]
click at [196, 155] on div "BJ" at bounding box center [261, 155] width 172 height 6
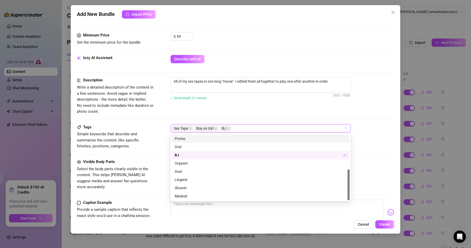
click at [247, 128] on div "Sex Tape Boy on Girl BJ" at bounding box center [257, 128] width 173 height 7
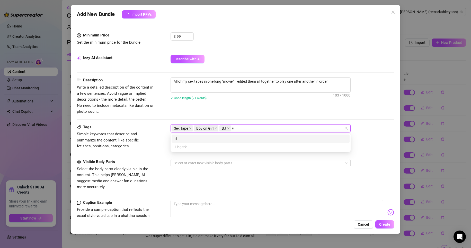
scroll to position [0, 0]
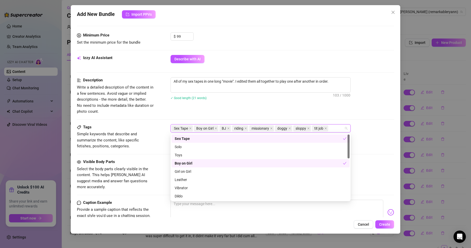
click at [261, 105] on div "All of my sex tapes in one long "movie". I edited them all together to play one…" at bounding box center [282, 91] width 224 height 29
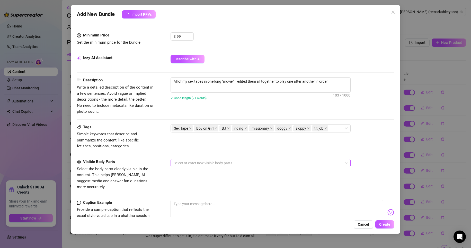
click at [209, 164] on div at bounding box center [257, 163] width 173 height 7
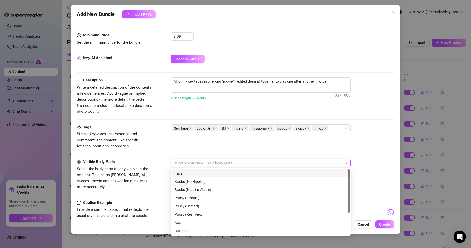
click at [200, 175] on div "Face" at bounding box center [261, 174] width 172 height 6
click at [196, 189] on div "Boobs (Nipples Visible)" at bounding box center [261, 190] width 172 height 6
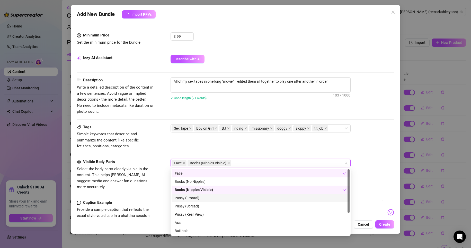
click at [192, 197] on div "Pussy (Frontal)" at bounding box center [261, 198] width 172 height 6
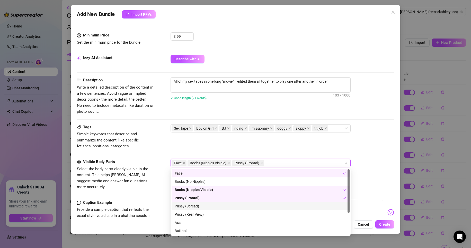
click at [190, 206] on div "Pussy (Spread)" at bounding box center [261, 207] width 172 height 6
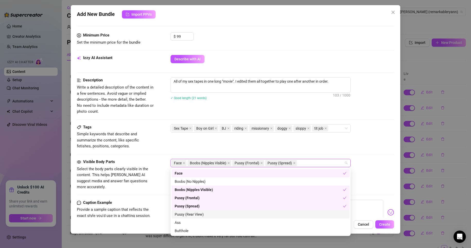
click at [189, 216] on div "Pussy (Rear View)" at bounding box center [261, 215] width 172 height 6
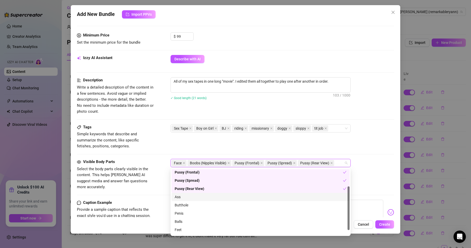
click at [183, 197] on div "Ass" at bounding box center [261, 197] width 172 height 6
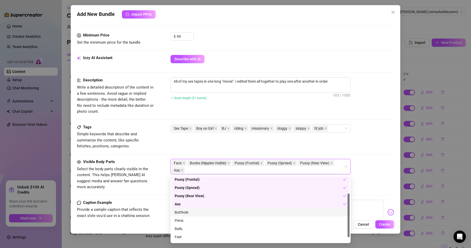
click at [185, 215] on div "Butthole" at bounding box center [261, 213] width 172 height 6
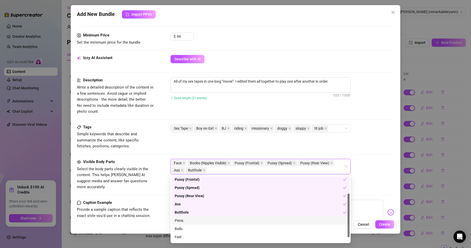
click at [185, 222] on div "Penis" at bounding box center [261, 221] width 172 height 6
click at [179, 239] on div "Belly" at bounding box center [261, 239] width 172 height 6
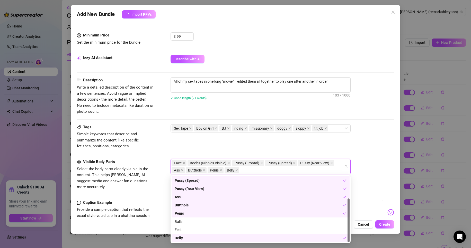
click at [225, 142] on div "Tags Simple keywords that describe and summarize the content, like specific fet…" at bounding box center [235, 136] width 317 height 25
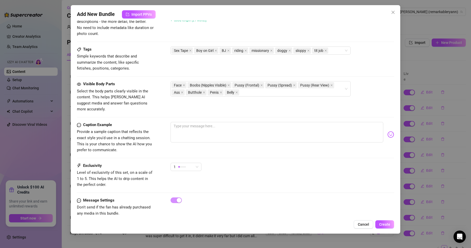
scroll to position [235, 0]
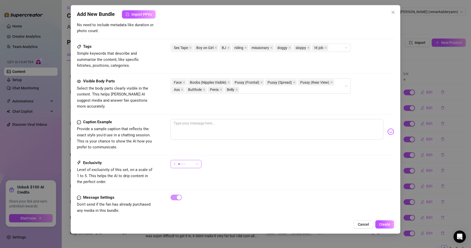
click at [186, 160] on div "1" at bounding box center [184, 164] width 20 height 8
click at [188, 203] on span "5 - Most Exclusive 🔥" at bounding box center [191, 201] width 33 height 6
click at [193, 126] on textarea at bounding box center [276, 129] width 213 height 21
click at [386, 222] on button "Create" at bounding box center [384, 225] width 19 height 8
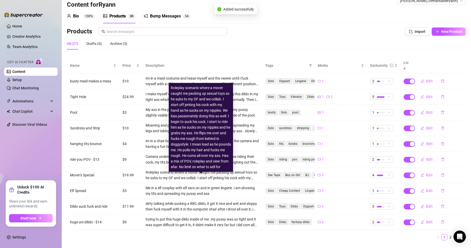
scroll to position [17, 0]
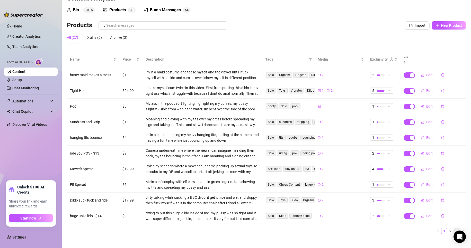
click at [454, 229] on link "3" at bounding box center [457, 232] width 6 height 6
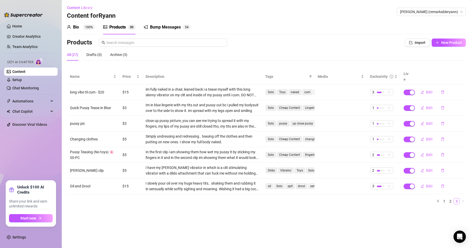
scroll to position [0, 0]
click at [449, 199] on link "2" at bounding box center [450, 202] width 6 height 6
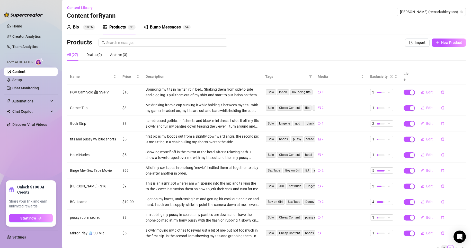
click at [441, 246] on link "1" at bounding box center [444, 249] width 6 height 6
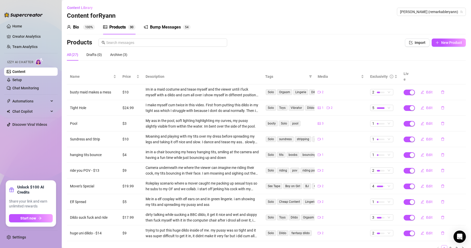
click at [441, 246] on link "1" at bounding box center [444, 249] width 6 height 6
click at [447, 246] on link "2" at bounding box center [450, 249] width 6 height 6
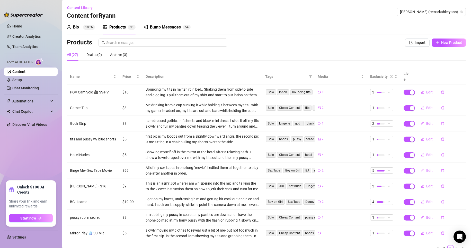
click at [426, 169] on span "Edit" at bounding box center [429, 171] width 6 height 4
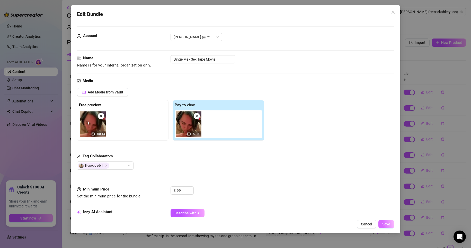
click at [387, 222] on span "Save" at bounding box center [386, 224] width 8 height 4
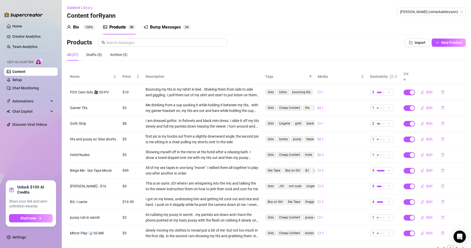
click at [130, 28] on span "3" at bounding box center [131, 27] width 2 height 4
click at [414, 43] on span "Import" at bounding box center [419, 43] width 11 height 4
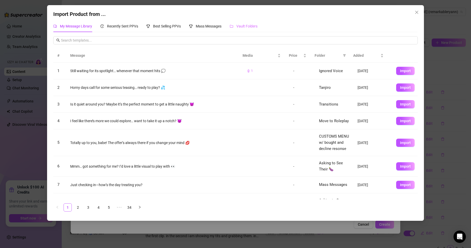
click at [252, 21] on div "Vault Folders" at bounding box center [244, 26] width 28 height 12
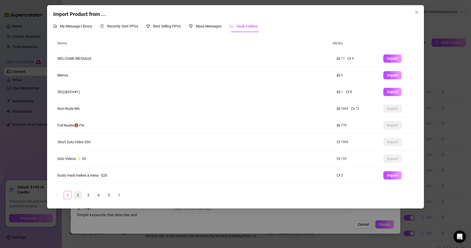
click at [75, 198] on link "2" at bounding box center [78, 196] width 8 height 8
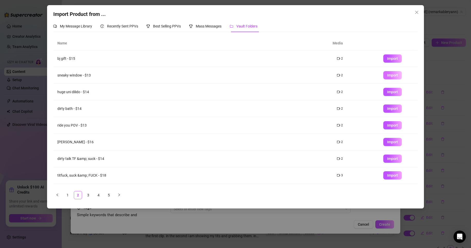
click at [390, 77] on span "Import" at bounding box center [392, 75] width 11 height 4
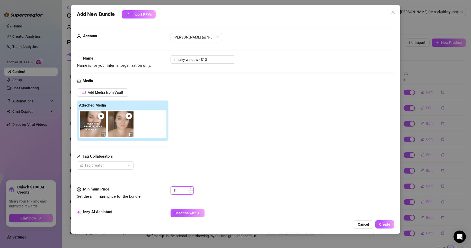
click at [184, 191] on input at bounding box center [185, 191] width 17 height 8
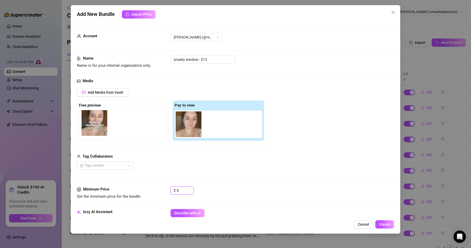
drag, startPoint x: 189, startPoint y: 126, endPoint x: 93, endPoint y: 126, distance: 96.4
click at [93, 126] on div "Free preview Pay to view" at bounding box center [170, 121] width 187 height 41
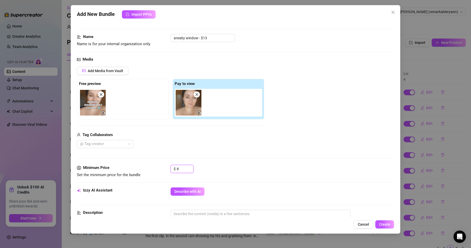
scroll to position [103, 0]
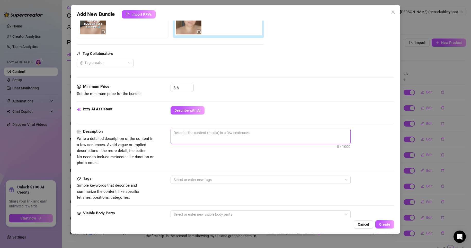
click at [196, 138] on span "0 / 1000" at bounding box center [260, 136] width 180 height 15
click at [179, 132] on textarea at bounding box center [260, 133] width 179 height 8
click at [200, 135] on textarea at bounding box center [260, 133] width 179 height 8
click at [289, 140] on span "Being sneaky in front of my window.. i just out the shower and 63 / 1000" at bounding box center [260, 136] width 180 height 15
click at [289, 135] on textarea "Being sneaky in front of my window.. i just out the shower and" at bounding box center [260, 133] width 179 height 8
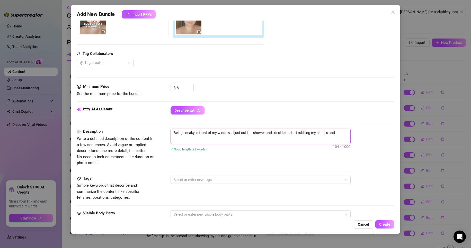
click at [340, 132] on textarea "Being sneaky in front of my window.. i just out the shower and i decide to star…" at bounding box center [260, 133] width 179 height 8
click at [228, 140] on textarea "Being sneaky in front of my window.. i just out the shower and i decide to star…" at bounding box center [260, 135] width 179 height 13
click at [261, 184] on div "Tags Simple keywords that describe and summarize the content, like specific fet…" at bounding box center [235, 188] width 317 height 25
click at [248, 179] on div at bounding box center [257, 179] width 173 height 7
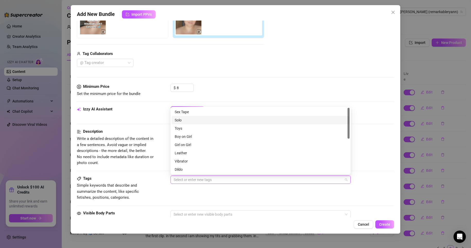
click at [201, 124] on div "Solo" at bounding box center [260, 120] width 178 height 8
click at [203, 126] on div "Cheap Content" at bounding box center [261, 127] width 172 height 6
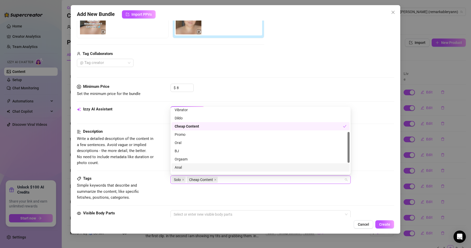
click at [234, 188] on div "Tags Simple keywords that describe and summarize the content, like specific fet…" at bounding box center [235, 188] width 317 height 25
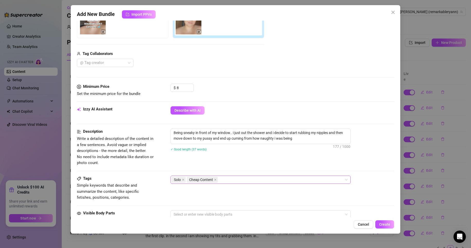
click at [231, 182] on div "Solo Cheap Content" at bounding box center [257, 179] width 173 height 7
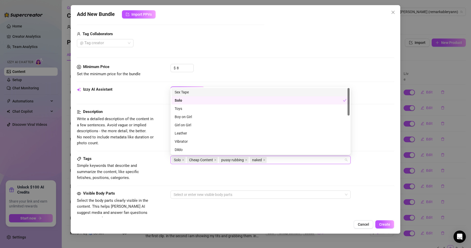
scroll to position [154, 0]
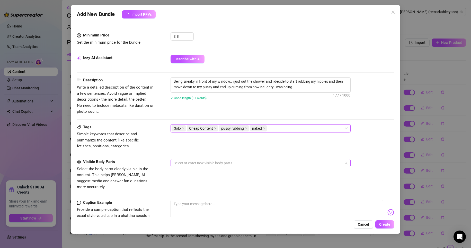
click at [228, 160] on div at bounding box center [257, 163] width 173 height 7
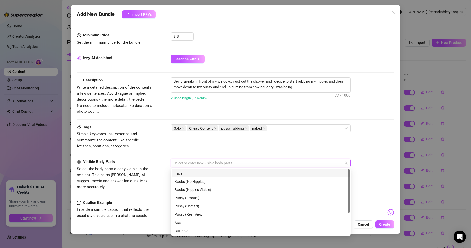
click at [207, 177] on div "Face" at bounding box center [260, 173] width 178 height 8
click at [210, 189] on div "Boobs (Nipples Visible)" at bounding box center [261, 190] width 172 height 6
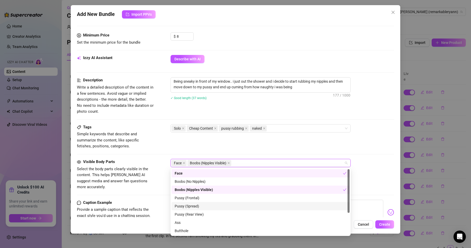
click at [198, 206] on div "Pussy (Spread)" at bounding box center [261, 207] width 172 height 6
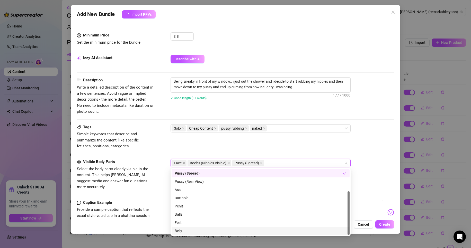
click at [200, 230] on div "Belly" at bounding box center [261, 231] width 172 height 6
click at [249, 145] on div "Tags Simple keywords that describe and summarize the content, like specific fet…" at bounding box center [235, 136] width 317 height 25
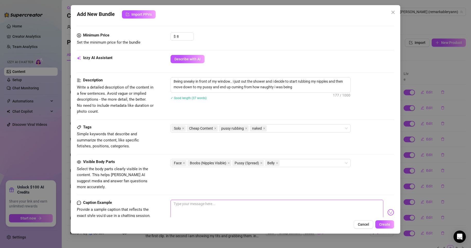
click at [198, 200] on textarea at bounding box center [276, 210] width 213 height 21
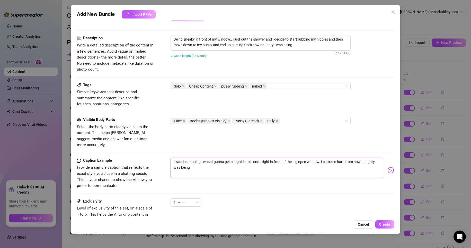
scroll to position [206, 0]
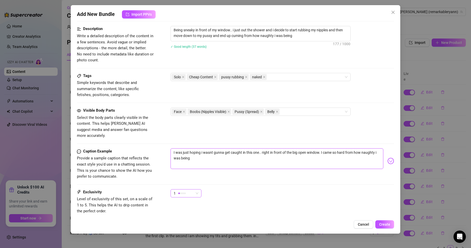
click at [196, 190] on span "1" at bounding box center [186, 194] width 25 height 8
click at [187, 212] on span "3" at bounding box center [191, 214] width 33 height 6
click at [216, 158] on textarea "I was just hoping i wasnt gunna get caught in this one.. right in front of the …" at bounding box center [276, 159] width 213 height 21
click at [301, 35] on textarea "Being sneaky in front of my window.. i just out the shower and i decide to star…" at bounding box center [260, 32] width 179 height 13
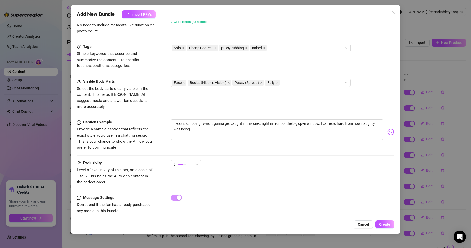
scroll to position [235, 0]
click at [382, 224] on span "Create" at bounding box center [384, 225] width 11 height 4
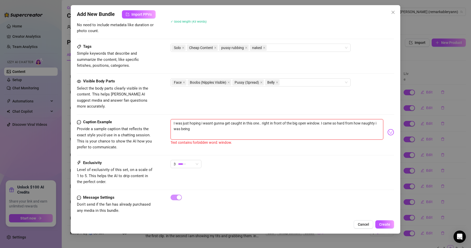
click at [319, 119] on textarea "I was just hoping i wasnt gunna get caught in this one.. right in front of the …" at bounding box center [276, 129] width 213 height 21
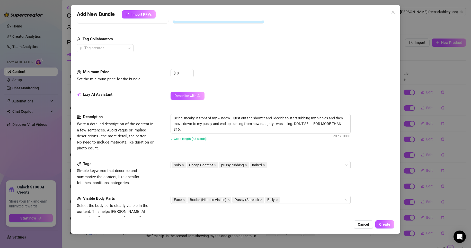
scroll to position [106, 0]
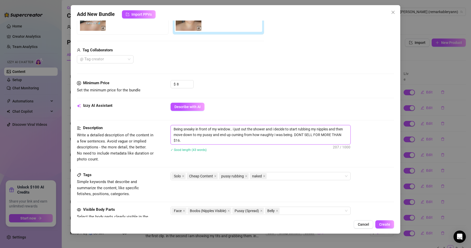
click at [230, 128] on textarea "Being sneaky in front of my window.. i just out the shower and i decide to star…" at bounding box center [260, 134] width 179 height 19
click at [206, 129] on textarea "Being sneaky.. i just out the shower and i decide to start rubbing my nipples a…" at bounding box center [260, 131] width 179 height 13
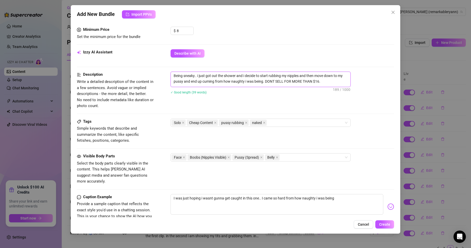
scroll to position [209, 0]
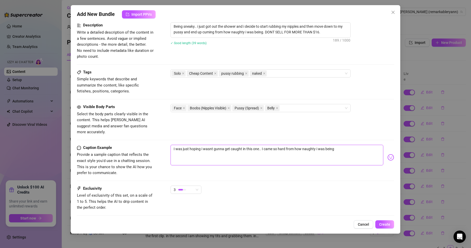
drag, startPoint x: 353, startPoint y: 142, endPoint x: 164, endPoint y: 153, distance: 189.8
click at [164, 153] on div "Caption Example Provide a sample caption that reflects the exact style you'd us…" at bounding box center [235, 160] width 317 height 31
click at [387, 224] on span "Create" at bounding box center [384, 225] width 11 height 4
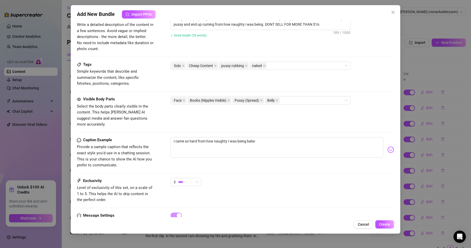
scroll to position [231, 0]
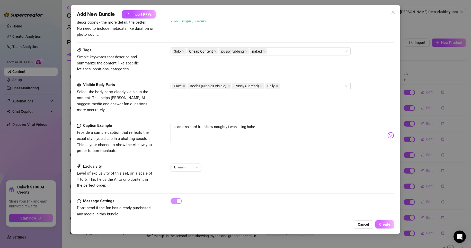
click at [385, 226] on span "Create" at bounding box center [384, 225] width 11 height 4
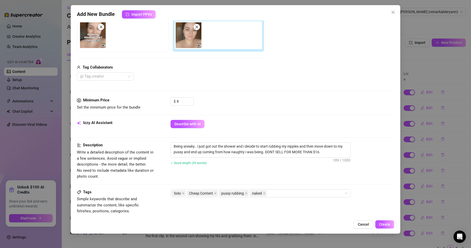
scroll to position [0, 0]
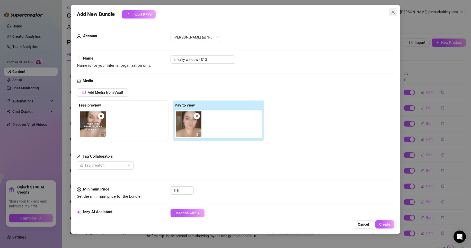
click at [394, 14] on icon "close" at bounding box center [392, 12] width 3 height 3
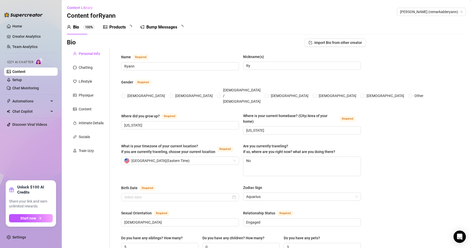
radio input "true"
type input "[DATE]"
click at [125, 27] on div "Products" at bounding box center [117, 27] width 16 height 6
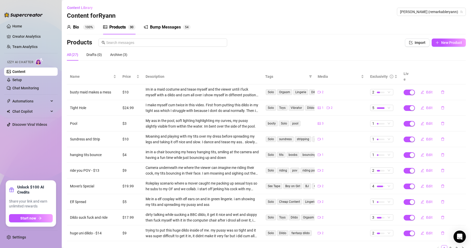
scroll to position [17, 0]
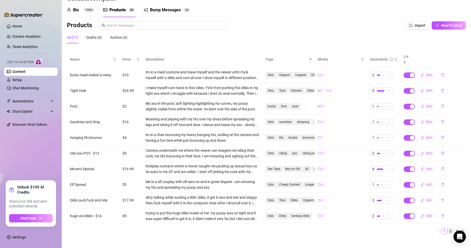
click at [448, 229] on link "2" at bounding box center [450, 232] width 6 height 6
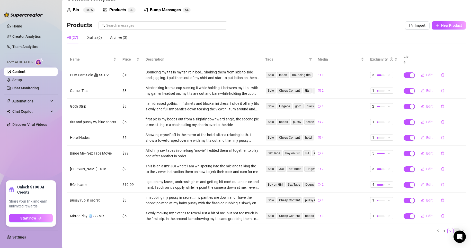
click at [454, 229] on link "3" at bounding box center [457, 232] width 6 height 6
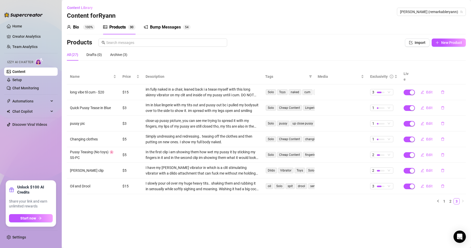
scroll to position [0, 0]
click link "2"
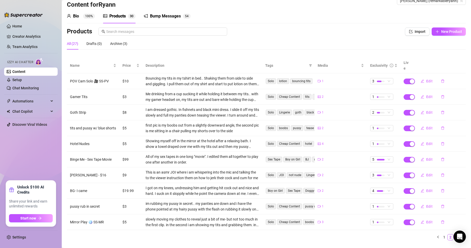
scroll to position [17, 0]
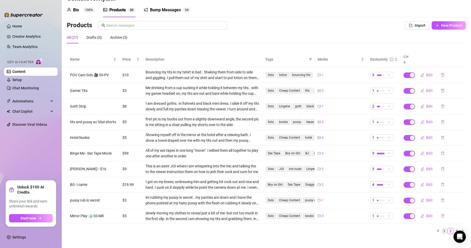
click link "1"
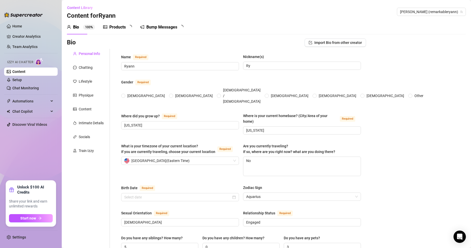
radio input "true"
type input "[DATE]"
click at [119, 26] on div "Products" at bounding box center [117, 27] width 16 height 6
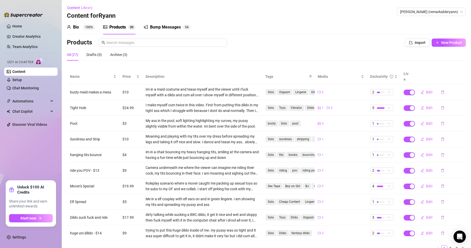
scroll to position [17, 0]
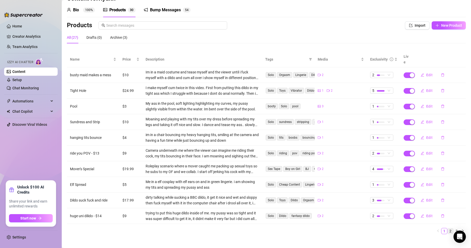
click at [447, 229] on link "2" at bounding box center [450, 232] width 6 height 6
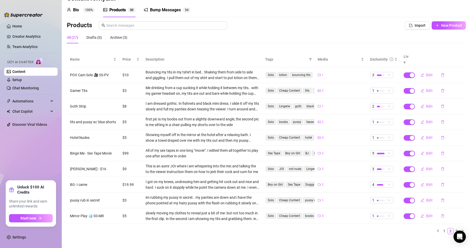
click at [451, 222] on div "Name Price Description Tags Media Exclusivity Live POV Cam Solo 🎥 SS-PV $10 Bou…" at bounding box center [266, 143] width 399 height 183
click at [454, 229] on link "3" at bounding box center [457, 232] width 6 height 6
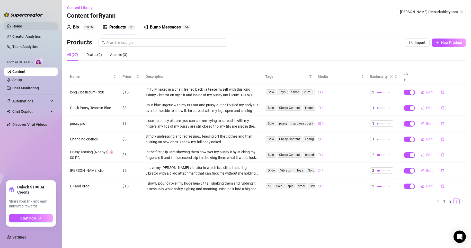
click at [22, 27] on link "Home" at bounding box center [17, 26] width 10 height 4
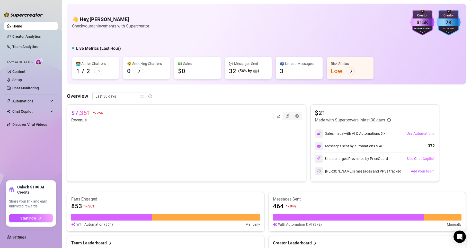
click at [418, 159] on span "Use Chat Copilot" at bounding box center [420, 159] width 27 height 4
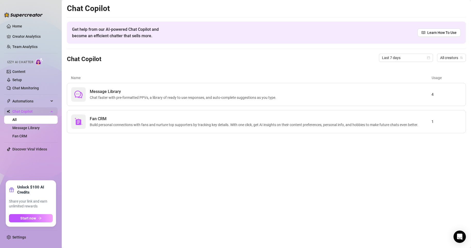
click at [22, 110] on span "Chat Copilot" at bounding box center [30, 111] width 37 height 8
click at [32, 101] on span "Automations" at bounding box center [30, 101] width 37 height 8
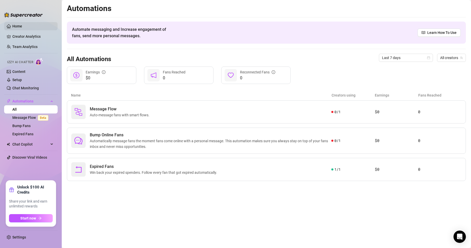
click at [22, 25] on link "Home" at bounding box center [17, 26] width 10 height 4
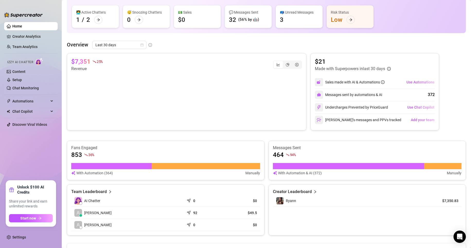
scroll to position [77, 0]
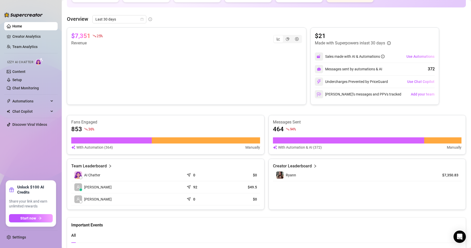
click at [160, 142] on div at bounding box center [206, 141] width 108 height 6
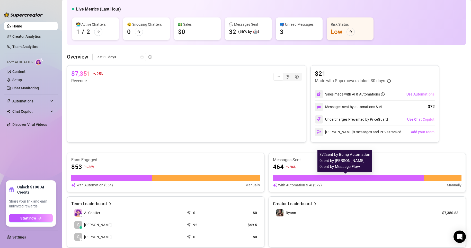
scroll to position [0, 0]
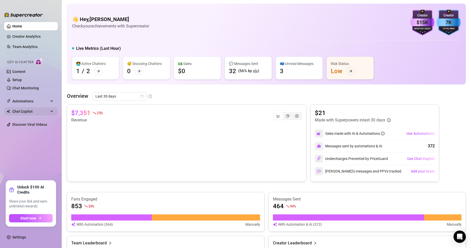
click at [39, 114] on span "Chat Copilot" at bounding box center [30, 111] width 37 height 8
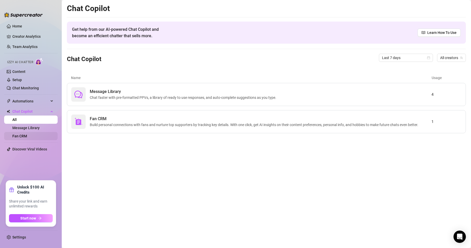
click at [27, 137] on link "Fan CRM" at bounding box center [19, 136] width 15 height 4
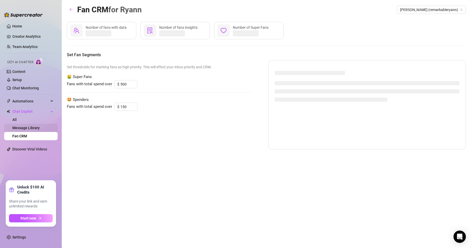
click at [40, 128] on link "Message Library" at bounding box center [25, 128] width 27 height 4
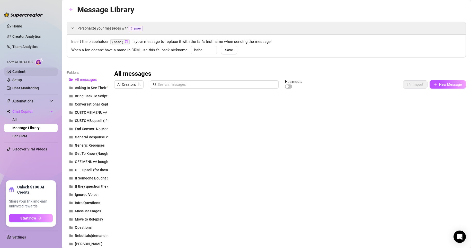
click at [25, 71] on link "Content" at bounding box center [18, 72] width 13 height 4
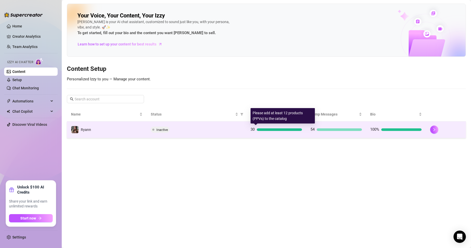
click at [289, 131] on div "30" at bounding box center [275, 130] width 51 height 6
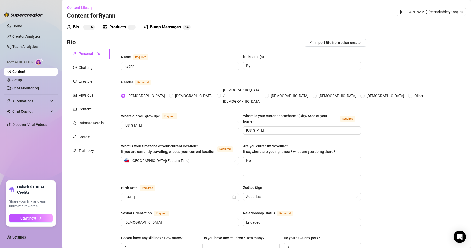
click at [123, 26] on div "Products" at bounding box center [117, 27] width 16 height 6
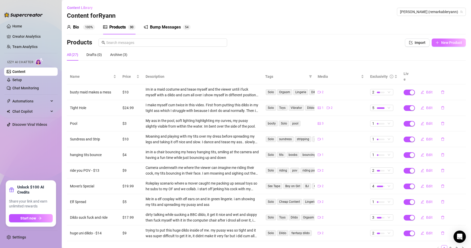
click at [444, 44] on span "New Product" at bounding box center [451, 43] width 21 height 4
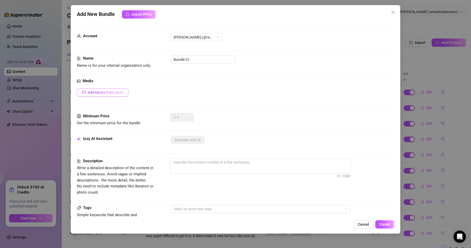
click at [110, 92] on span "Add Media from Vault" at bounding box center [105, 92] width 35 height 4
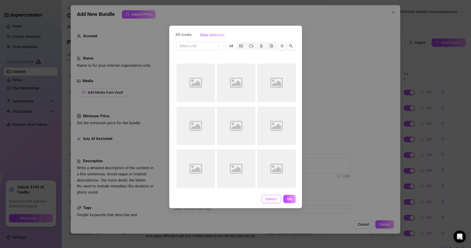
click at [273, 202] on button "Cancel" at bounding box center [271, 199] width 20 height 8
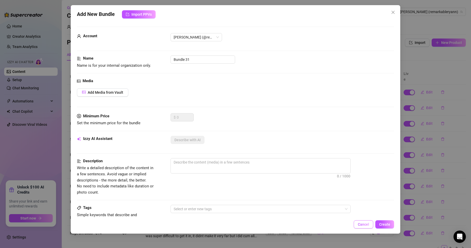
click at [367, 222] on button "Cancel" at bounding box center [364, 225] width 20 height 8
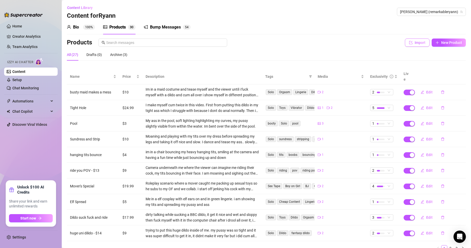
click at [414, 43] on span "Import" at bounding box center [419, 43] width 11 height 4
type textarea "Type your message here..."
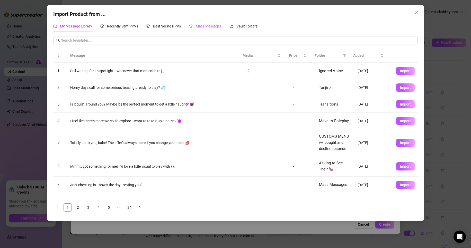
click at [221, 28] on span "Mass Messages" at bounding box center [209, 26] width 26 height 4
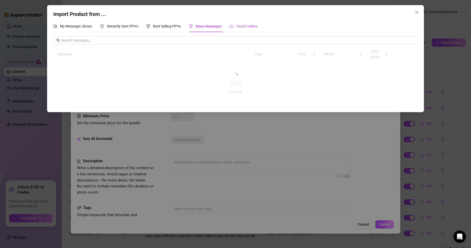
click at [243, 26] on span "Vault Folders" at bounding box center [246, 26] width 21 height 4
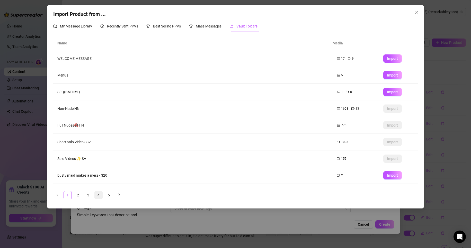
click at [100, 195] on link "4" at bounding box center [99, 196] width 8 height 8
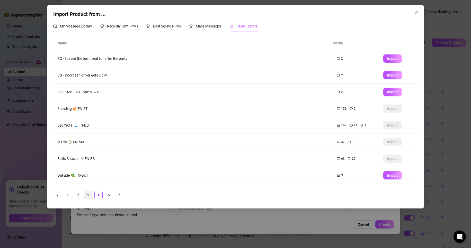
click at [91, 197] on link "3" at bounding box center [88, 196] width 8 height 8
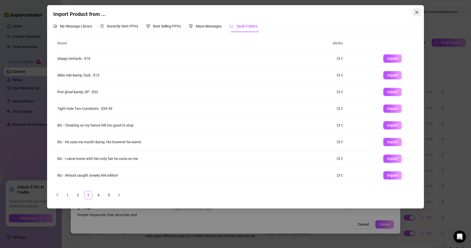
click at [417, 15] on button "Close" at bounding box center [416, 12] width 8 height 8
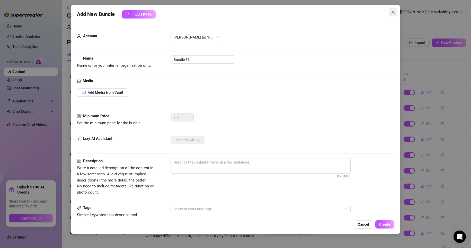
click at [393, 10] on button "Close" at bounding box center [393, 12] width 8 height 8
